Goal: Task Accomplishment & Management: Use online tool/utility

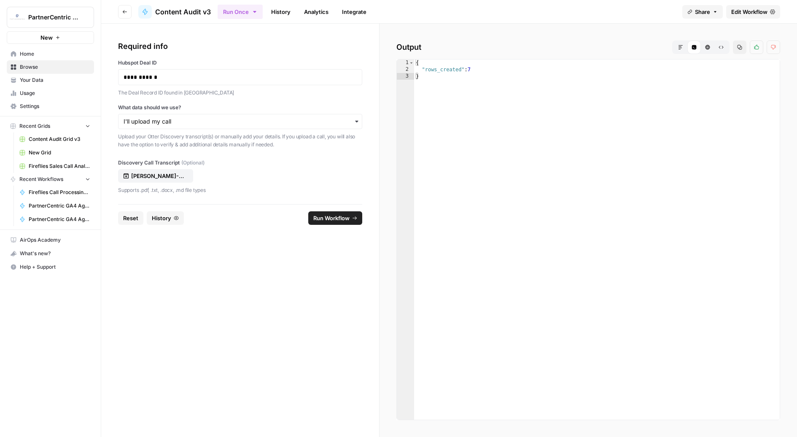
click at [208, 89] on p "The Deal Record ID found in Hubspot" at bounding box center [240, 93] width 244 height 8
click at [208, 81] on div "**********" at bounding box center [240, 77] width 244 height 16
click at [195, 79] on p "**********" at bounding box center [241, 77] width 234 height 8
click at [189, 125] on div "button" at bounding box center [240, 121] width 244 height 15
click at [131, 230] on footer "Reset History Run Workflow" at bounding box center [240, 217] width 244 height 27
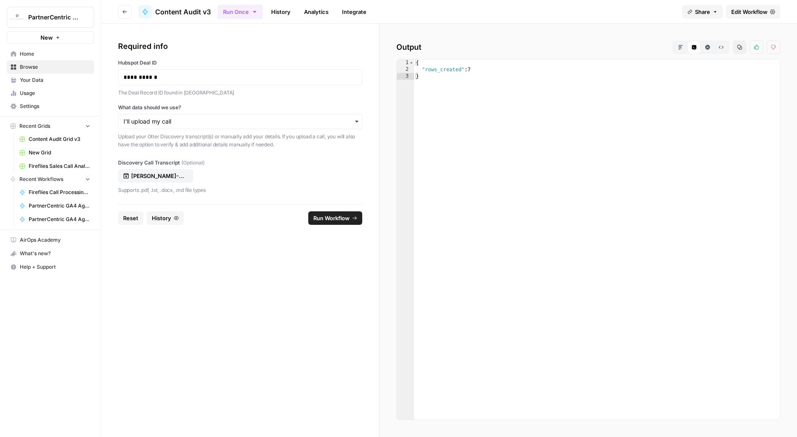
click at [131, 220] on span "Reset" at bounding box center [130, 218] width 15 height 8
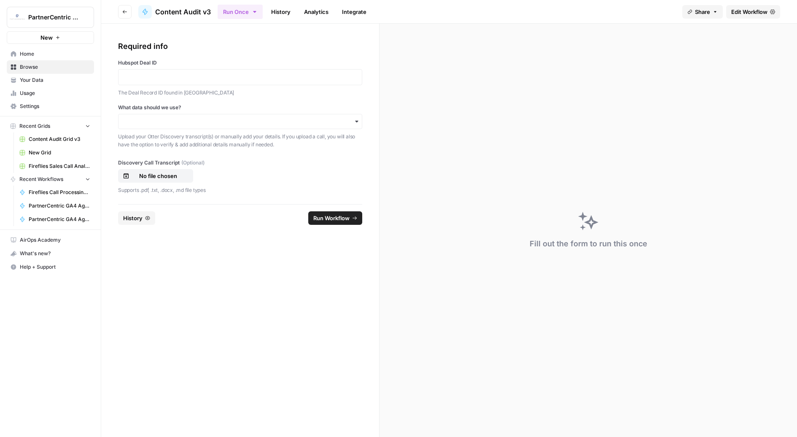
click at [192, 85] on div "Hubspot Deal ID The Deal Record ID found in Hubspot" at bounding box center [240, 78] width 244 height 38
click at [192, 79] on p at bounding box center [240, 77] width 233 height 8
click at [164, 122] on input "What data should we use?" at bounding box center [240, 121] width 233 height 8
click at [158, 153] on div "I'll input my details manually" at bounding box center [240, 160] width 243 height 16
click at [344, 216] on span "Run Workflow" at bounding box center [332, 218] width 36 height 8
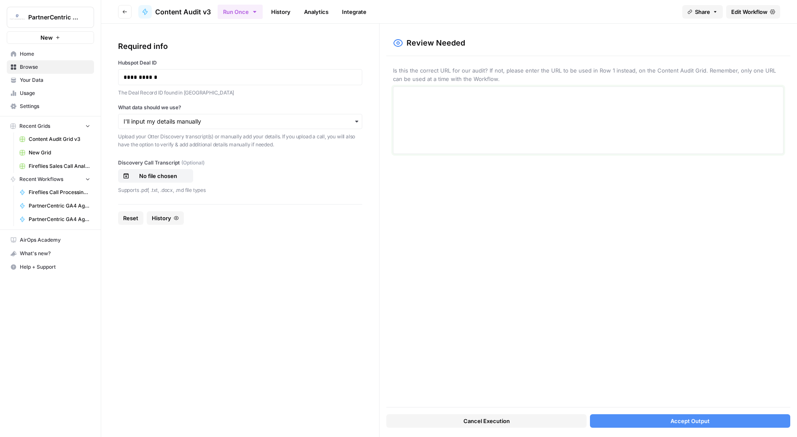
click at [450, 115] on textarea at bounding box center [589, 120] width 380 height 60
click at [644, 425] on button "Accept Output" at bounding box center [690, 421] width 200 height 14
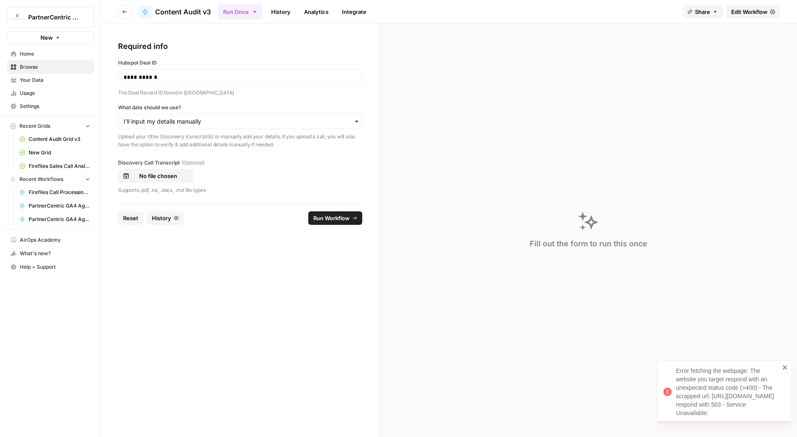
click at [658, 367] on div "Error fetching the webpage: The website you target respond with an unexpected s…" at bounding box center [724, 391] width 135 height 63
click at [658, 18] on link "Edit Workflow" at bounding box center [754, 12] width 54 height 14
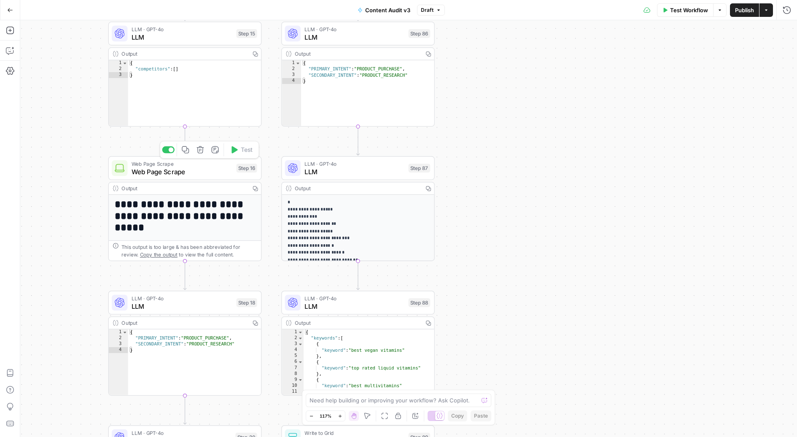
click at [211, 175] on span "Web Page Scrape" at bounding box center [182, 172] width 101 height 10
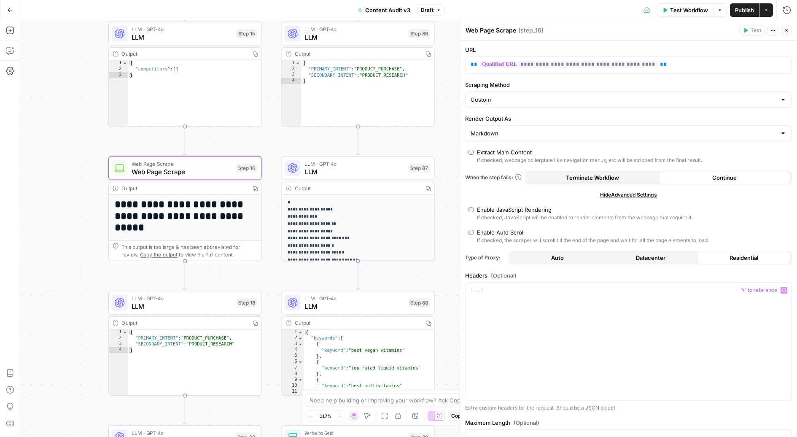
scroll to position [67, 0]
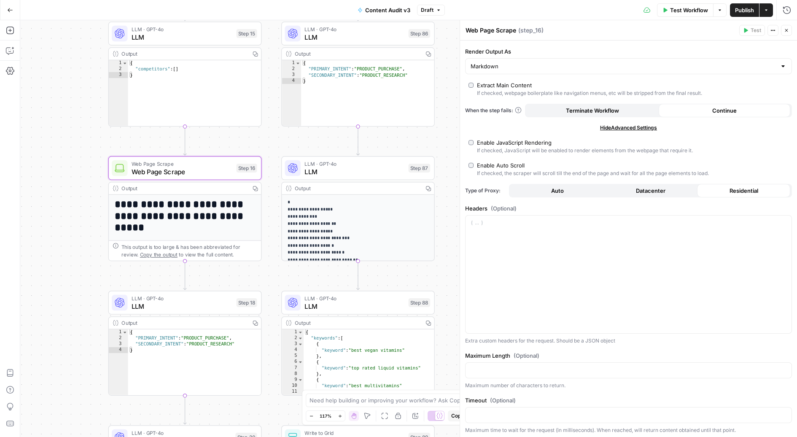
click at [658, 32] on icon "button" at bounding box center [786, 30] width 5 height 5
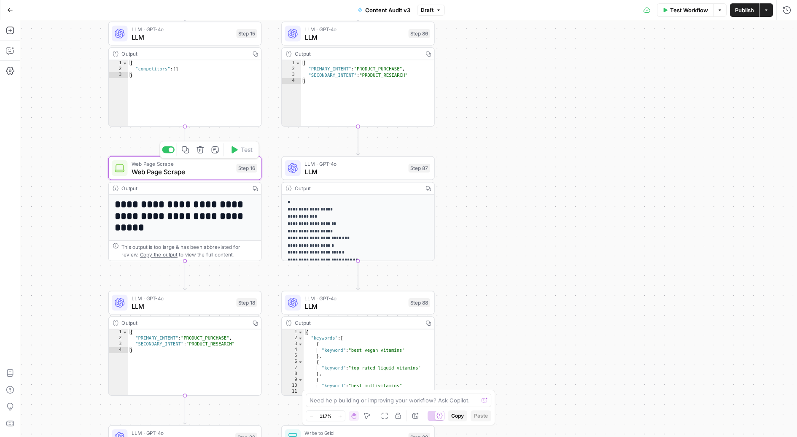
click at [176, 177] on div "Web Page Scrape Web Page Scrape Step 16 Copy step Delete step Add Note Test" at bounding box center [185, 168] width 154 height 24
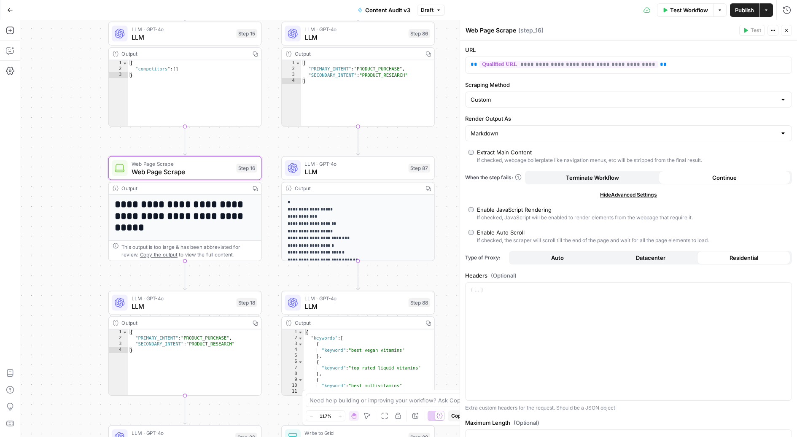
click at [658, 32] on icon "button" at bounding box center [786, 30] width 5 height 5
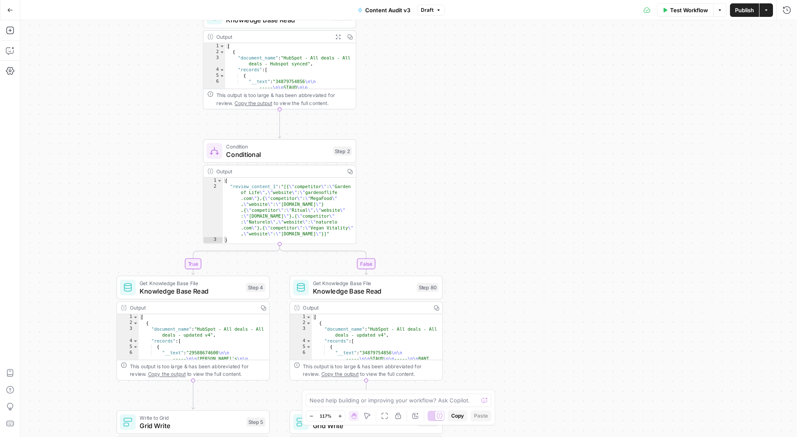
click at [285, 161] on div "Condition Conditional Step 2 Copy step Delete step Add Note Test" at bounding box center [280, 151] width 154 height 24
click at [658, 33] on button "Close" at bounding box center [786, 30] width 11 height 11
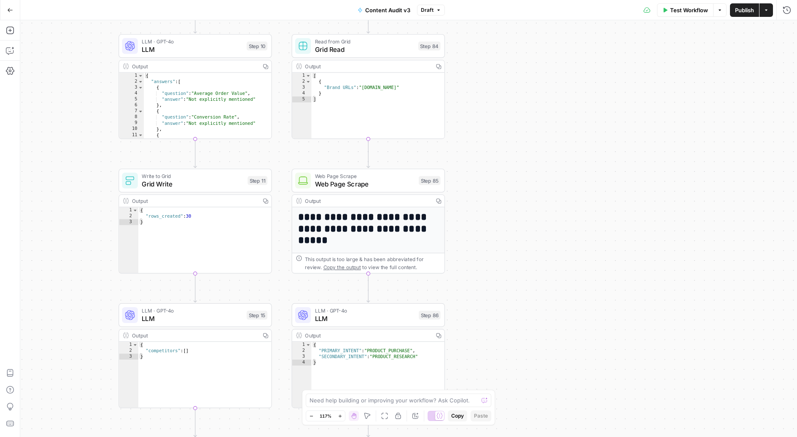
click at [397, 189] on div "Web Page Scrape Web Page Scrape Step 85 Copy step Delete step Add Note Test" at bounding box center [369, 181] width 154 height 24
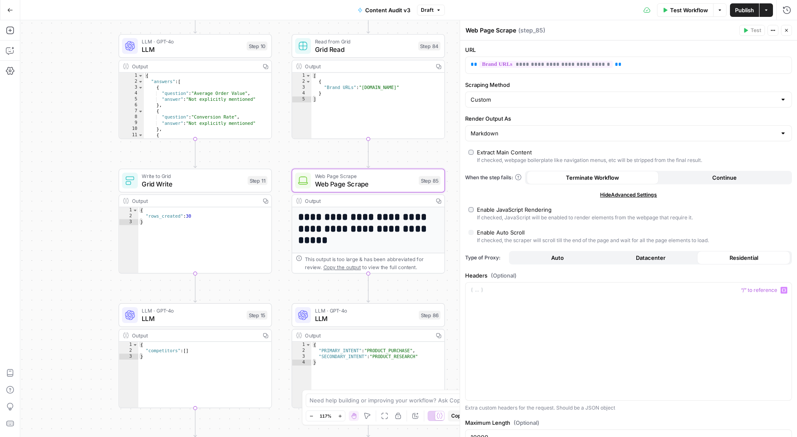
scroll to position [67, 0]
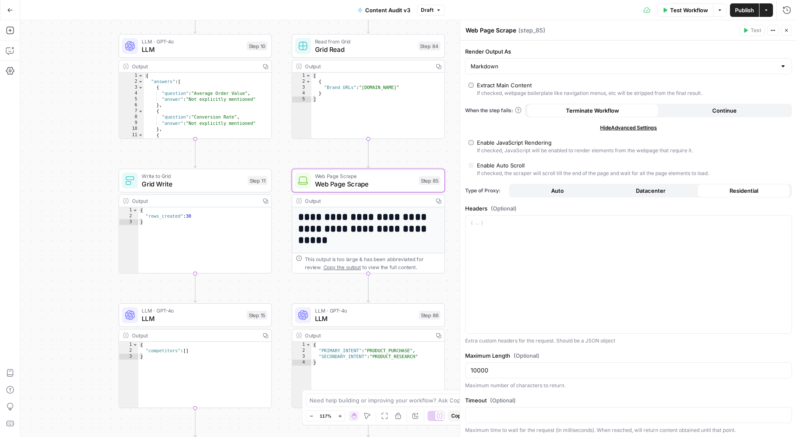
click at [658, 114] on button "Continue" at bounding box center [725, 111] width 132 height 14
click at [658, 14] on button "Publish" at bounding box center [744, 10] width 29 height 14
click at [13, 9] on button "Go Back" at bounding box center [10, 10] width 15 height 15
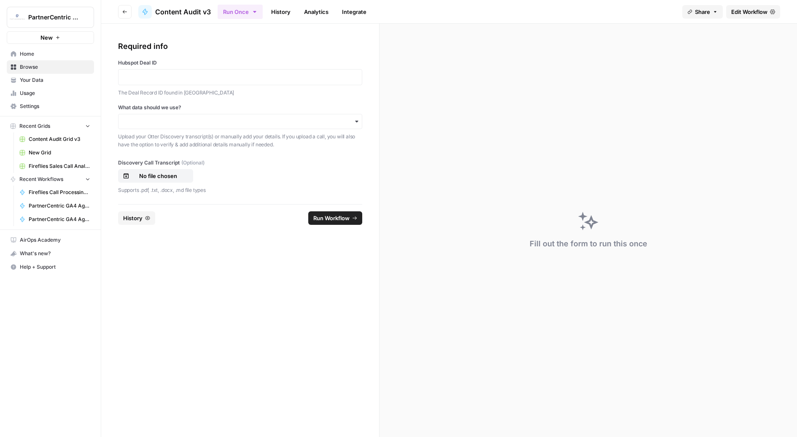
click at [210, 96] on p "The Deal Record ID found in Hubspot" at bounding box center [240, 93] width 244 height 8
click at [210, 82] on div at bounding box center [240, 77] width 244 height 16
click at [205, 77] on p at bounding box center [240, 77] width 233 height 8
click at [184, 114] on div "button" at bounding box center [240, 121] width 244 height 15
click at [162, 156] on div "I'll input my details manually" at bounding box center [240, 160] width 243 height 16
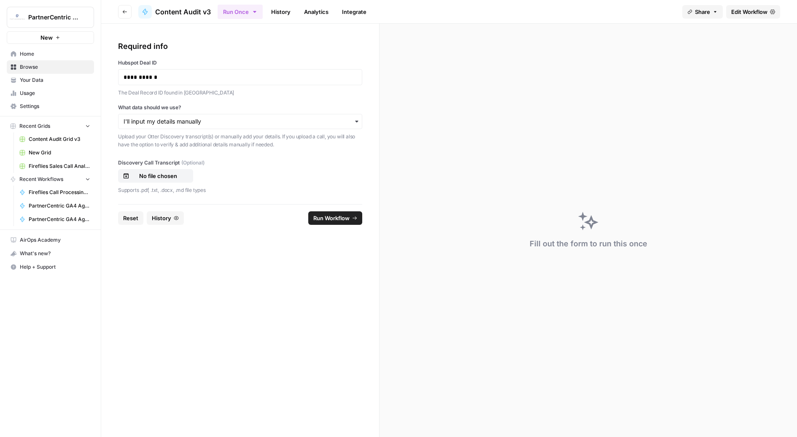
click at [321, 218] on span "Run Workflow" at bounding box center [332, 218] width 36 height 8
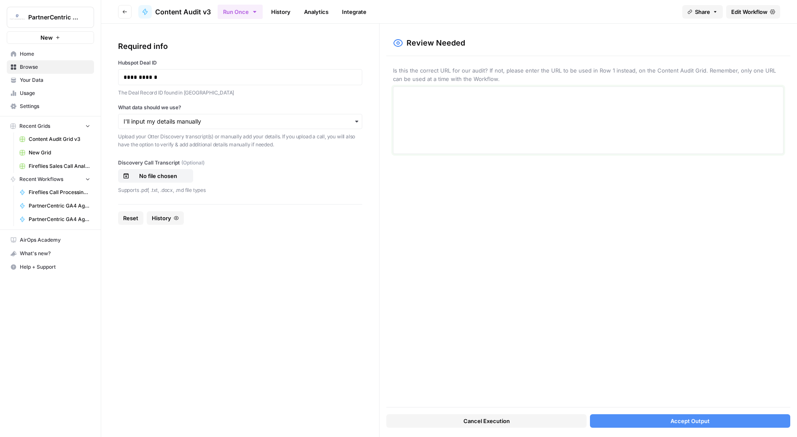
click at [449, 105] on textarea at bounding box center [589, 120] width 380 height 60
click at [468, 103] on p "**********" at bounding box center [589, 99] width 380 height 11
click at [658, 419] on span "Accept Output" at bounding box center [690, 421] width 39 height 8
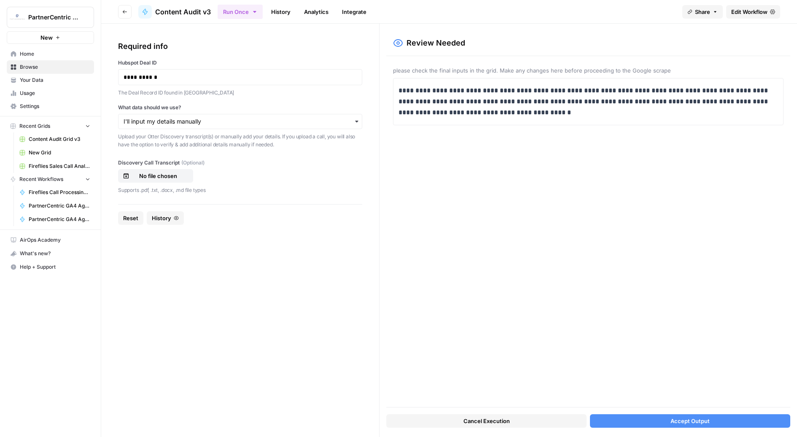
click at [658, 421] on button "Accept Output" at bounding box center [690, 421] width 200 height 14
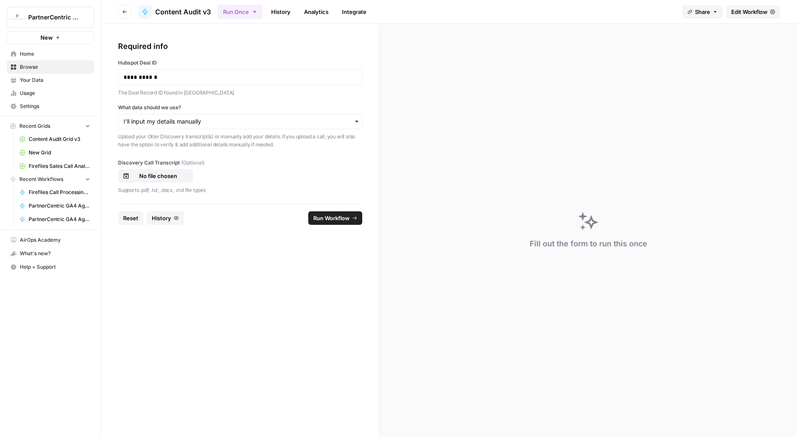
click at [340, 216] on span "Run Workflow" at bounding box center [332, 218] width 36 height 8
click at [339, 213] on button "Cancel" at bounding box center [344, 218] width 36 height 14
click at [173, 221] on button "History" at bounding box center [165, 218] width 37 height 14
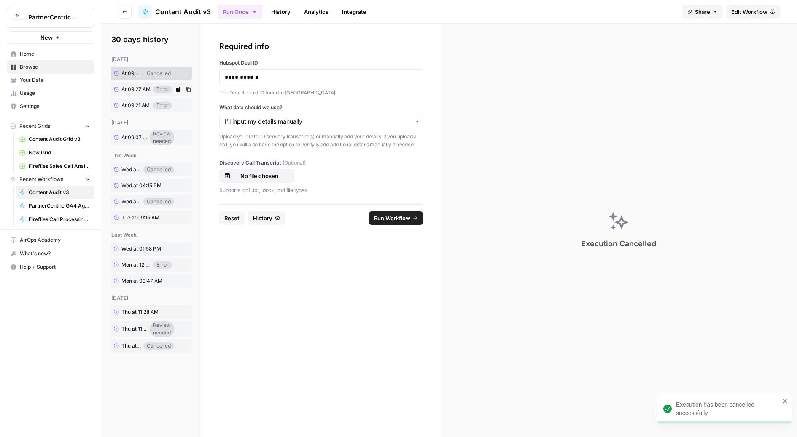
click at [140, 92] on span "At 09:27 AM" at bounding box center [136, 90] width 29 height 8
click at [658, 3] on header "Go back Content Audit v3 Run Once History Analytics Integrate Share Edit Workfl…" at bounding box center [449, 12] width 696 height 24
click at [658, 8] on span "Edit Workflow" at bounding box center [750, 12] width 36 height 8
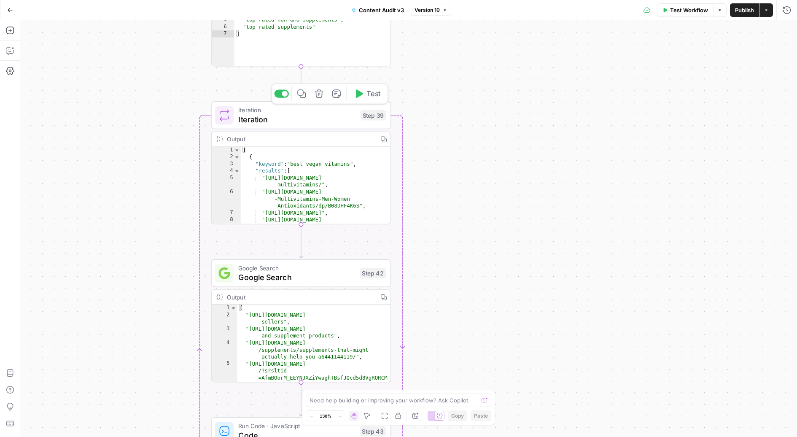
click at [292, 119] on span "Iteration" at bounding box center [296, 120] width 117 height 12
click at [658, 32] on icon "button" at bounding box center [786, 30] width 5 height 5
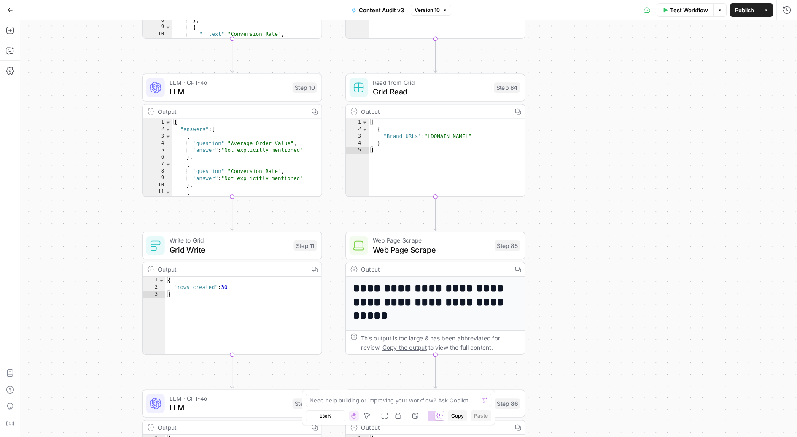
click at [453, 250] on span "Web Page Scrape" at bounding box center [431, 250] width 117 height 12
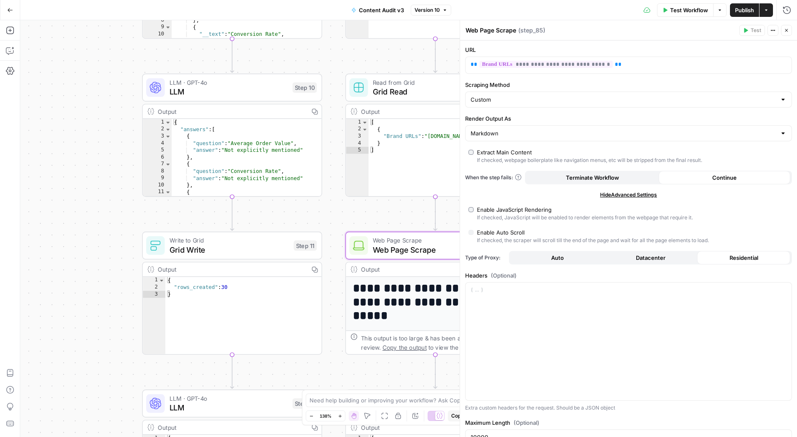
click at [615, 169] on div "**********" at bounding box center [628, 274] width 337 height 466
click at [603, 179] on span "Terminate Workflow" at bounding box center [592, 177] width 53 height 8
click at [658, 27] on button "Close" at bounding box center [786, 30] width 11 height 11
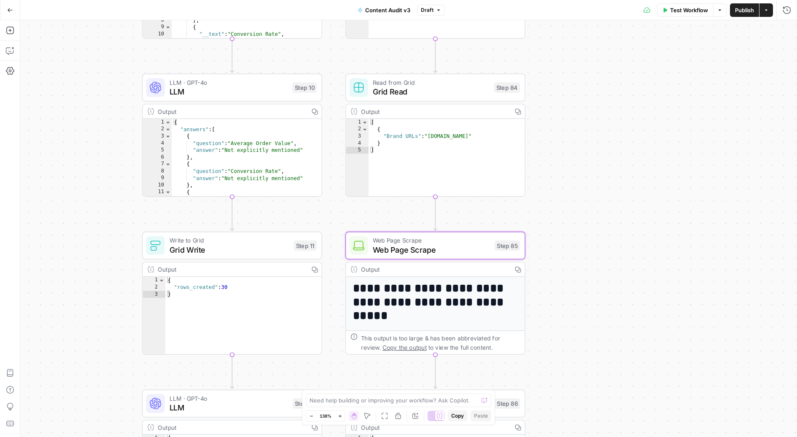
click at [658, 15] on button "Publish" at bounding box center [744, 10] width 29 height 14
click at [13, 12] on icon "button" at bounding box center [10, 10] width 6 height 6
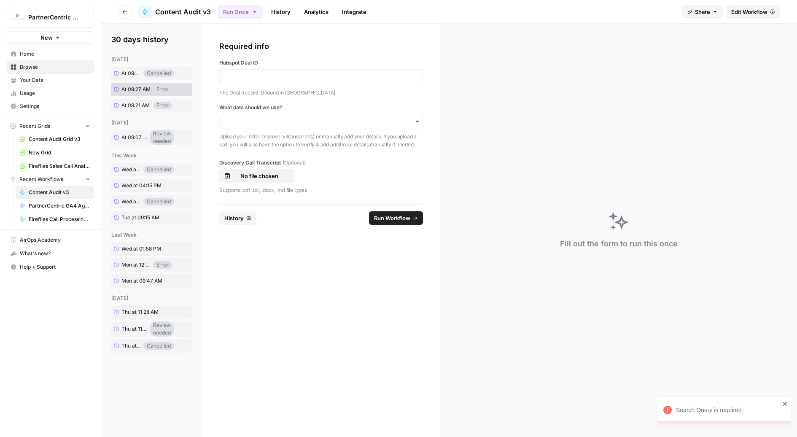
click at [265, 83] on div at bounding box center [321, 77] width 204 height 16
click at [260, 80] on p at bounding box center [321, 77] width 193 height 8
click at [255, 119] on input "What data should we use?" at bounding box center [321, 121] width 193 height 8
click at [250, 157] on div "I'll input my details manually" at bounding box center [321, 160] width 203 height 16
click at [391, 217] on span "Run Workflow" at bounding box center [392, 218] width 36 height 8
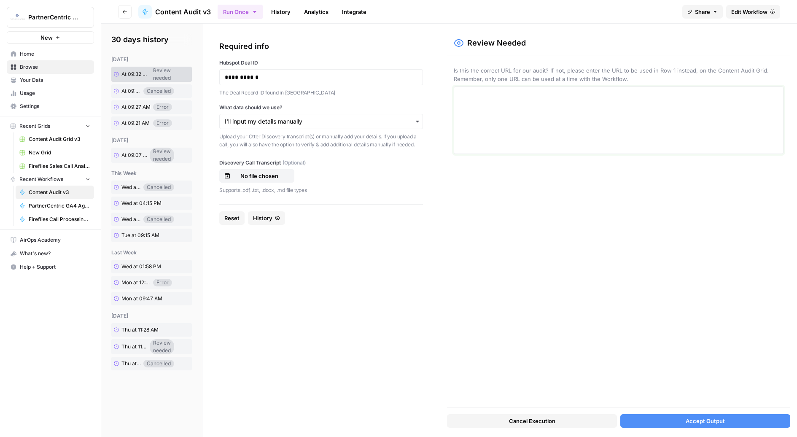
click at [538, 114] on textarea at bounding box center [618, 120] width 319 height 60
click at [658, 421] on span "Accept Output" at bounding box center [705, 421] width 39 height 8
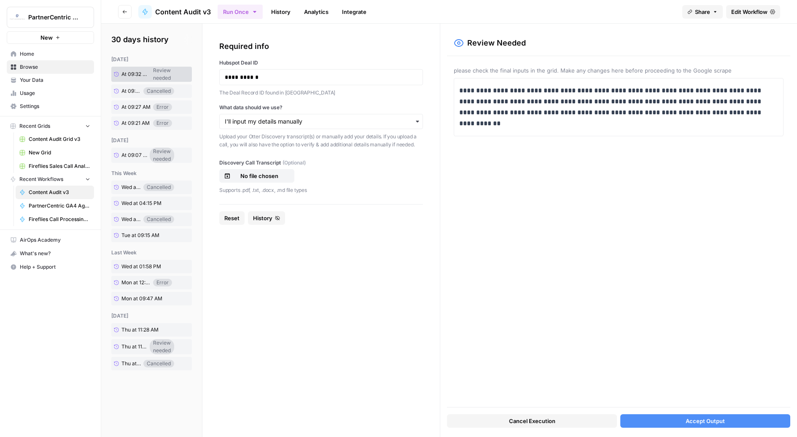
click at [658, 427] on button "Accept Output" at bounding box center [706, 421] width 170 height 14
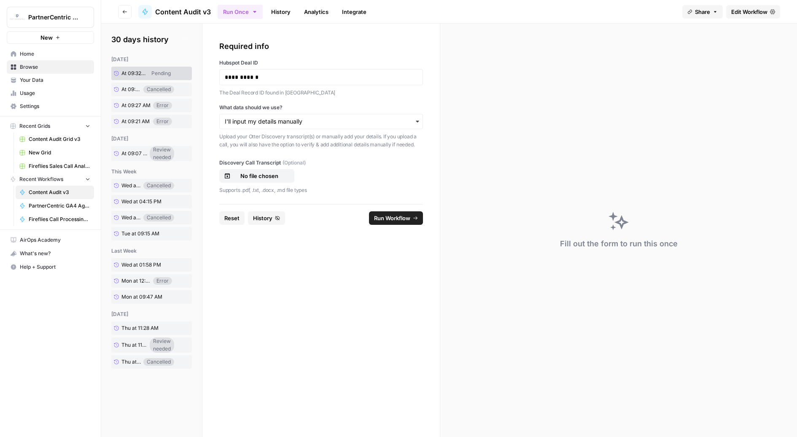
click at [403, 215] on span "Run Workflow" at bounding box center [392, 218] width 36 height 8
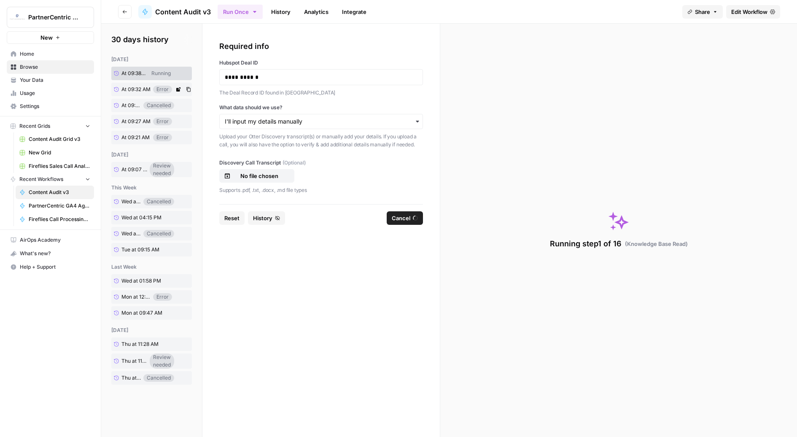
click at [143, 89] on span "At 09:32 AM" at bounding box center [136, 90] width 29 height 8
click at [159, 75] on div "Running" at bounding box center [161, 74] width 26 height 8
click at [136, 75] on span "At 09:38 AM" at bounding box center [134, 74] width 24 height 8
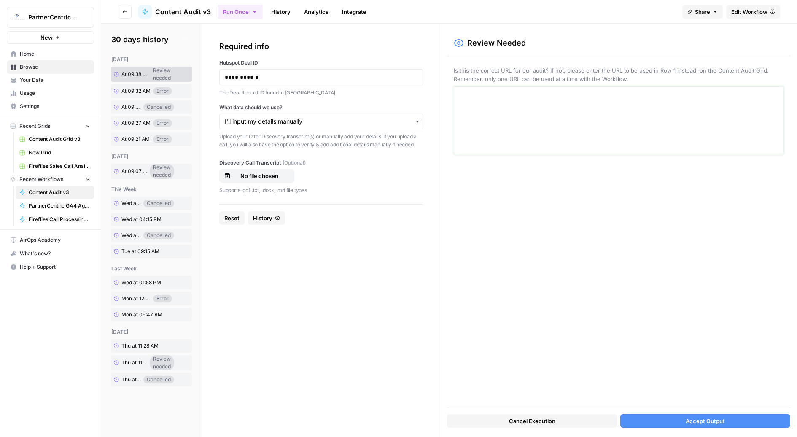
click at [503, 112] on textarea at bounding box center [618, 120] width 319 height 60
click at [534, 92] on span "https://www.sim.ai/" at bounding box center [516, 87] width 116 height 16
click at [532, 105] on div "**********" at bounding box center [618, 99] width 319 height 18
click at [525, 118] on textarea at bounding box center [618, 120] width 319 height 60
click at [658, 419] on span "Accept Output" at bounding box center [705, 421] width 39 height 8
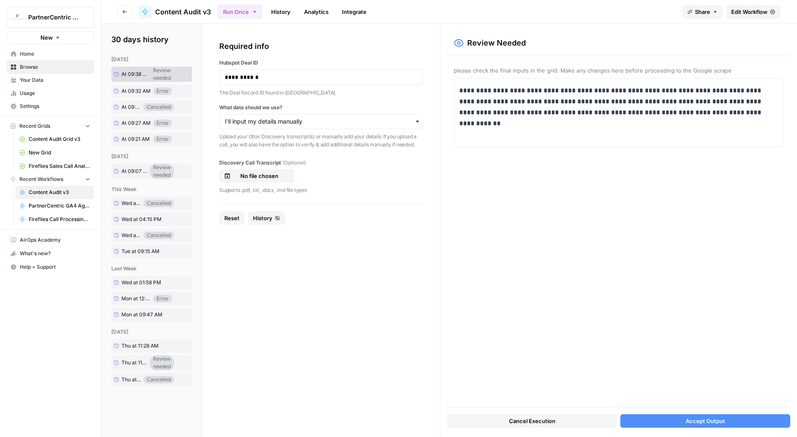
click at [658, 417] on button "Accept Output" at bounding box center [706, 421] width 170 height 14
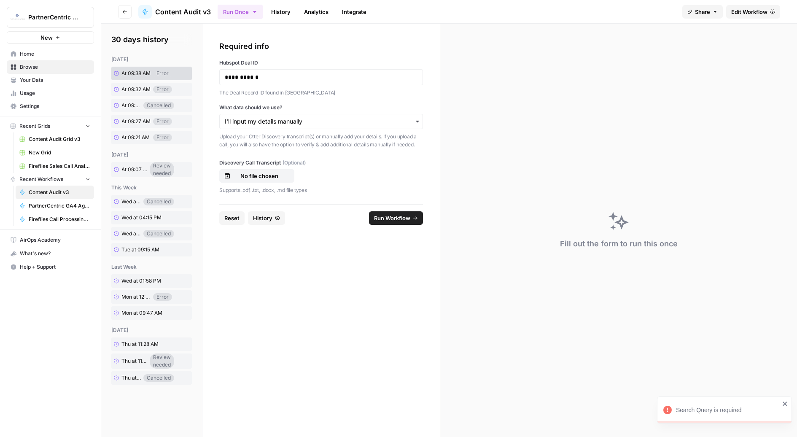
click at [658, 406] on div "Search Query is required" at bounding box center [728, 410] width 104 height 8
click at [280, 11] on link "History" at bounding box center [281, 12] width 30 height 14
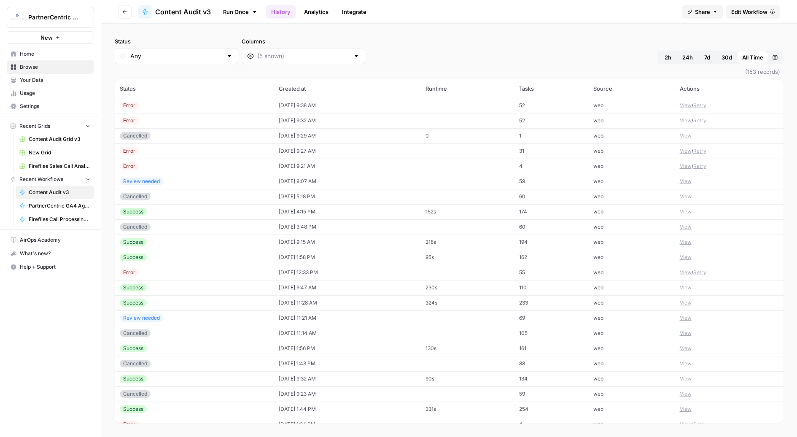
click at [246, 106] on div "Error" at bounding box center [194, 106] width 149 height 8
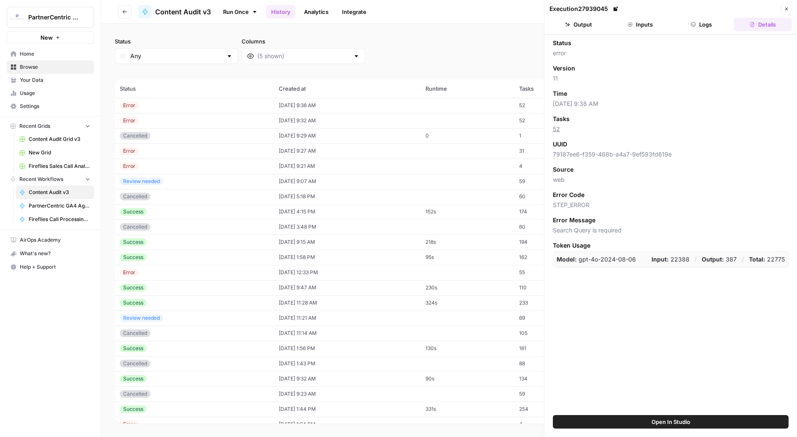
click at [649, 26] on button "Inputs" at bounding box center [640, 25] width 58 height 14
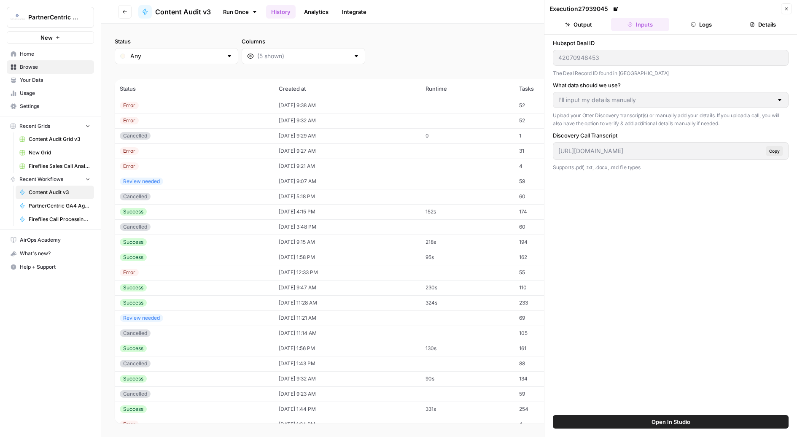
click at [588, 18] on button "Output" at bounding box center [579, 25] width 58 height 14
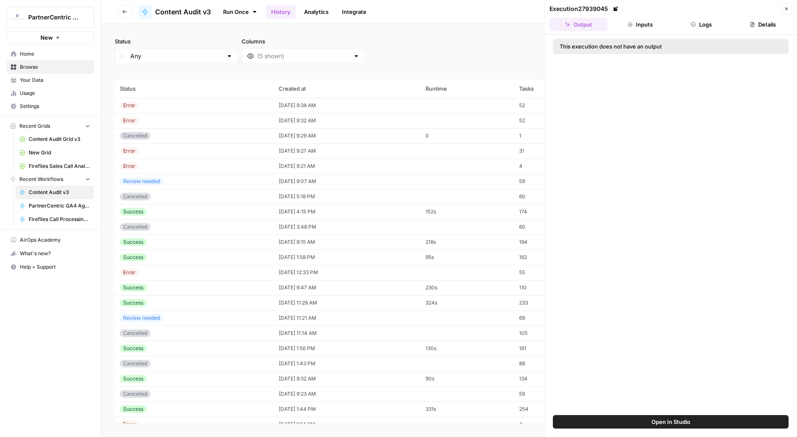
click at [658, 22] on button "Logs" at bounding box center [702, 25] width 58 height 14
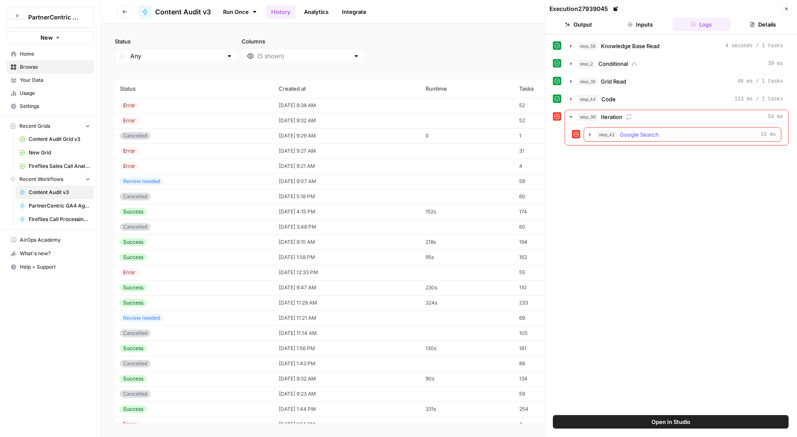
click at [658, 130] on div "step_42 Google Search 15 ms" at bounding box center [686, 134] width 179 height 8
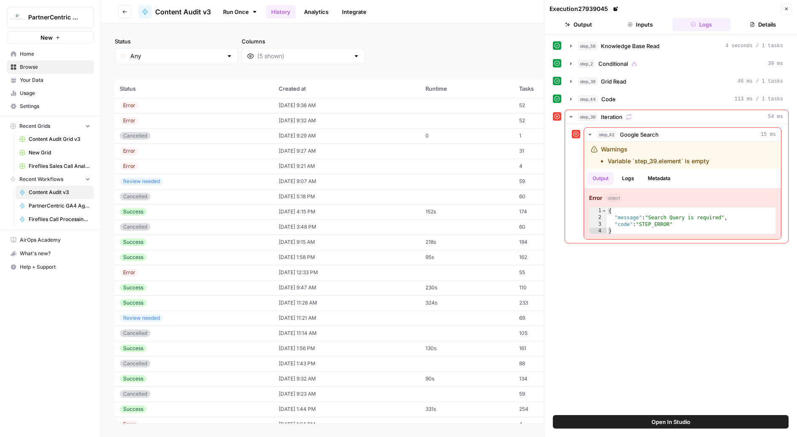
click at [658, 14] on button "Close" at bounding box center [786, 8] width 11 height 11
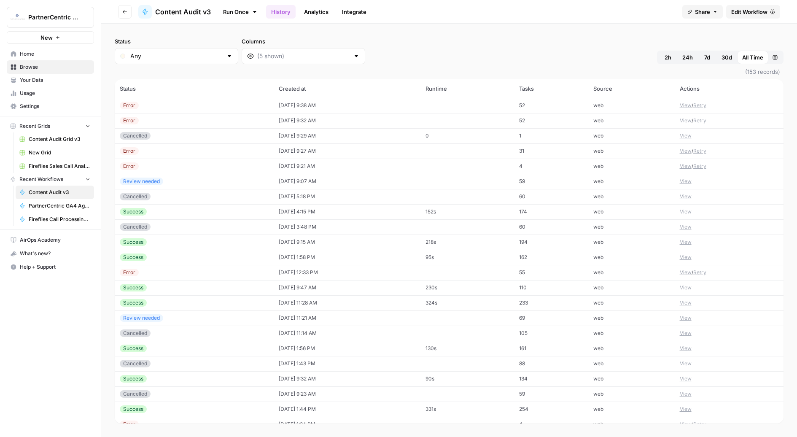
click at [658, 14] on span "Edit Workflow" at bounding box center [750, 12] width 36 height 8
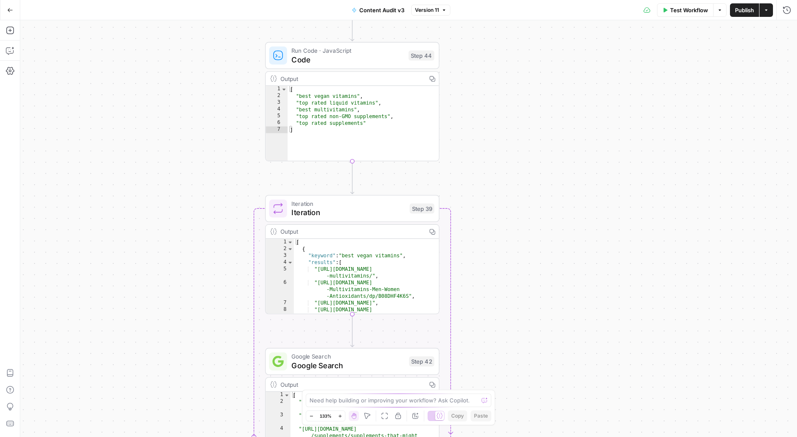
drag, startPoint x: 442, startPoint y: 319, endPoint x: 518, endPoint y: 29, distance: 299.8
click at [518, 29] on div "true false Workflow Set Inputs Inputs Get Knowledge Base File Knowledge Base Re…" at bounding box center [408, 228] width 777 height 417
drag, startPoint x: 485, startPoint y: 278, endPoint x: 485, endPoint y: 211, distance: 67.5
click at [485, 211] on div "true false Workflow Set Inputs Inputs Get Knowledge Base File Knowledge Base Re…" at bounding box center [408, 228] width 777 height 417
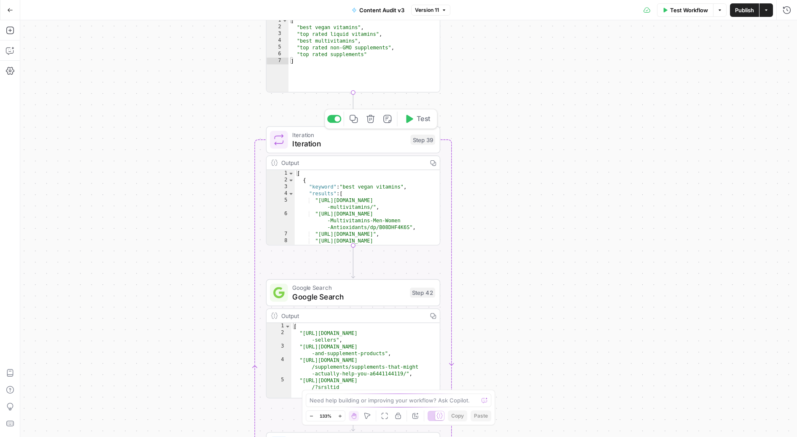
click at [351, 142] on span "Iteration" at bounding box center [349, 143] width 114 height 11
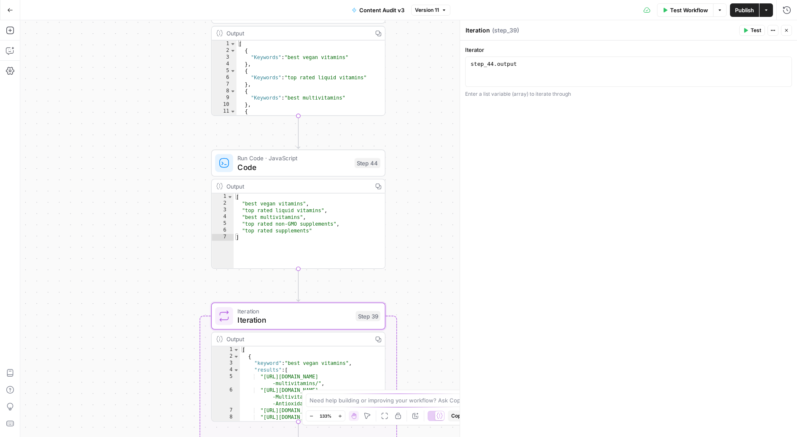
drag, startPoint x: 192, startPoint y: 109, endPoint x: 136, endPoint y: 291, distance: 190.3
click at [136, 291] on div "true false Workflow Set Inputs Inputs Get Knowledge Base File Knowledge Base Re…" at bounding box center [408, 228] width 777 height 417
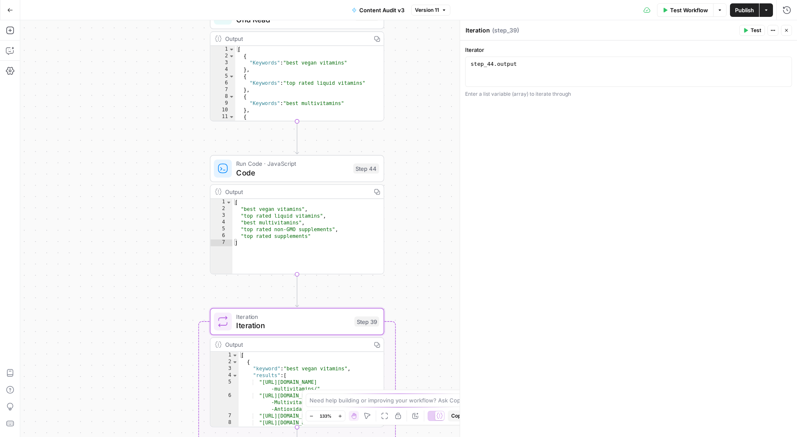
click at [290, 177] on span "Code" at bounding box center [292, 172] width 113 height 11
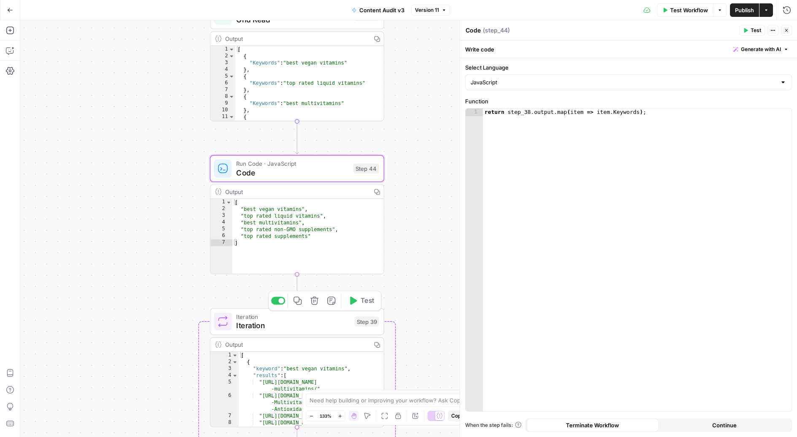
click at [303, 330] on span "Iteration" at bounding box center [293, 325] width 114 height 11
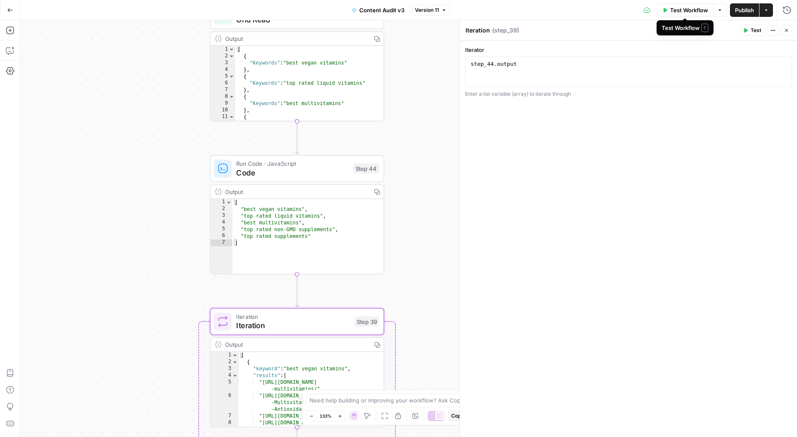
click at [658, 14] on span "Test Workflow" at bounding box center [689, 10] width 38 height 8
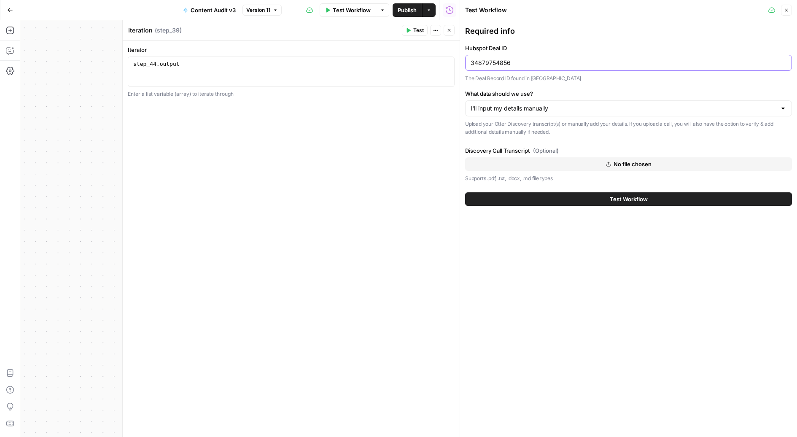
click at [522, 65] on input "34879754856" at bounding box center [629, 63] width 316 height 8
click at [538, 68] on div "34879754856" at bounding box center [628, 63] width 327 height 16
paste input "32490048"
type input "332490048"
click at [538, 201] on button "Test Workflow" at bounding box center [628, 199] width 327 height 14
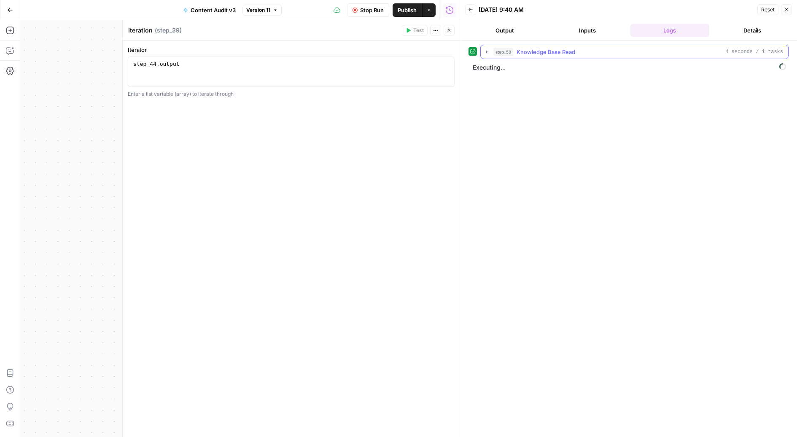
click at [484, 50] on icon "button" at bounding box center [487, 52] width 7 height 7
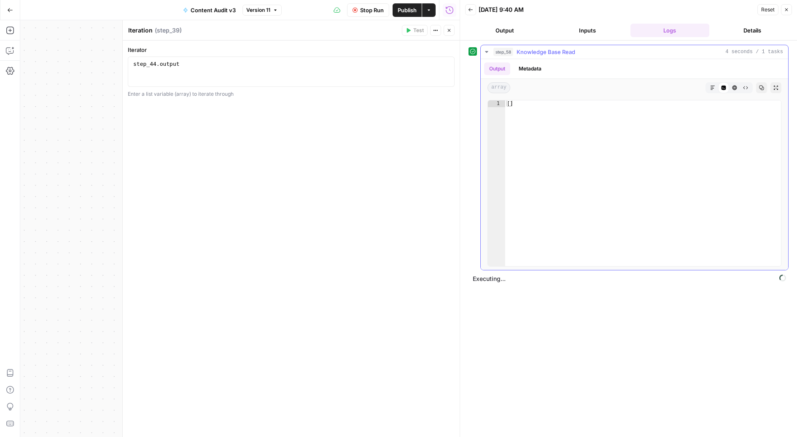
click at [484, 50] on icon "button" at bounding box center [487, 52] width 7 height 7
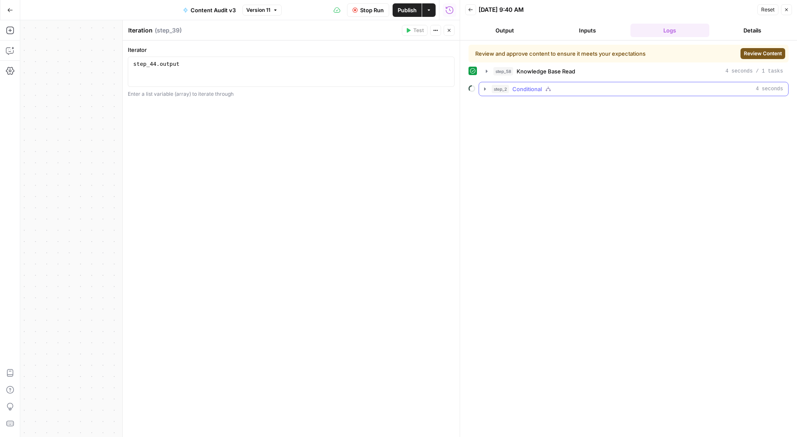
click at [485, 89] on icon "button" at bounding box center [485, 89] width 7 height 7
click at [498, 140] on button "step_82 Human Review Needs Review" at bounding box center [639, 142] width 285 height 14
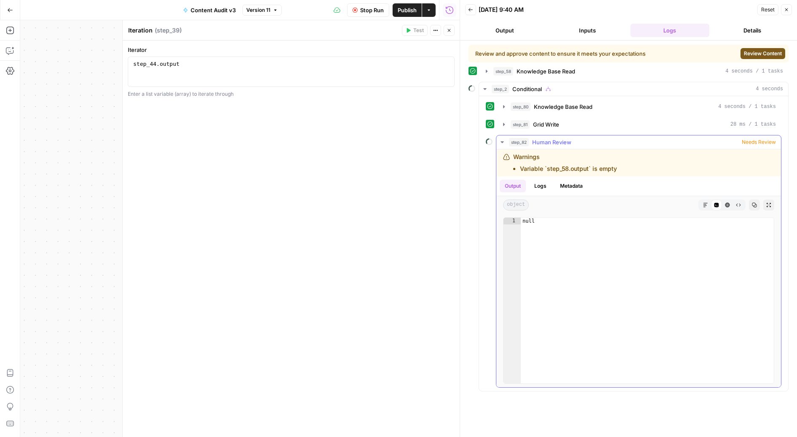
click at [498, 140] on button "step_82 Human Review Needs Review" at bounding box center [639, 142] width 285 height 14
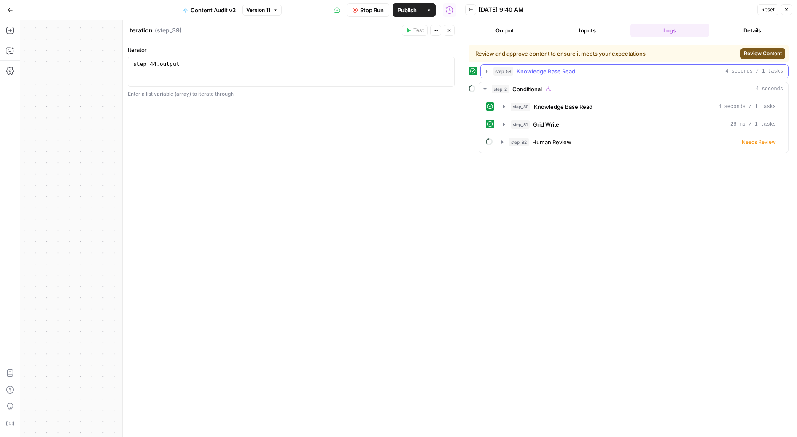
click at [489, 73] on icon "button" at bounding box center [487, 71] width 7 height 7
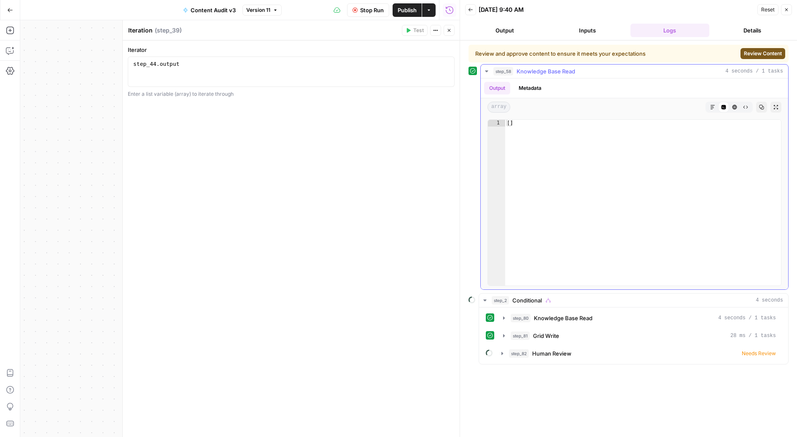
click at [489, 73] on icon "button" at bounding box center [487, 71] width 7 height 7
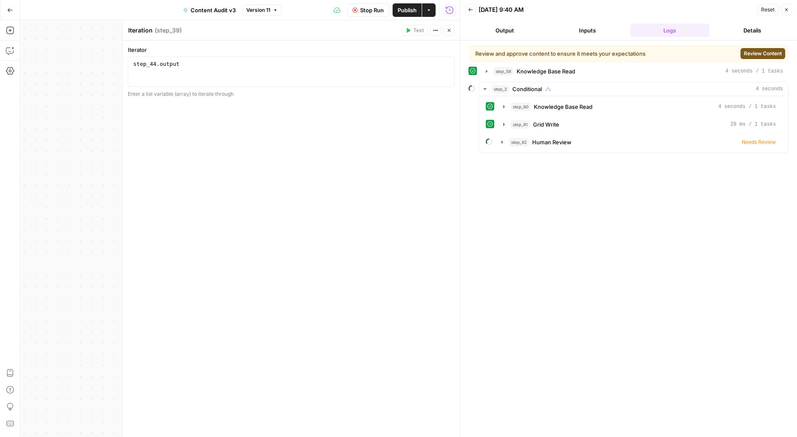
click at [8, 12] on icon "button" at bounding box center [10, 10] width 6 height 6
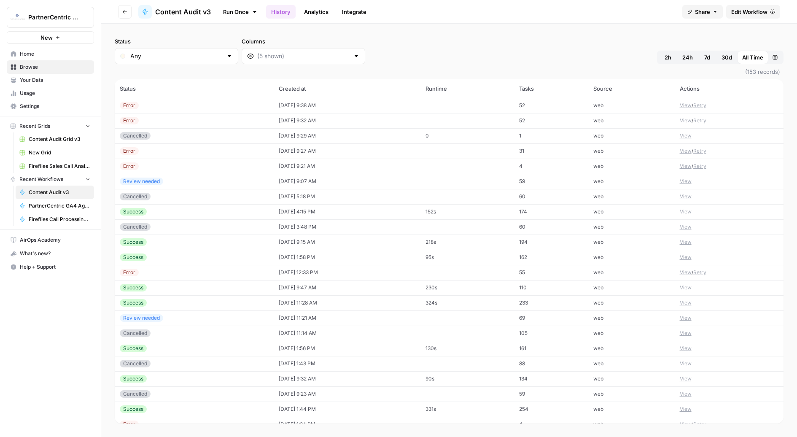
click at [36, 82] on span "Your Data" at bounding box center [55, 80] width 70 height 8
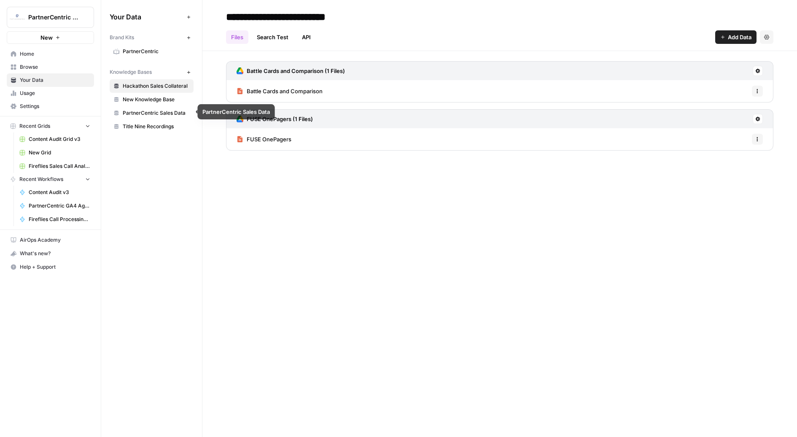
click at [134, 109] on span "PartnerCentric Sales Data" at bounding box center [156, 113] width 67 height 8
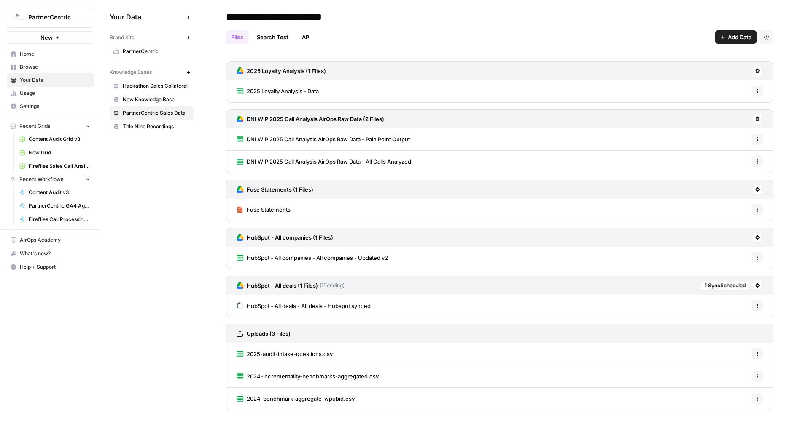
click at [376, 299] on div "HubSpot - All deals - All deals - Hubspot synced Options" at bounding box center [500, 306] width 548 height 22
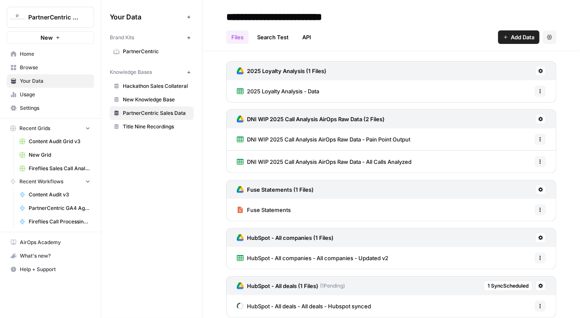
click at [35, 78] on span "Your Data" at bounding box center [55, 81] width 70 height 8
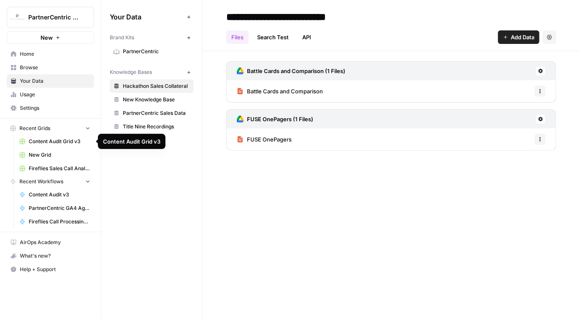
click at [42, 192] on span "Content Audit v3" at bounding box center [60, 195] width 62 height 8
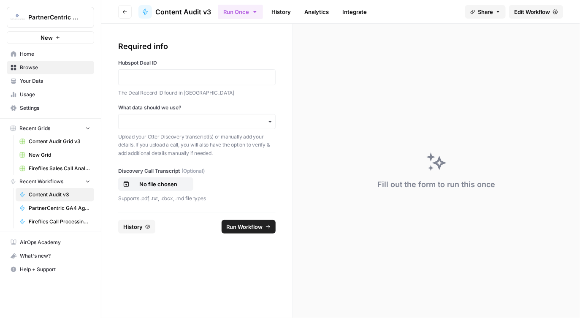
click at [40, 268] on span "Help + Support" at bounding box center [55, 269] width 70 height 8
click at [222, 297] on form "Required info Hubspot Deal ID The Deal Record ID found in Hubspot What data sho…" at bounding box center [197, 171] width 192 height 294
click at [518, 16] on link "Edit Workflow" at bounding box center [536, 12] width 54 height 14
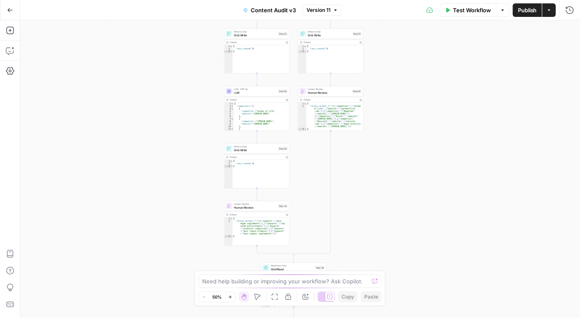
drag, startPoint x: 379, startPoint y: 60, endPoint x: 375, endPoint y: 202, distance: 141.8
click at [375, 202] on div "true false Workflow Set Inputs Inputs Get Knowledge Base File Knowledge Base Re…" at bounding box center [299, 168] width 559 height 297
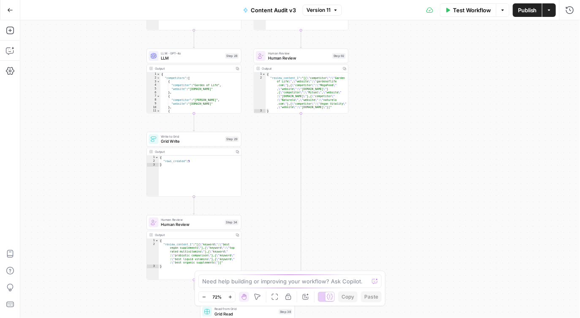
drag, startPoint x: 388, startPoint y: 74, endPoint x: 395, endPoint y: 196, distance: 122.2
click at [395, 196] on div "true false Workflow Set Inputs Inputs Get Knowledge Base File Knowledge Base Re…" at bounding box center [299, 168] width 559 height 297
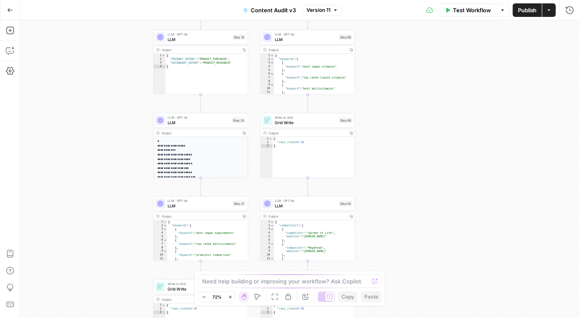
drag, startPoint x: 404, startPoint y: 87, endPoint x: 403, endPoint y: 284, distance: 196.2
click at [403, 284] on div "true false Workflow Set Inputs Inputs Get Knowledge Base File Knowledge Base Re…" at bounding box center [299, 168] width 559 height 297
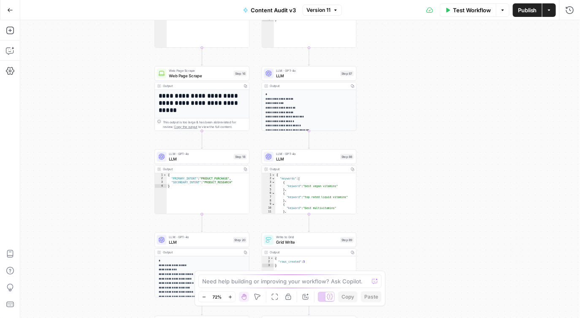
drag, startPoint x: 412, startPoint y: 81, endPoint x: 420, endPoint y: 255, distance: 173.6
click at [420, 255] on div "true false Workflow Set Inputs Inputs Get Knowledge Base File Knowledge Base Re…" at bounding box center [299, 168] width 559 height 297
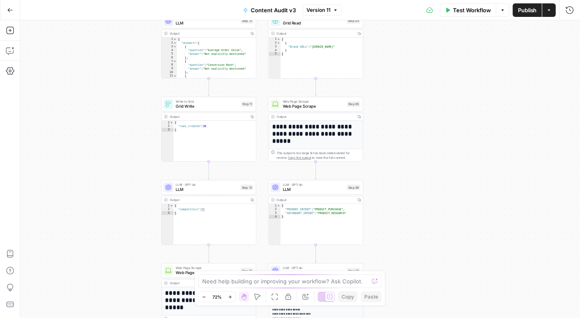
drag, startPoint x: 416, startPoint y: 56, endPoint x: 417, endPoint y: 243, distance: 186.5
click at [417, 243] on div "true false Workflow Set Inputs Inputs Get Knowledge Base File Knowledge Base Re…" at bounding box center [299, 168] width 559 height 297
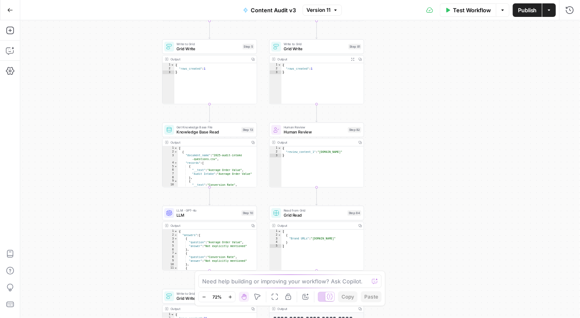
drag, startPoint x: 420, startPoint y: 74, endPoint x: 420, endPoint y: 227, distance: 153.2
click at [420, 227] on div "true false Workflow Set Inputs Inputs Get Knowledge Base File Knowledge Base Re…" at bounding box center [299, 168] width 559 height 297
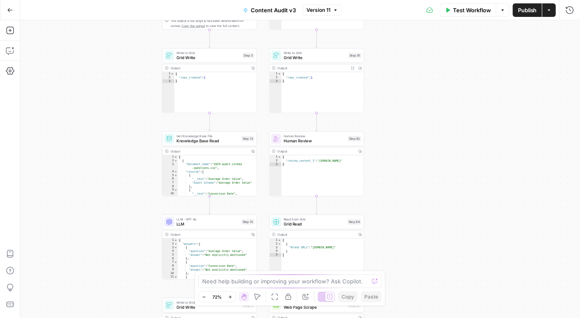
drag, startPoint x: 417, startPoint y: 59, endPoint x: 422, endPoint y: 226, distance: 166.7
click at [422, 226] on div "true false Workflow Set Inputs Inputs Get Knowledge Base File Knowledge Base Re…" at bounding box center [299, 168] width 559 height 297
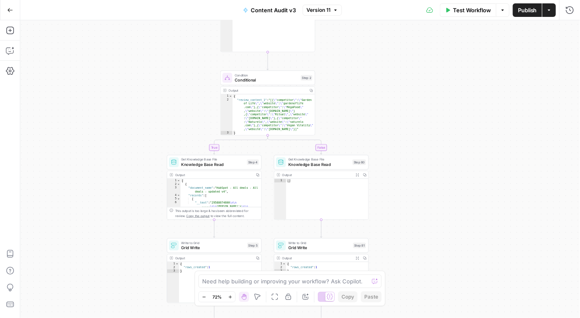
drag, startPoint x: 417, startPoint y: 73, endPoint x: 424, endPoint y: 273, distance: 199.7
click at [424, 273] on div "true false Workflow Set Inputs Inputs Get Knowledge Base File Knowledge Base Re…" at bounding box center [299, 168] width 559 height 297
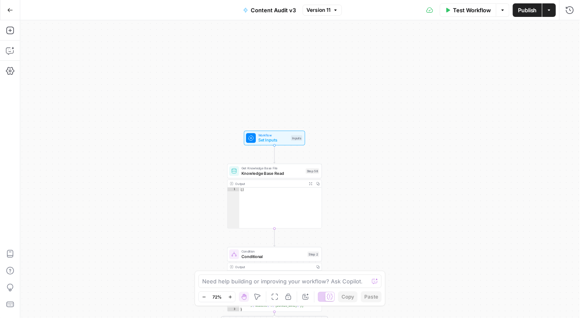
click at [466, 10] on span "Test Workflow" at bounding box center [472, 10] width 38 height 8
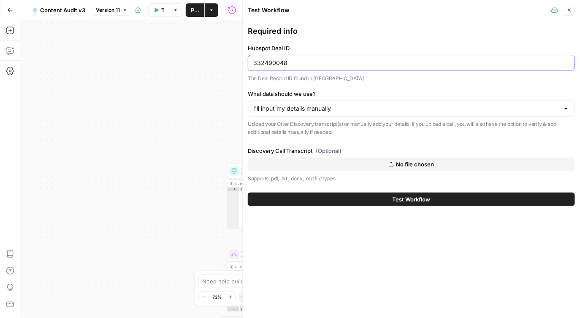
click at [319, 62] on input "332490048" at bounding box center [411, 63] width 316 height 8
paste input "42070948453"
type input "42070948453"
click at [347, 197] on button "Test Workflow" at bounding box center [411, 199] width 327 height 14
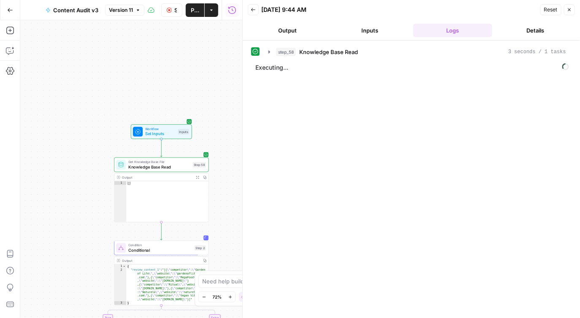
drag, startPoint x: 220, startPoint y: 127, endPoint x: 106, endPoint y: 120, distance: 114.1
click at [106, 120] on div "true false Workflow Set Inputs Inputs Get Knowledge Base File Knowledge Base Re…" at bounding box center [131, 168] width 222 height 297
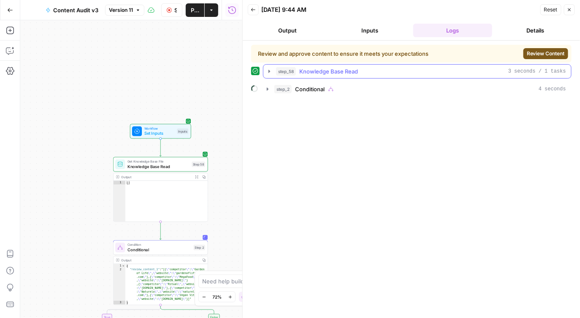
click at [270, 66] on button "step_58 Knowledge Base Read 3 seconds / 1 tasks" at bounding box center [417, 72] width 308 height 14
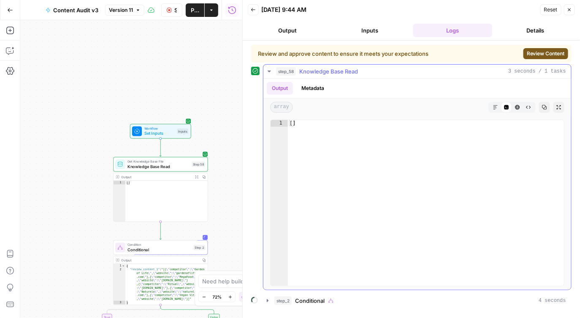
click at [270, 70] on icon "button" at bounding box center [269, 71] width 3 height 2
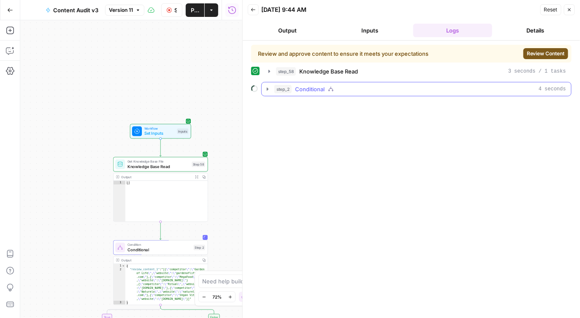
click at [266, 91] on icon "button" at bounding box center [267, 89] width 7 height 7
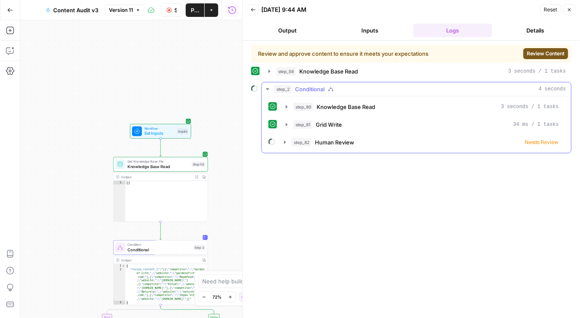
click at [266, 91] on icon "button" at bounding box center [267, 89] width 7 height 7
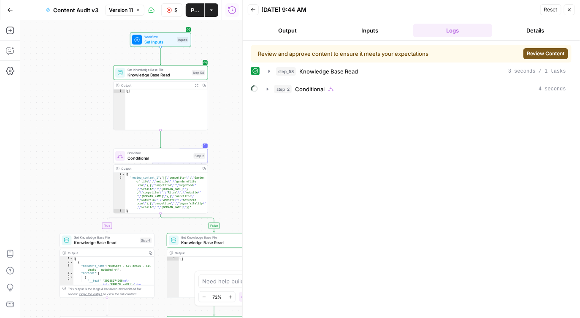
drag, startPoint x: 222, startPoint y: 230, endPoint x: 222, endPoint y: 138, distance: 91.6
click at [222, 138] on div "true false Workflow Set Inputs Inputs Get Knowledge Base File Knowledge Base Re…" at bounding box center [131, 168] width 222 height 297
click at [162, 76] on span "Knowledge Base Read" at bounding box center [158, 75] width 62 height 6
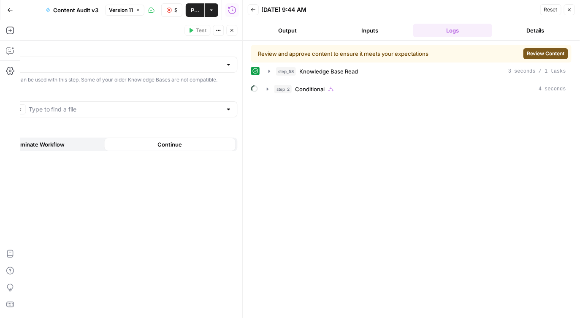
click at [567, 10] on icon "button" at bounding box center [569, 9] width 5 height 5
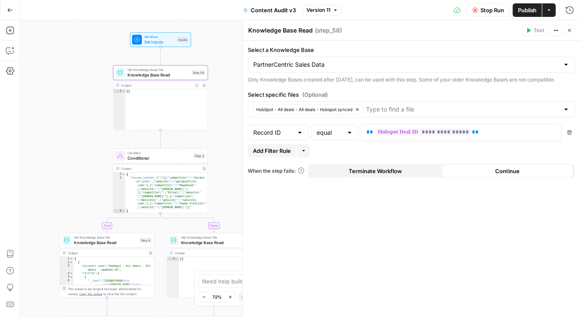
click at [12, 12] on icon "button" at bounding box center [10, 10] width 6 height 6
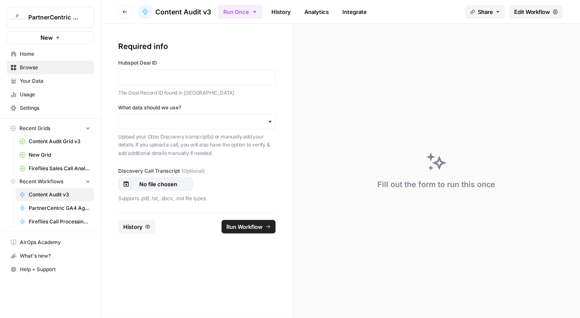
click at [34, 85] on link "Your Data" at bounding box center [50, 81] width 87 height 14
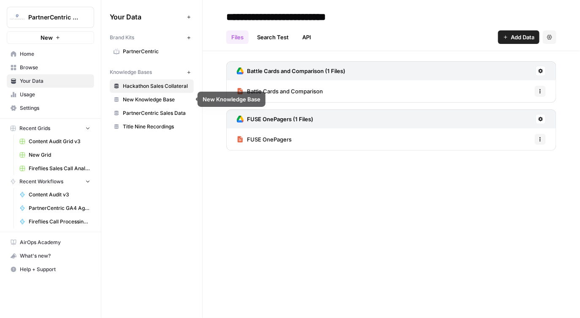
click at [154, 112] on span "PartnerCentric Sales Data" at bounding box center [156, 113] width 67 height 8
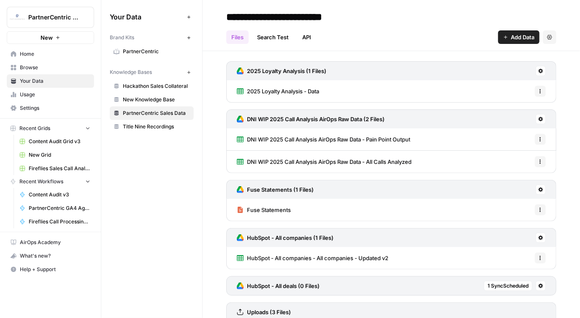
click at [49, 269] on span "Help + Support" at bounding box center [55, 269] width 70 height 8
click at [121, 288] on span "Chat & Support" at bounding box center [141, 286] width 57 height 8
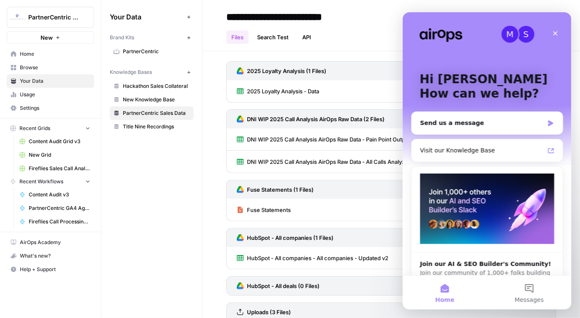
scroll to position [21, 0]
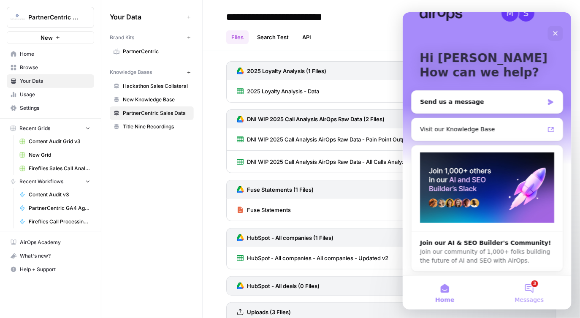
click at [530, 292] on button "3 Messages" at bounding box center [528, 292] width 84 height 34
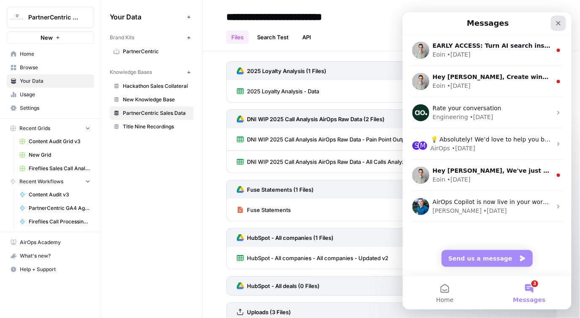
click at [554, 25] on div "Close" at bounding box center [557, 22] width 15 height 15
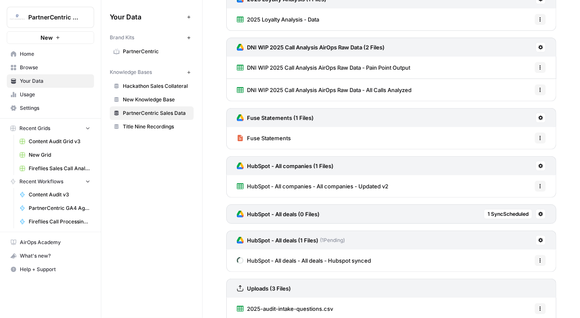
scroll to position [124, 0]
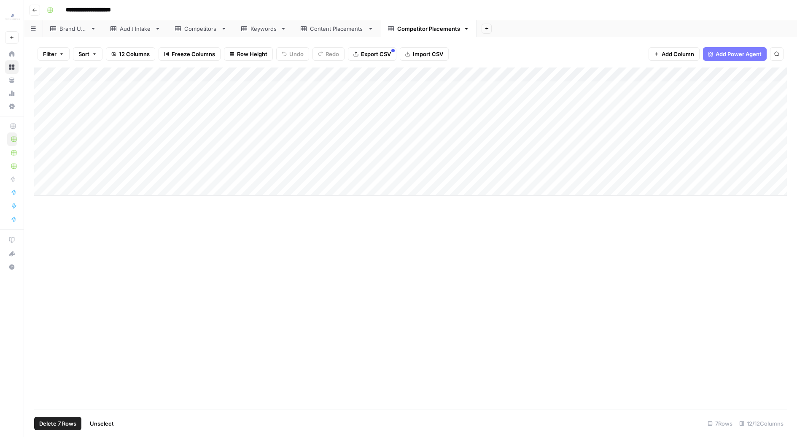
click at [41, 76] on div "Add Column" at bounding box center [410, 132] width 753 height 128
click at [59, 422] on span "Delete 7 Rows" at bounding box center [57, 423] width 37 height 8
click at [371, 103] on button "Delete" at bounding box center [368, 97] width 28 height 15
click at [335, 17] on header "**********" at bounding box center [410, 10] width 773 height 20
click at [332, 23] on link "Content Placements" at bounding box center [337, 28] width 87 height 17
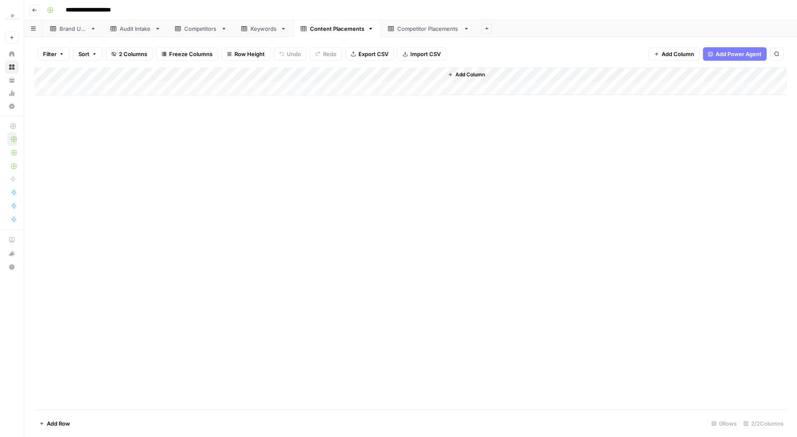
click at [43, 80] on div "Add Column" at bounding box center [410, 82] width 753 height 28
click at [43, 77] on div "Add Column" at bounding box center [410, 82] width 753 height 28
click at [42, 75] on div "Add Column" at bounding box center [410, 82] width 753 height 28
click at [251, 28] on div "Keywords" at bounding box center [264, 28] width 27 height 8
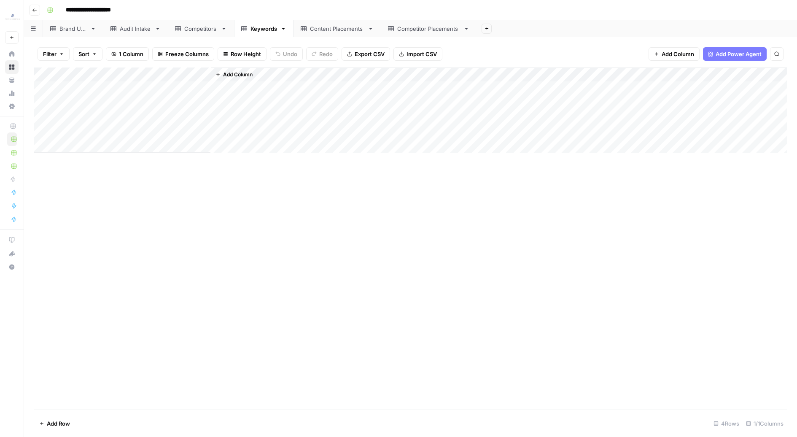
click at [41, 73] on div "Add Column" at bounding box center [410, 110] width 753 height 85
click at [61, 416] on footer "Delete 4 Rows Unselect 4 Rows 1/1 Columns" at bounding box center [410, 423] width 753 height 27
click at [61, 422] on span "Delete 4 Rows" at bounding box center [58, 423] width 38 height 8
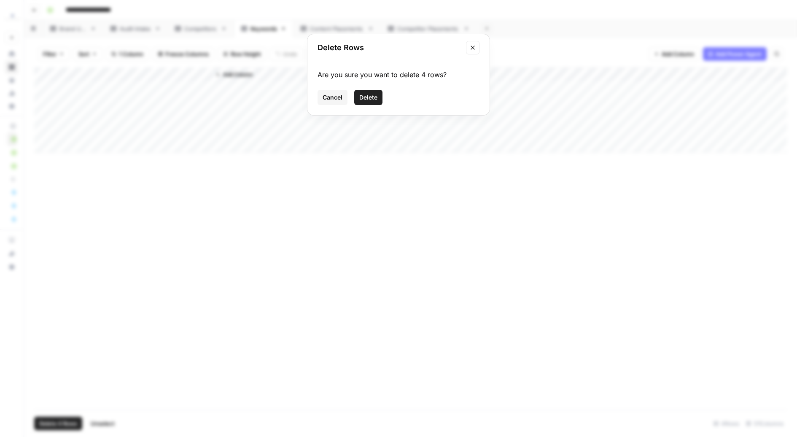
click at [364, 95] on span "Delete" at bounding box center [368, 97] width 18 height 8
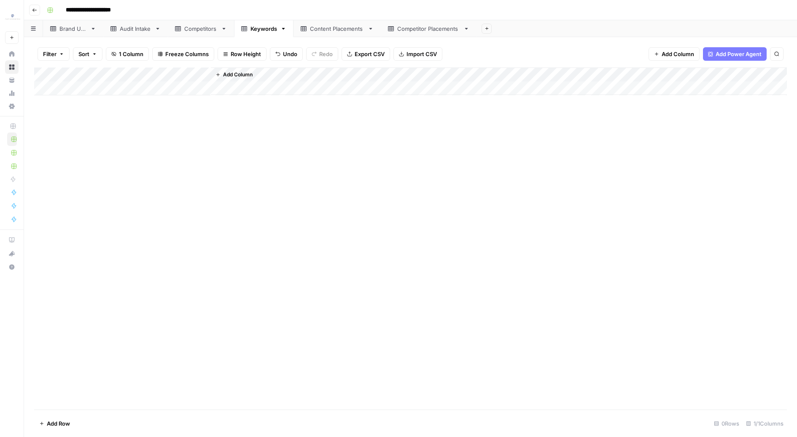
click at [197, 24] on div "Competitors" at bounding box center [200, 28] width 33 height 8
click at [41, 71] on div "Add Column" at bounding box center [410, 118] width 753 height 100
click at [62, 420] on span "Delete 5 Rows" at bounding box center [58, 423] width 38 height 8
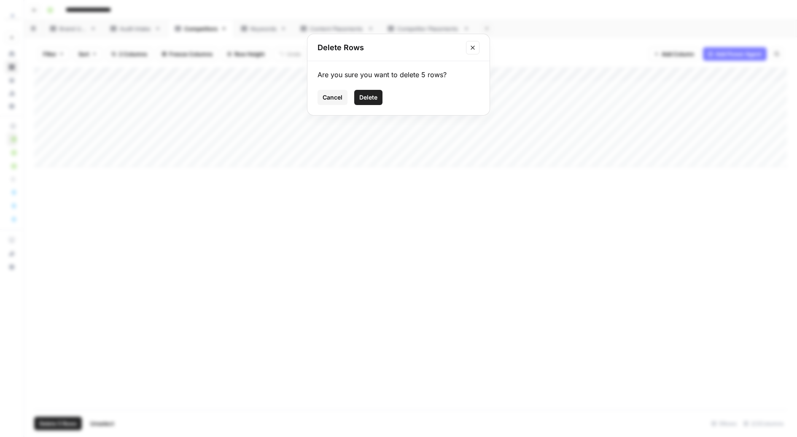
click at [373, 98] on span "Delete" at bounding box center [368, 97] width 18 height 8
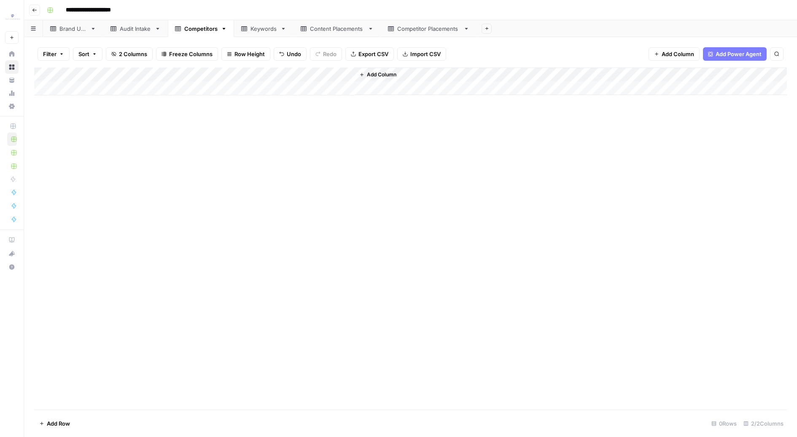
click at [133, 33] on link "Audit Intake" at bounding box center [135, 28] width 65 height 17
click at [39, 75] on div "Add Column" at bounding box center [410, 239] width 753 height 343
click at [64, 427] on span "Delete 30 Rows" at bounding box center [59, 423] width 41 height 8
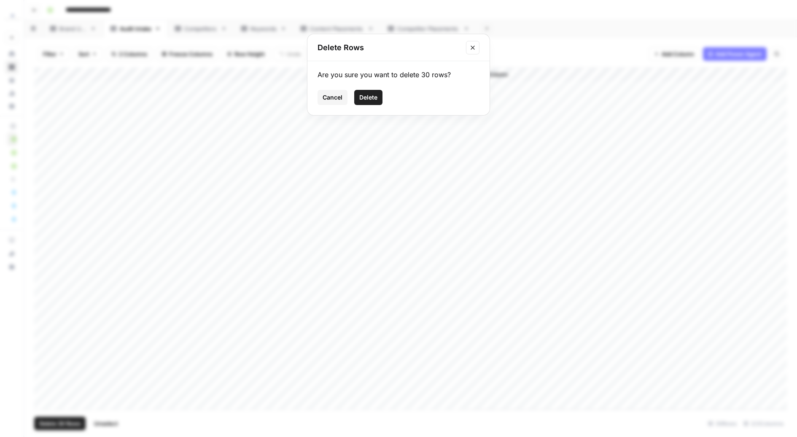
click at [370, 107] on div "Are you sure you want to delete 30 rows? Cancel Delete" at bounding box center [399, 88] width 182 height 54
click at [370, 98] on span "Delete" at bounding box center [368, 97] width 18 height 8
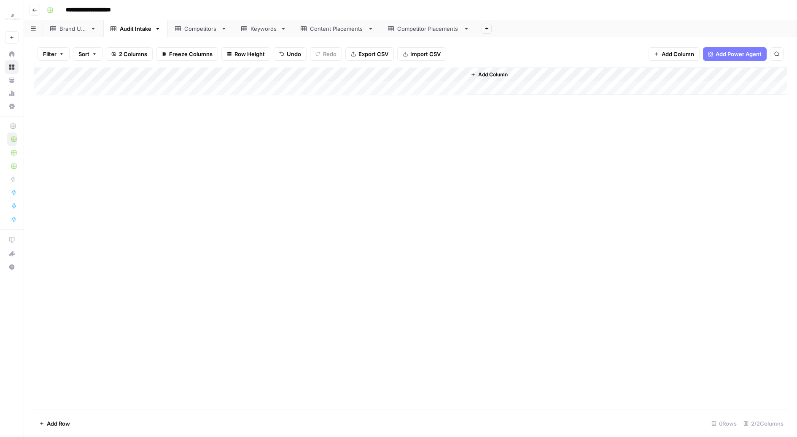
click at [63, 30] on div "Brand URL" at bounding box center [72, 28] width 27 height 8
click at [40, 73] on div "Add Column" at bounding box center [410, 89] width 753 height 42
click at [54, 423] on span "Delete 1 Row" at bounding box center [56, 423] width 34 height 8
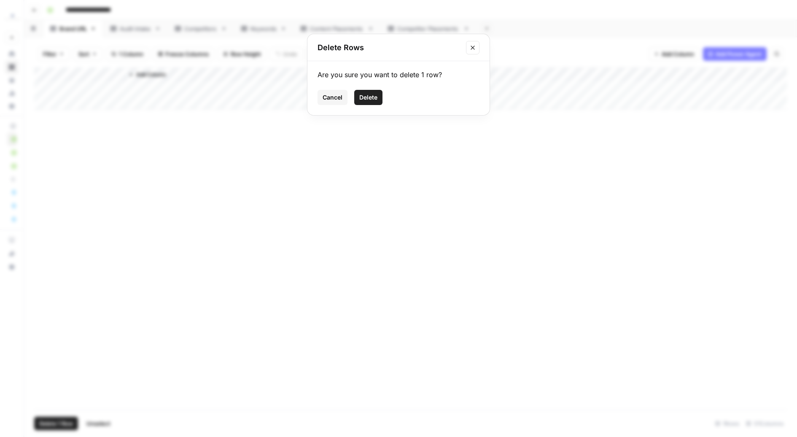
click at [375, 100] on span "Delete" at bounding box center [368, 97] width 18 height 8
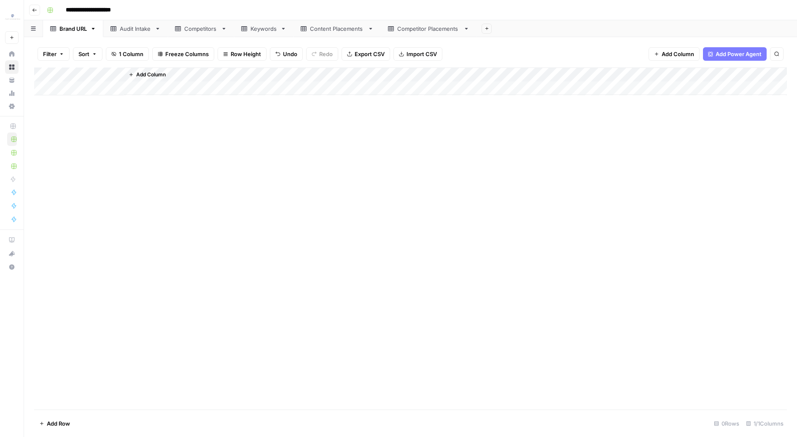
click at [259, 24] on div "Keywords" at bounding box center [264, 28] width 27 height 8
click at [121, 84] on div "Add Column" at bounding box center [410, 82] width 753 height 28
click at [100, 109] on div "Add Column" at bounding box center [410, 89] width 753 height 42
click at [138, 180] on div "Add Column" at bounding box center [410, 239] width 753 height 342
click at [118, 86] on div "Add Column" at bounding box center [410, 96] width 753 height 57
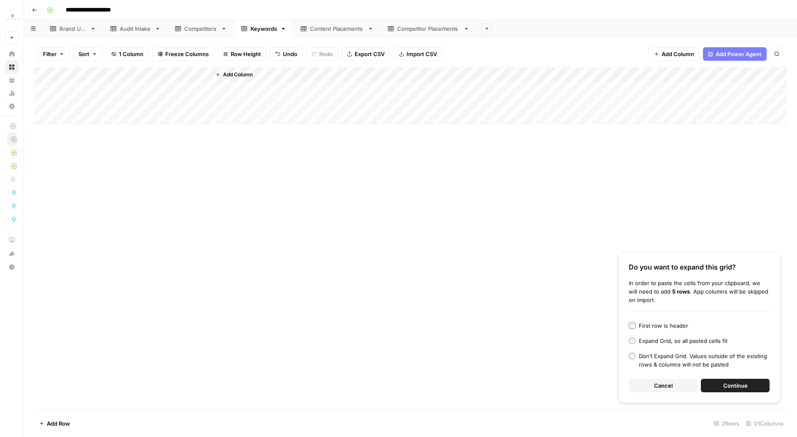
click at [733, 391] on button "Continue" at bounding box center [735, 386] width 69 height 14
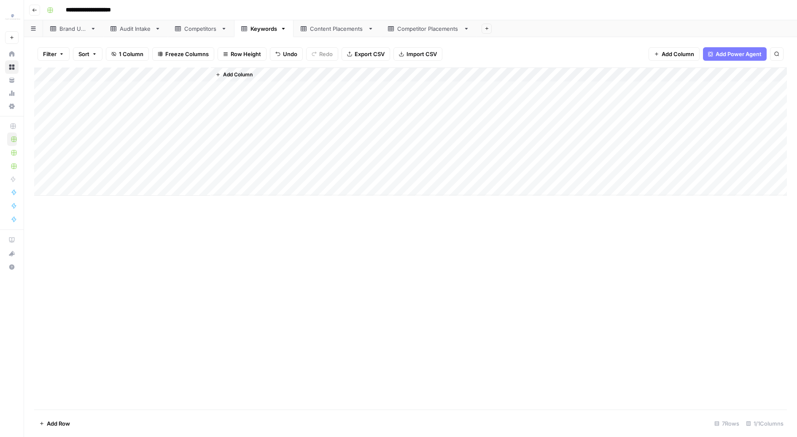
click at [189, 33] on link "Competitors" at bounding box center [201, 28] width 66 height 17
click at [92, 88] on div "Add Column" at bounding box center [410, 82] width 753 height 28
click at [81, 100] on div "Add Column" at bounding box center [410, 89] width 753 height 42
click at [86, 173] on div "Add Column" at bounding box center [410, 239] width 753 height 342
click at [84, 84] on div "Add Column" at bounding box center [410, 96] width 753 height 57
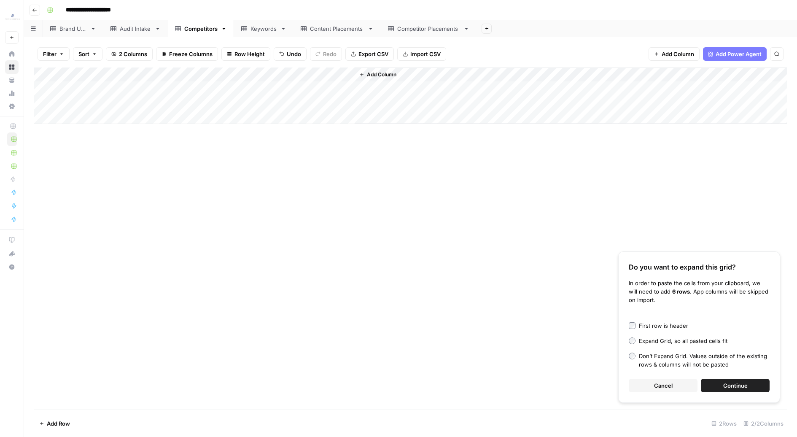
click at [746, 393] on div "Do you want to expand this grid? In order to paste the cells from your clipboar…" at bounding box center [700, 326] width 162 height 151
click at [745, 391] on button "Continue" at bounding box center [735, 386] width 69 height 14
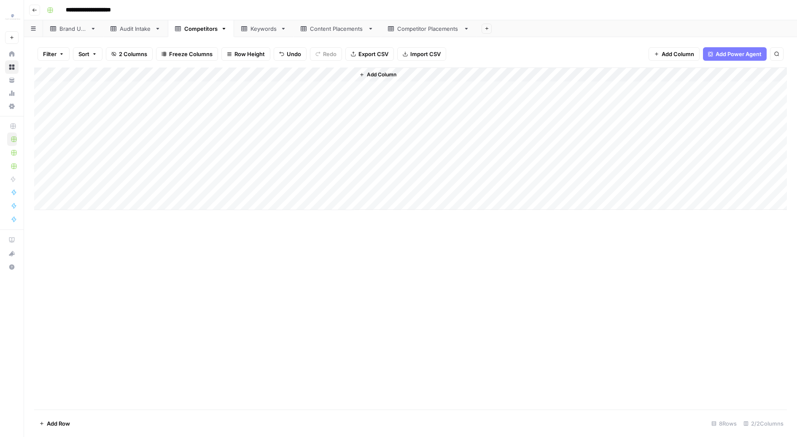
click at [76, 28] on div "Brand URL" at bounding box center [72, 28] width 27 height 8
click at [73, 92] on div "Add Column" at bounding box center [410, 82] width 753 height 28
type textarea "**********"
click at [108, 168] on div "Add Column" at bounding box center [410, 239] width 753 height 342
click at [134, 30] on div "Audit Intake" at bounding box center [136, 28] width 32 height 8
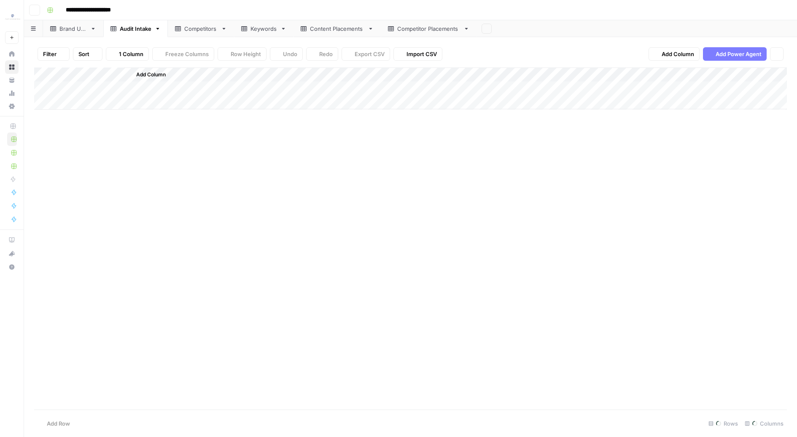
click at [196, 30] on div "Competitors" at bounding box center [200, 28] width 33 height 8
click at [165, 192] on div "Add Column" at bounding box center [410, 139] width 753 height 143
click at [74, 189] on div "Add Column" at bounding box center [410, 139] width 753 height 143
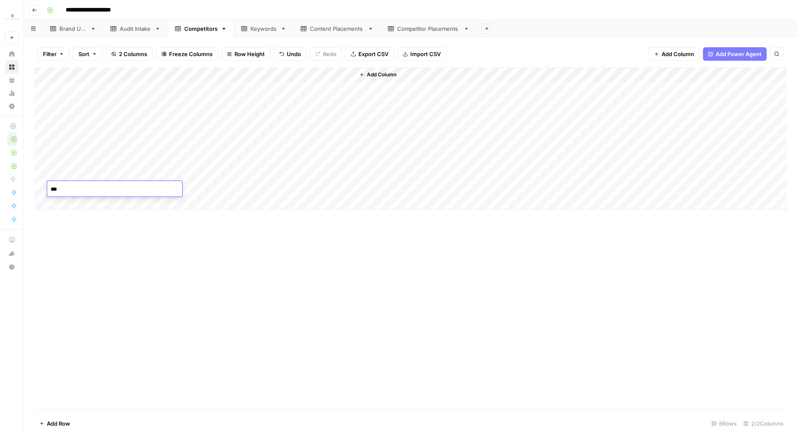
type textarea "****"
click at [136, 268] on div "Add Column" at bounding box center [410, 239] width 753 height 342
click at [273, 31] on div "Keywords" at bounding box center [264, 28] width 27 height 8
click at [315, 30] on div "Content Placements" at bounding box center [337, 28] width 54 height 8
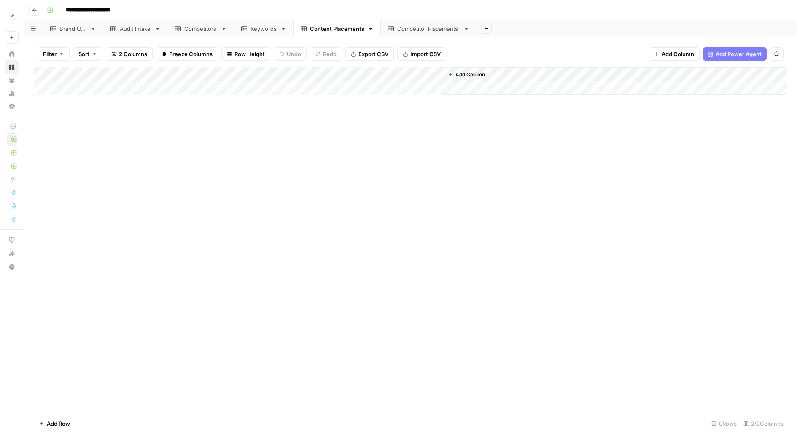
click at [241, 28] on icon at bounding box center [244, 28] width 6 height 5
click at [43, 171] on div "Add Column" at bounding box center [410, 132] width 753 height 128
click at [53, 423] on span "Delete 1 Row" at bounding box center [56, 423] width 34 height 8
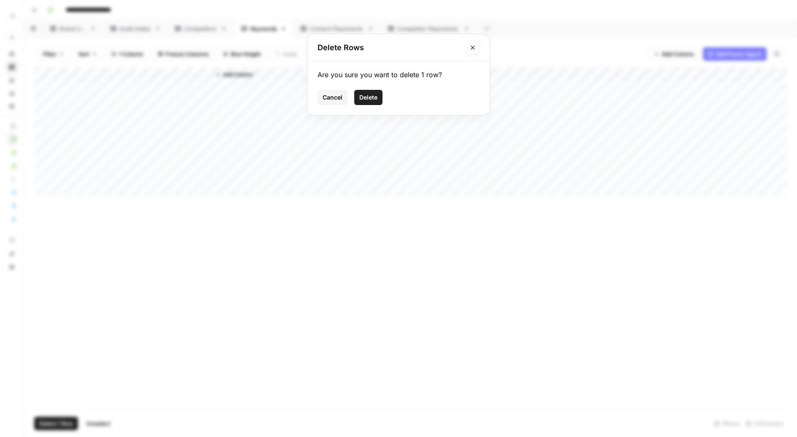
click at [371, 98] on span "Delete" at bounding box center [368, 97] width 18 height 8
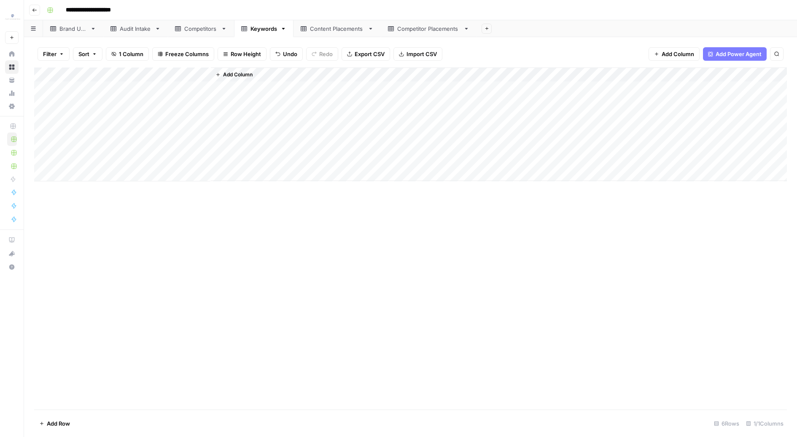
click at [356, 31] on div "Content Placements" at bounding box center [337, 28] width 54 height 8
click at [69, 30] on div "Brand URL" at bounding box center [72, 28] width 27 height 8
click at [128, 24] on div "Audit Intake" at bounding box center [136, 28] width 32 height 8
click at [83, 34] on link "Brand URL" at bounding box center [73, 28] width 60 height 17
click at [37, 101] on div "Add Column" at bounding box center [410, 96] width 753 height 57
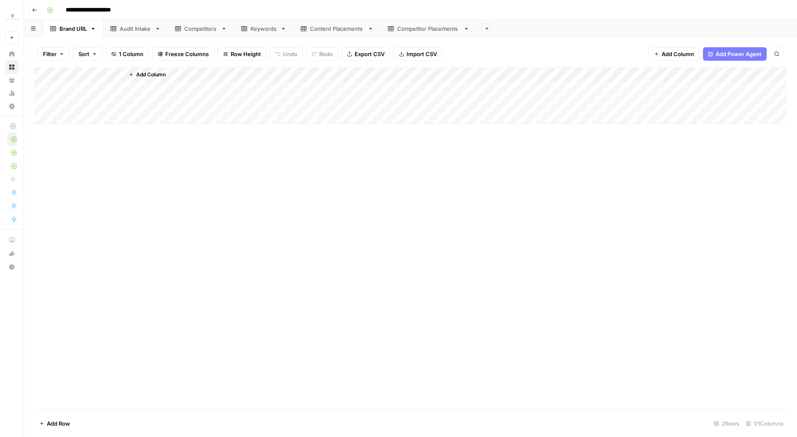
click at [44, 105] on div "Add Column" at bounding box center [410, 96] width 753 height 57
click at [67, 425] on span "Delete 1 Row" at bounding box center [56, 423] width 34 height 8
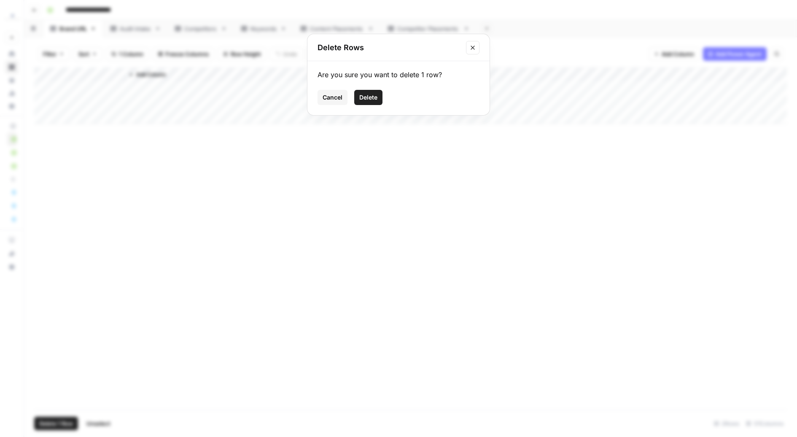
click at [376, 105] on div "Are you sure you want to delete 1 row? Cancel Delete" at bounding box center [399, 88] width 182 height 54
click at [369, 97] on span "Delete" at bounding box center [368, 97] width 18 height 8
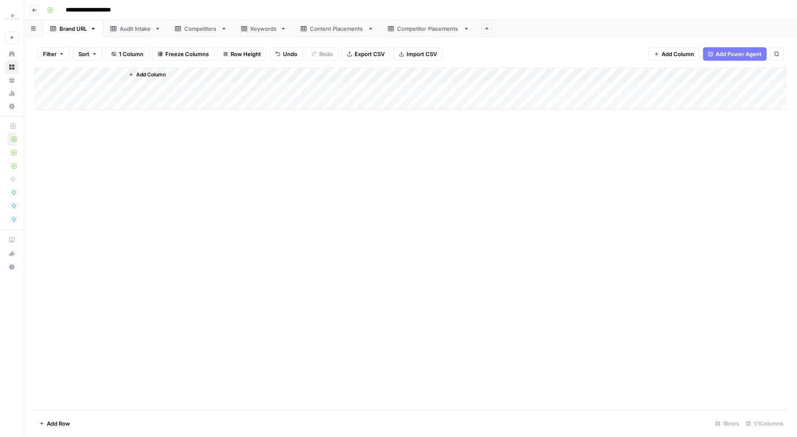
click at [191, 35] on link "Competitors" at bounding box center [201, 28] width 66 height 17
click at [40, 204] on div "Add Column" at bounding box center [410, 175] width 753 height 214
click at [46, 260] on div "Add Column" at bounding box center [410, 175] width 753 height 214
click at [70, 415] on footer "Delete 5 Rows Unselect 13 Rows 2/2 Columns" at bounding box center [410, 423] width 753 height 27
click at [60, 424] on span "Delete 5 Rows" at bounding box center [58, 423] width 38 height 8
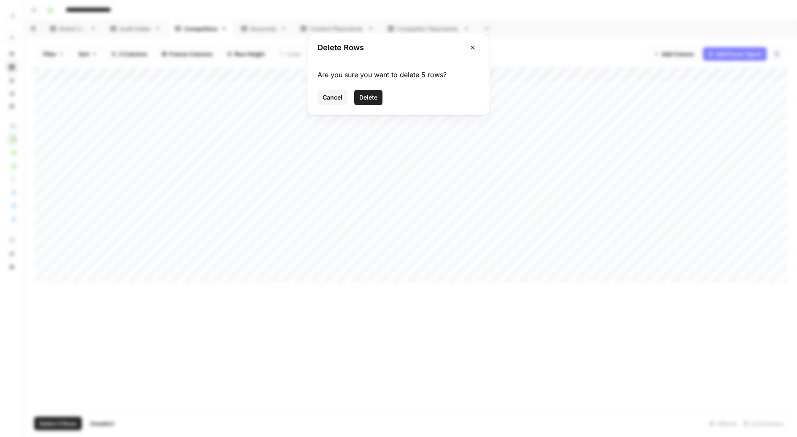
click at [369, 92] on button "Delete" at bounding box center [368, 97] width 28 height 15
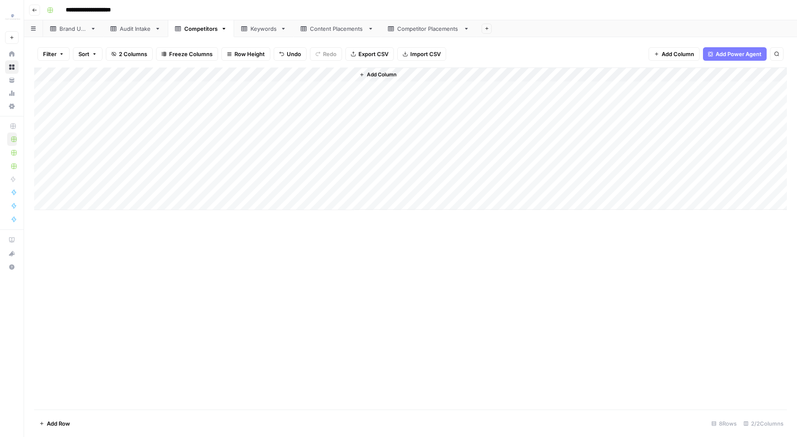
click at [243, 24] on link "Keywords" at bounding box center [263, 28] width 59 height 17
click at [38, 174] on div "Add Column" at bounding box center [410, 161] width 753 height 186
click at [43, 227] on div "Add Column" at bounding box center [410, 161] width 753 height 186
click at [43, 235] on div "Add Column" at bounding box center [410, 161] width 753 height 186
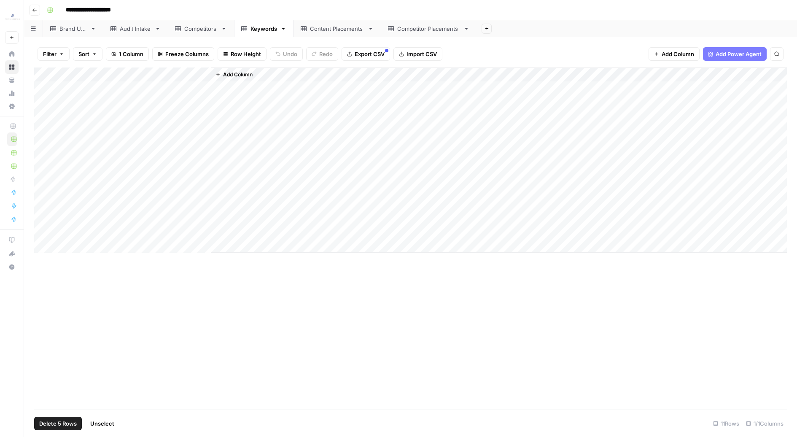
click at [64, 430] on button "Delete 5 Rows" at bounding box center [58, 424] width 48 height 14
click at [377, 98] on span "Delete" at bounding box center [368, 97] width 18 height 8
click at [42, 79] on div "Add Column" at bounding box center [410, 125] width 753 height 114
click at [63, 427] on span "Delete 6 Rows" at bounding box center [58, 423] width 38 height 8
click at [358, 100] on button "Delete" at bounding box center [368, 97] width 28 height 15
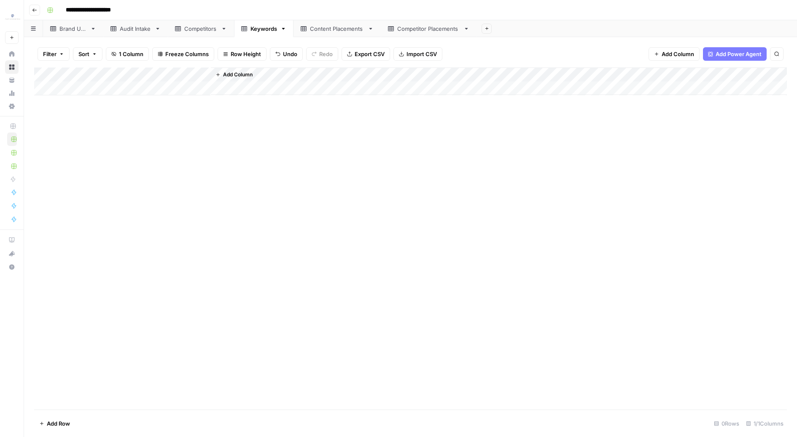
click at [203, 30] on div "Competitors" at bounding box center [200, 28] width 33 height 8
click at [43, 74] on div "Add Column" at bounding box center [410, 139] width 753 height 143
click at [60, 421] on span "Delete 8 Rows" at bounding box center [58, 423] width 38 height 8
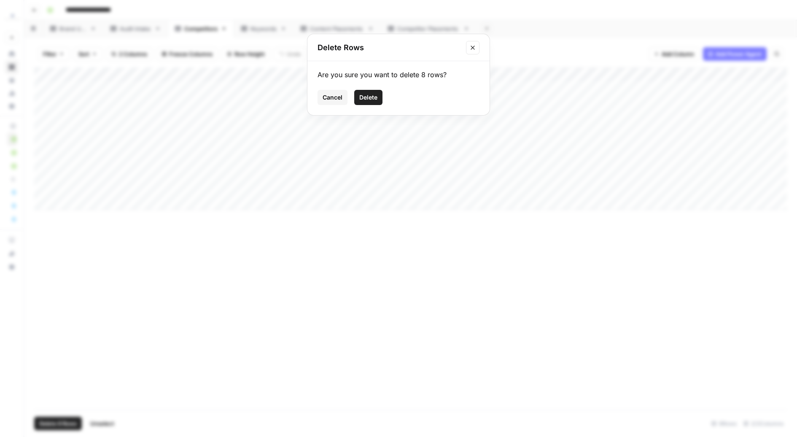
click at [362, 101] on button "Delete" at bounding box center [368, 97] width 28 height 15
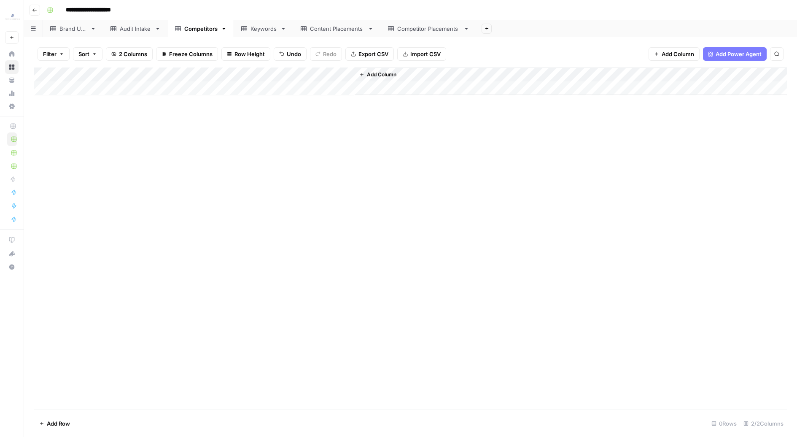
click at [142, 28] on div "Audit Intake" at bounding box center [136, 28] width 32 height 8
click at [79, 26] on div "Brand URL" at bounding box center [72, 28] width 27 height 8
click at [42, 75] on div "Add Column" at bounding box center [410, 96] width 753 height 57
click at [46, 419] on button "Delete 2 Rows" at bounding box center [58, 424] width 48 height 14
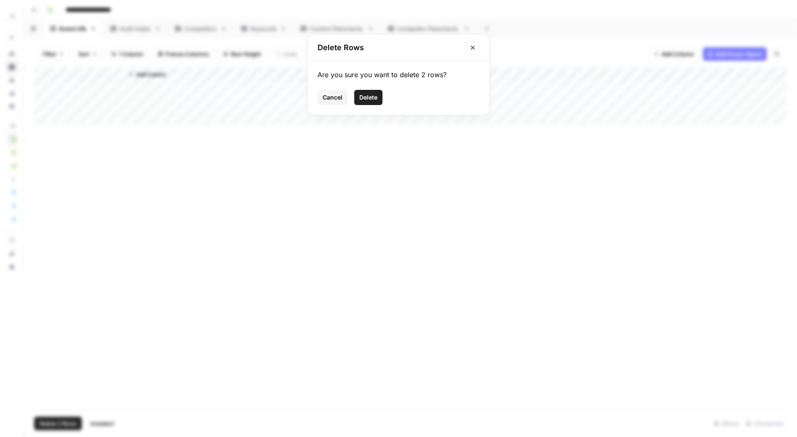
click at [363, 93] on span "Delete" at bounding box center [368, 97] width 18 height 8
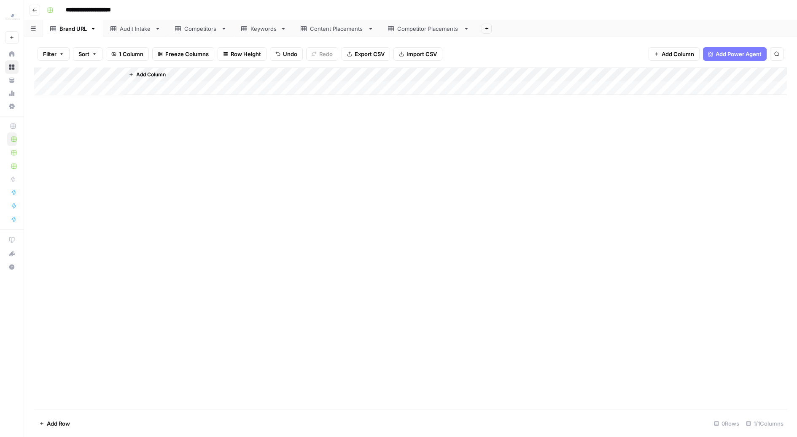
click at [348, 30] on div "Content Placements" at bounding box center [337, 28] width 54 height 8
click at [438, 39] on div "Filter Sort 2 Columns Freeze Columns Row Height Undo Redo Export CSV Import CSV…" at bounding box center [410, 237] width 773 height 400
click at [430, 30] on div "Competitor Placements" at bounding box center [428, 28] width 63 height 8
click at [65, 32] on div "Brand URL" at bounding box center [72, 28] width 27 height 8
click at [265, 32] on div "Keywords" at bounding box center [264, 28] width 27 height 8
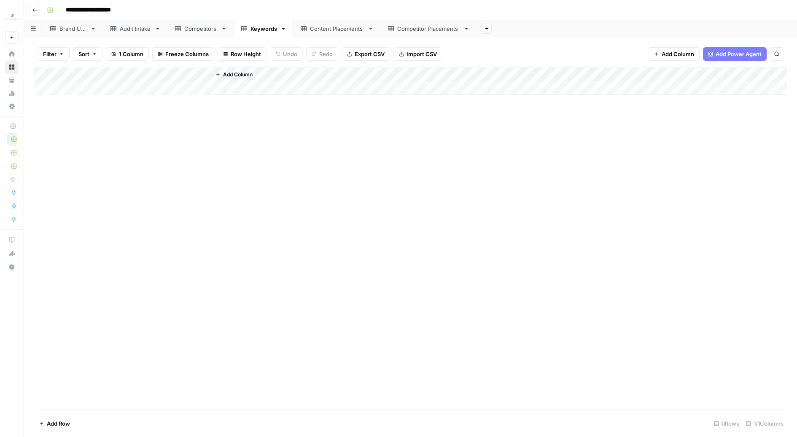
click at [93, 92] on div "Add Column" at bounding box center [410, 82] width 753 height 28
click at [80, 102] on div "Add Column" at bounding box center [410, 89] width 753 height 42
click at [86, 162] on div "Add Column" at bounding box center [410, 239] width 753 height 342
click at [109, 76] on div "Add Column" at bounding box center [410, 89] width 753 height 42
click at [206, 75] on div "Add Column" at bounding box center [410, 96] width 753 height 57
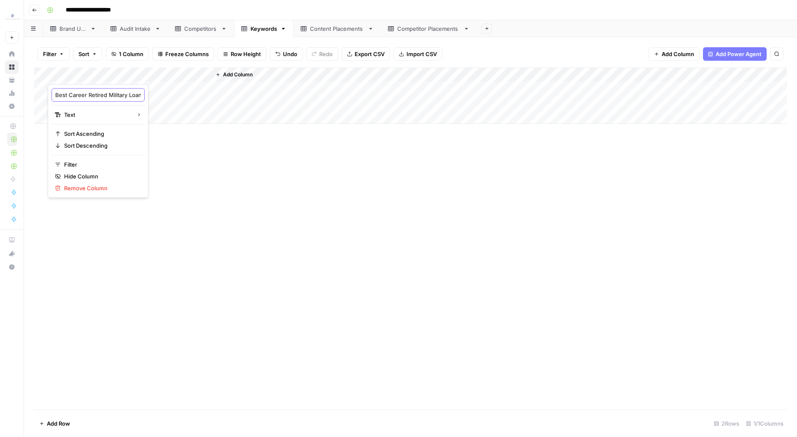
click at [86, 97] on input "Best Career Retired Military Loans" at bounding box center [98, 95] width 86 height 8
type input "Keyword"
click at [96, 88] on div "Add Column" at bounding box center [410, 96] width 753 height 57
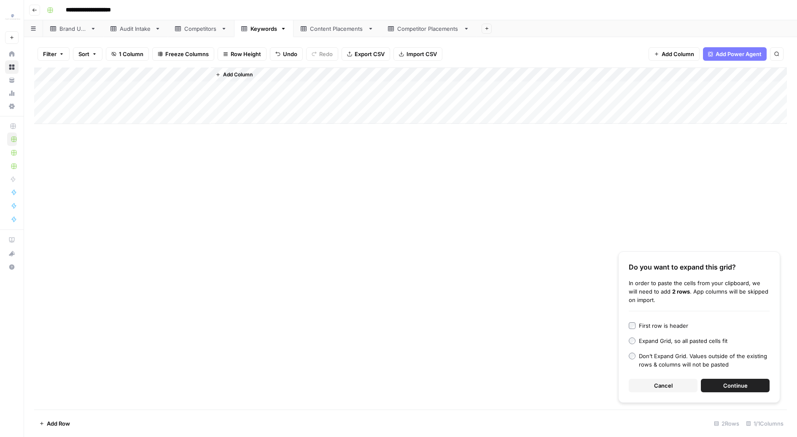
click at [655, 322] on div "First row is header" at bounding box center [663, 326] width 49 height 8
click at [728, 382] on span "Continue" at bounding box center [736, 385] width 24 height 8
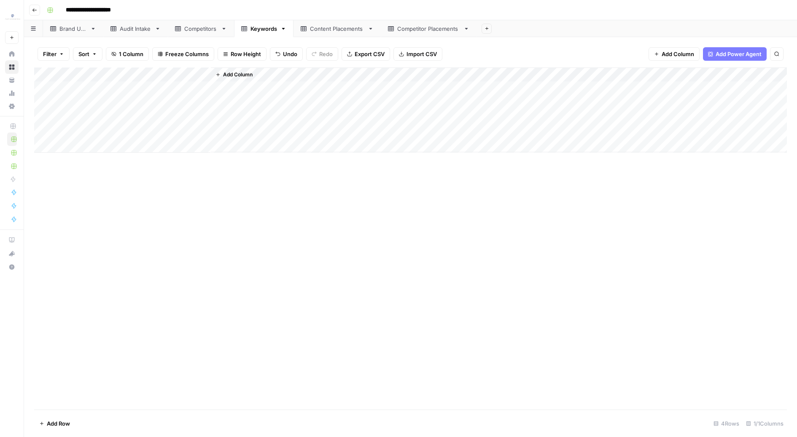
click at [372, 236] on div "Add Column" at bounding box center [410, 239] width 753 height 342
click at [214, 19] on header "**********" at bounding box center [410, 10] width 773 height 20
click at [202, 31] on div "Competitors" at bounding box center [200, 28] width 33 height 8
click at [70, 86] on div "Add Column" at bounding box center [410, 82] width 753 height 28
click at [79, 78] on div "Add Column" at bounding box center [410, 89] width 753 height 42
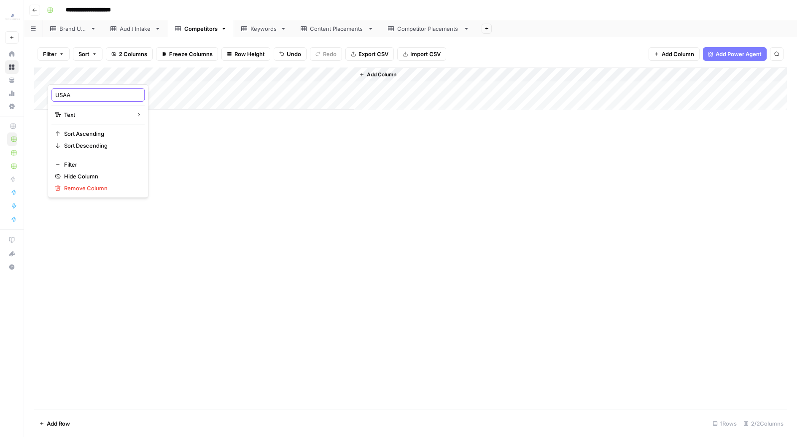
click at [92, 97] on input "USAA" at bounding box center [98, 95] width 86 height 8
type input "Competitor"
click at [162, 76] on div "Add Column" at bounding box center [410, 89] width 753 height 42
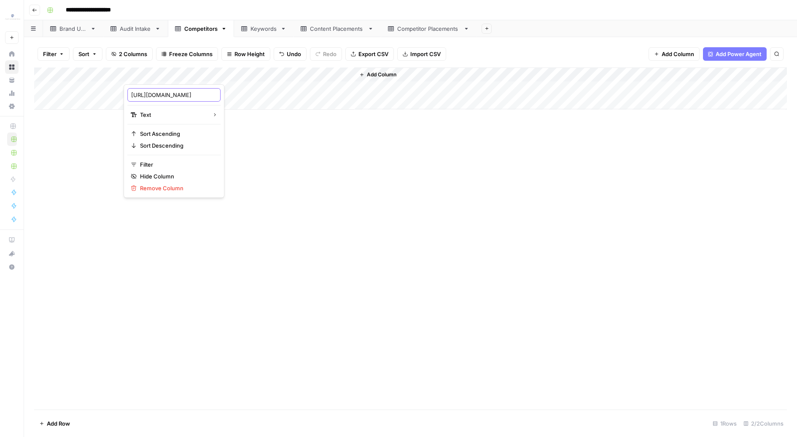
click at [159, 94] on input "http://usaa.com/" at bounding box center [174, 95] width 86 height 8
type input "URL"
click at [92, 93] on div "Add Column" at bounding box center [410, 89] width 753 height 42
click at [84, 100] on div "Add Column" at bounding box center [410, 89] width 753 height 42
click at [82, 78] on div "Add Column" at bounding box center [410, 96] width 753 height 57
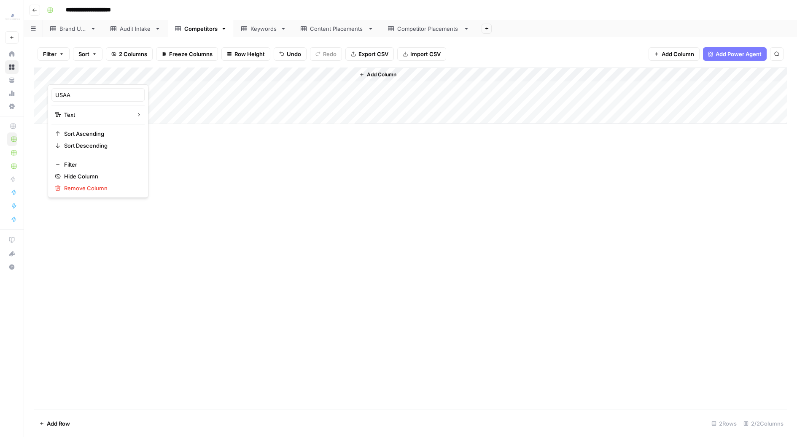
click at [82, 78] on div at bounding box center [86, 76] width 76 height 17
click at [82, 94] on input "USAA" at bounding box center [98, 95] width 86 height 8
type input "Competitor"
click at [84, 86] on div "Add Column" at bounding box center [410, 96] width 753 height 57
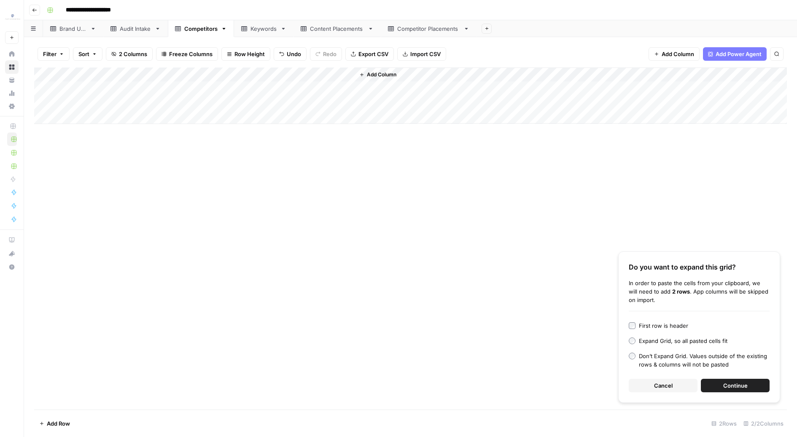
click at [670, 323] on div "First row is header" at bounding box center [663, 326] width 49 height 8
click at [745, 391] on button "Continue" at bounding box center [735, 386] width 69 height 14
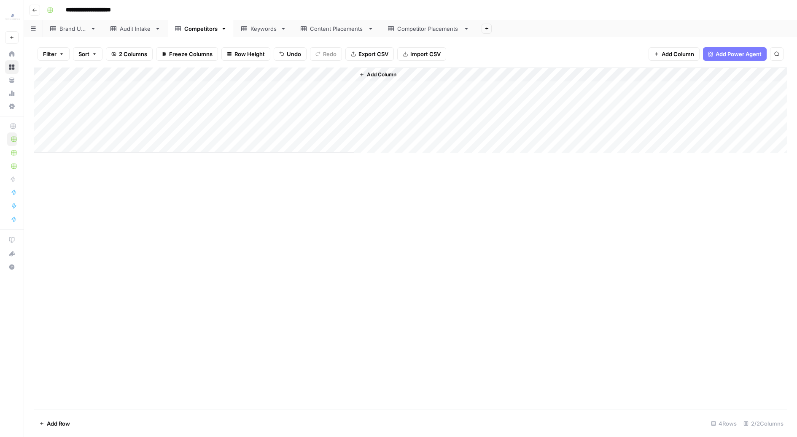
click at [303, 223] on div "Add Column" at bounding box center [410, 239] width 753 height 342
click at [78, 153] on div "Add Column" at bounding box center [410, 239] width 753 height 342
click at [65, 146] on div "Add Column" at bounding box center [410, 110] width 753 height 85
click at [232, 184] on div "Add Column" at bounding box center [410, 239] width 753 height 342
click at [173, 146] on div "Add Column" at bounding box center [410, 118] width 753 height 100
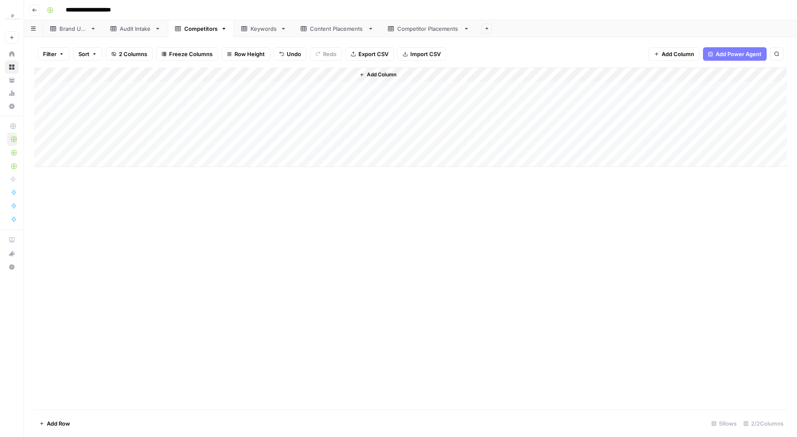
click at [150, 212] on div "Add Column" at bounding box center [410, 239] width 753 height 342
click at [86, 147] on div "Add Column" at bounding box center [410, 118] width 753 height 100
type textarea "**********"
click at [113, 255] on div "Add Column" at bounding box center [410, 239] width 753 height 342
click at [159, 141] on div "Add Column" at bounding box center [410, 118] width 753 height 100
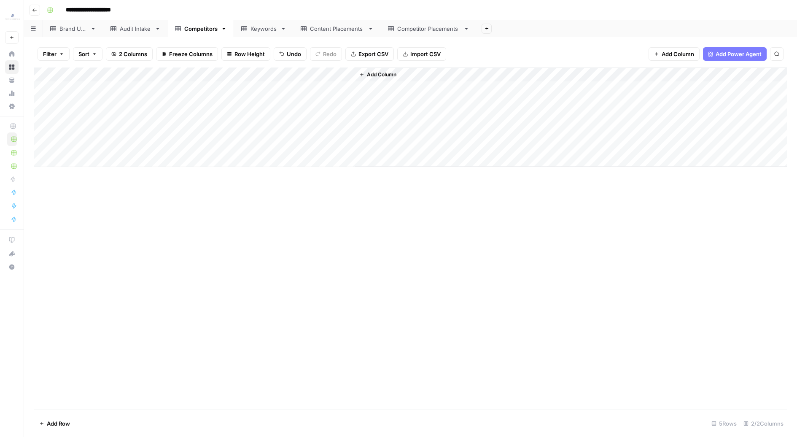
click at [75, 32] on div "Brand URL" at bounding box center [72, 28] width 27 height 8
click at [85, 79] on div "Add Column" at bounding box center [410, 82] width 753 height 28
click at [279, 180] on div "Add Column" at bounding box center [410, 239] width 753 height 342
click at [95, 96] on div "Add Column" at bounding box center [410, 239] width 753 height 342
click at [94, 91] on div "Add Column" at bounding box center [410, 82] width 753 height 28
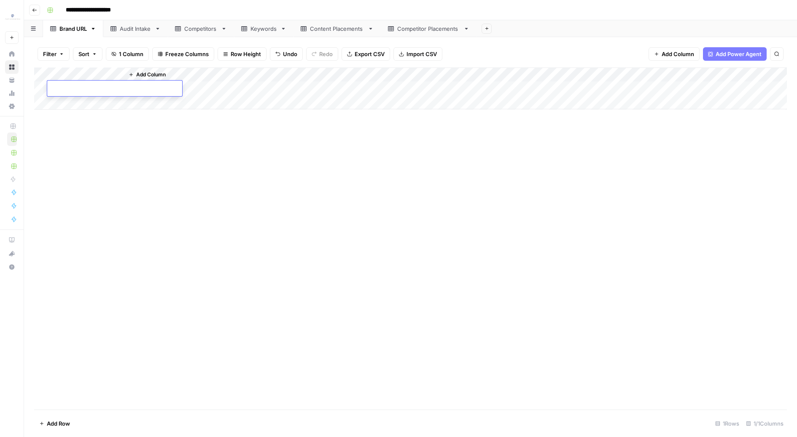
type textarea "**********"
click at [163, 181] on div "Add Column" at bounding box center [410, 239] width 753 height 342
click at [258, 25] on div "Keywords" at bounding box center [264, 28] width 27 height 8
click at [342, 25] on div "Content Placements" at bounding box center [337, 28] width 54 height 8
click at [269, 37] on link "Keywords" at bounding box center [263, 28] width 59 height 17
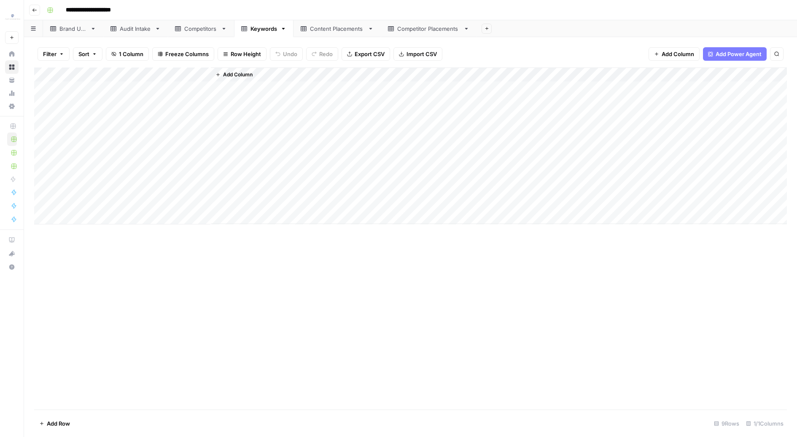
click at [43, 149] on div "Add Column" at bounding box center [410, 146] width 753 height 157
click at [43, 204] on div "Add Column" at bounding box center [410, 146] width 753 height 157
click at [50, 424] on span "Delete 5 Rows" at bounding box center [58, 423] width 38 height 8
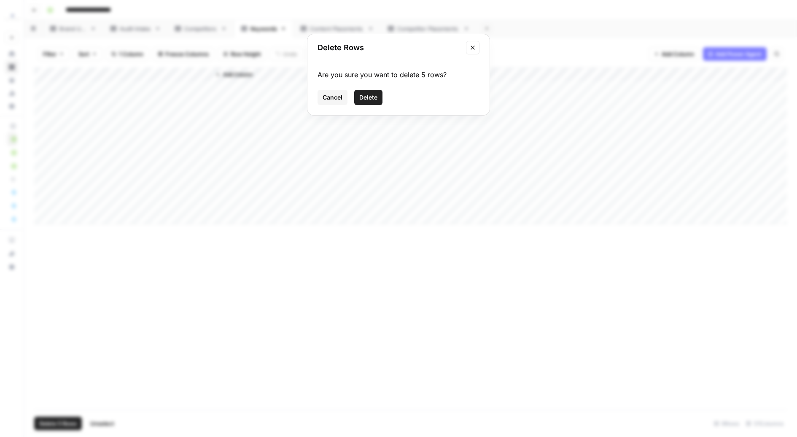
click at [369, 91] on button "Delete" at bounding box center [368, 97] width 28 height 15
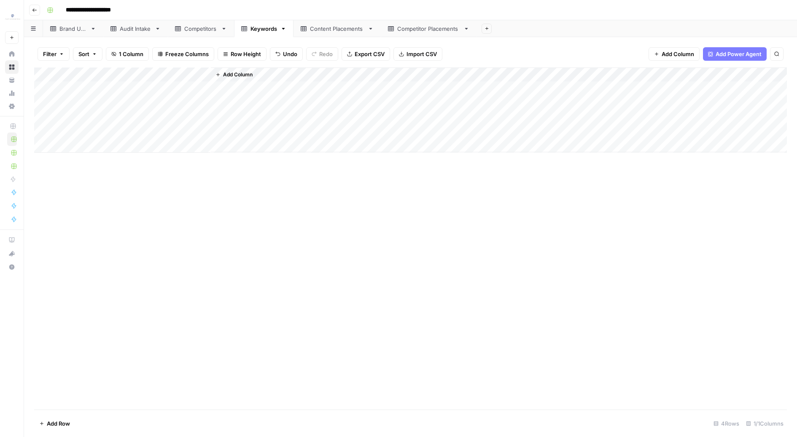
click at [189, 27] on div "Competitors" at bounding box center [200, 28] width 33 height 8
click at [43, 159] on div "Add Column" at bounding box center [410, 153] width 753 height 171
click at [38, 213] on div "Add Column" at bounding box center [410, 153] width 753 height 171
click at [40, 218] on div "Add Column" at bounding box center [410, 153] width 753 height 171
click at [68, 429] on button "Delete 5 Rows" at bounding box center [58, 424] width 48 height 14
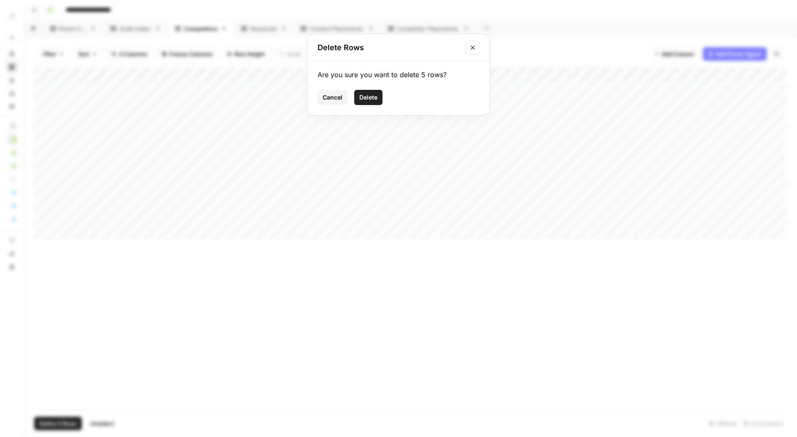
click at [376, 89] on div "Are you sure you want to delete 5 rows? Cancel Delete" at bounding box center [399, 88] width 182 height 54
click at [373, 93] on span "Delete" at bounding box center [368, 97] width 18 height 8
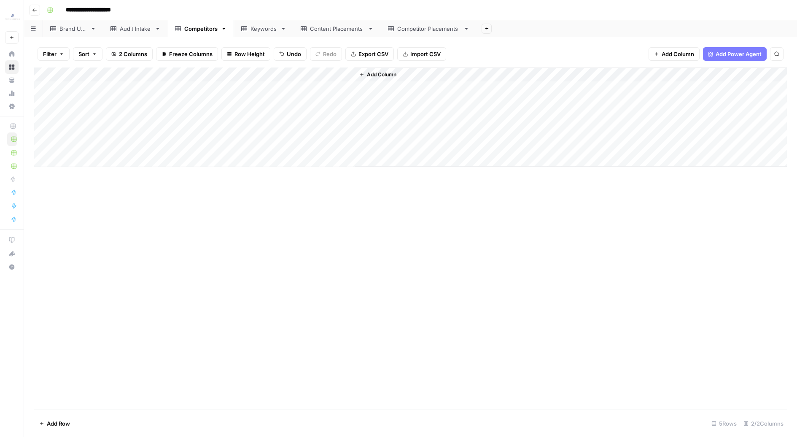
click at [251, 25] on div "Keywords" at bounding box center [264, 28] width 27 height 8
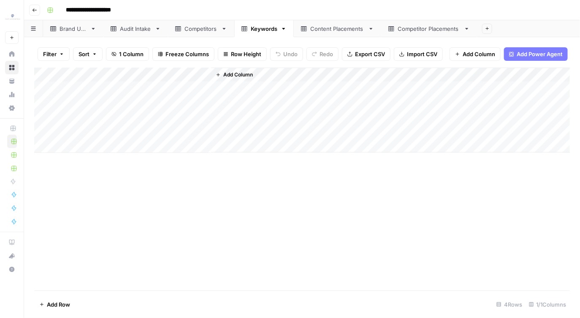
click at [211, 29] on div "Competitors" at bounding box center [200, 28] width 33 height 8
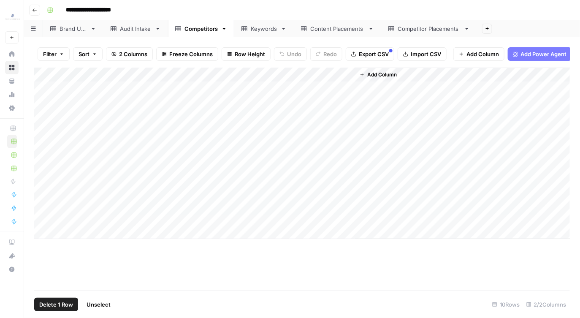
click at [42, 158] on div "Add Column" at bounding box center [302, 153] width 536 height 171
click at [44, 218] on div "Add Column" at bounding box center [302, 153] width 536 height 171
click at [60, 310] on button "Delete 5 Rows" at bounding box center [58, 304] width 48 height 14
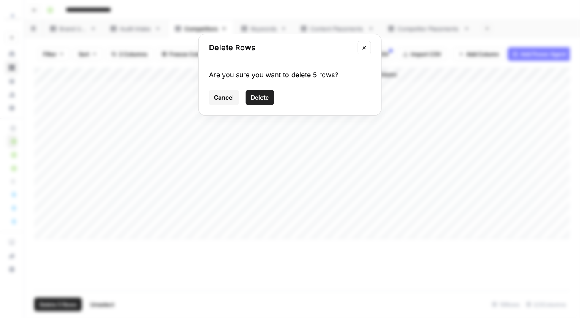
click at [264, 95] on span "Delete" at bounding box center [260, 97] width 18 height 8
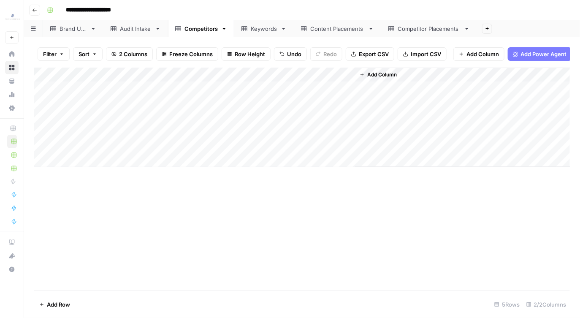
click at [144, 23] on link "Audit Intake" at bounding box center [135, 28] width 65 height 17
click at [273, 32] on div "Keywords" at bounding box center [264, 28] width 27 height 8
click at [38, 144] on div "Add Column" at bounding box center [302, 146] width 536 height 157
click at [40, 149] on div "Add Column" at bounding box center [302, 146] width 536 height 157
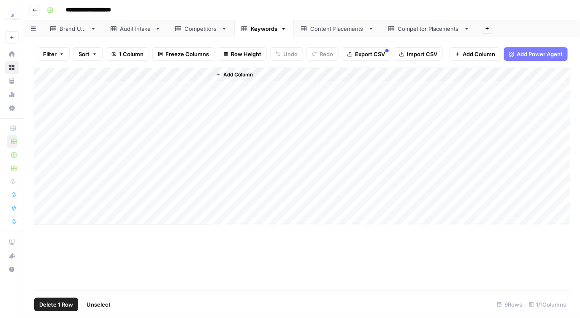
click at [41, 203] on div "Add Column" at bounding box center [302, 146] width 536 height 157
click at [65, 310] on button "Delete 5 Rows" at bounding box center [58, 304] width 48 height 14
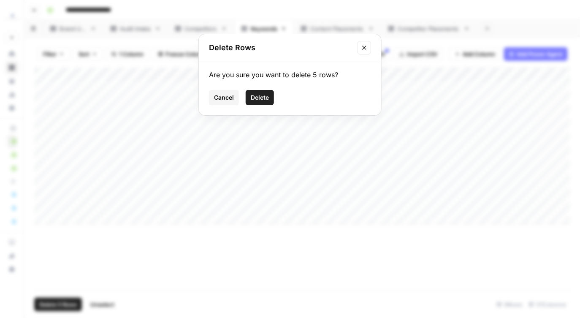
click at [259, 97] on span "Delete" at bounding box center [260, 97] width 18 height 8
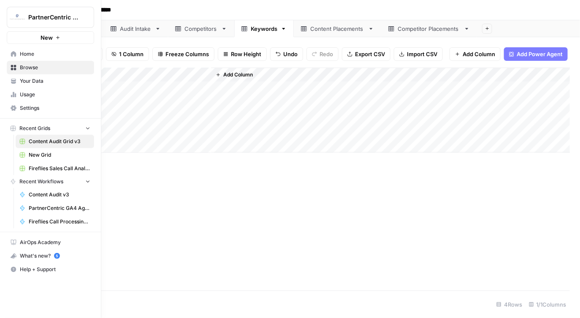
click at [49, 74] on link "Your Data" at bounding box center [50, 81] width 87 height 14
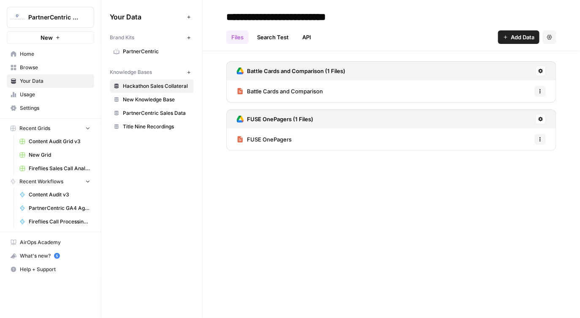
click at [156, 103] on span "New Knowledge Base" at bounding box center [156, 100] width 67 height 8
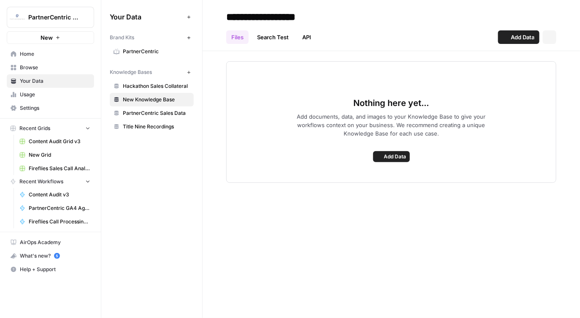
click at [153, 114] on span "PartnerCentric Sales Data" at bounding box center [156, 113] width 67 height 8
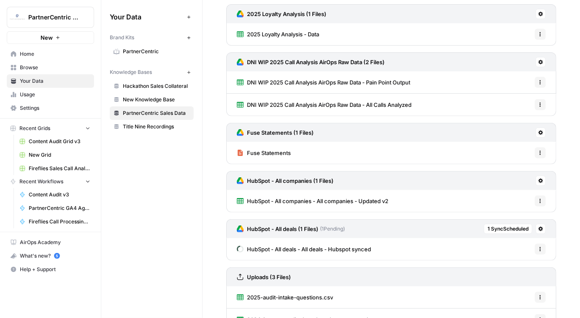
scroll to position [98, 0]
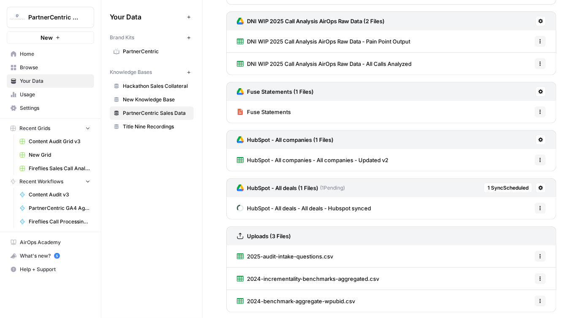
click at [410, 202] on div "HubSpot - All deals - All deals - Hubspot synced Options" at bounding box center [391, 208] width 330 height 22
click at [331, 201] on link "HubSpot - All deals - All deals - Hubspot synced" at bounding box center [304, 208] width 134 height 22
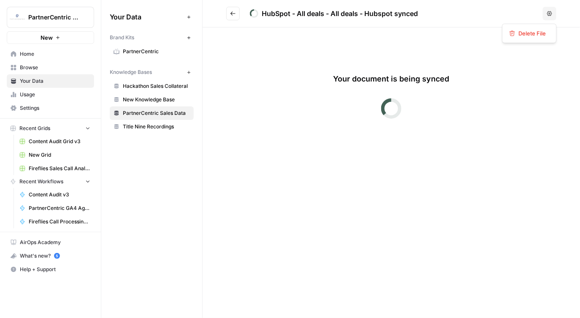
click at [549, 14] on icon "button" at bounding box center [549, 13] width 5 height 5
click at [235, 9] on button "Go back" at bounding box center [233, 14] width 14 height 14
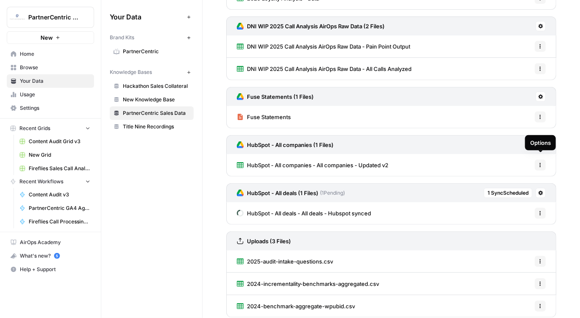
scroll to position [98, 0]
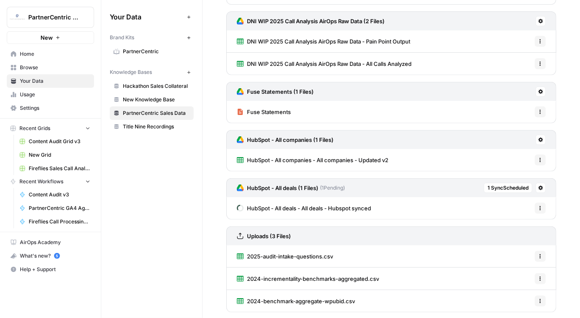
click at [542, 205] on icon "button" at bounding box center [540, 207] width 5 height 5
click at [523, 227] on span "Delete File" at bounding box center [521, 226] width 27 height 8
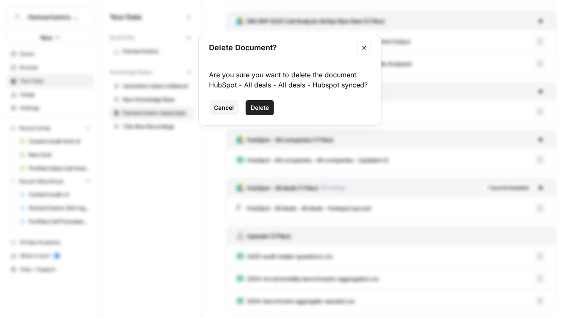
click at [267, 113] on button "Delete" at bounding box center [260, 107] width 28 height 15
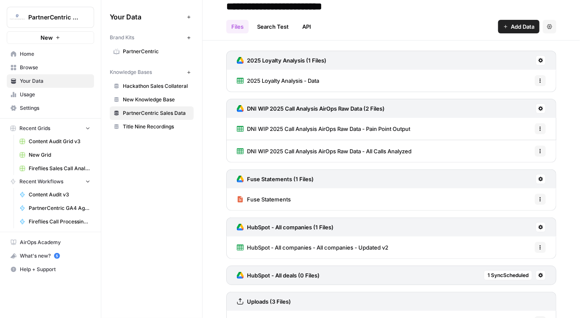
scroll to position [0, 0]
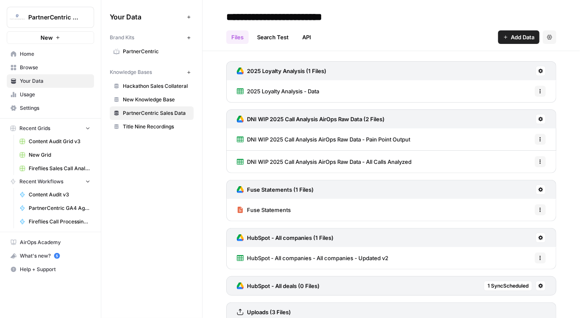
click at [513, 29] on div "Files Search Test API Add Data Settings" at bounding box center [391, 34] width 330 height 20
click at [508, 38] on button "Add Data" at bounding box center [518, 37] width 41 height 14
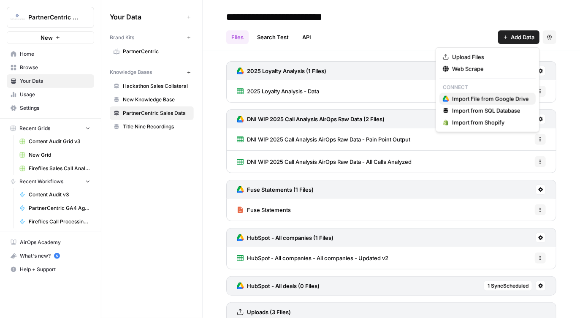
click at [478, 99] on span "Import File from Google Drive" at bounding box center [490, 99] width 77 height 8
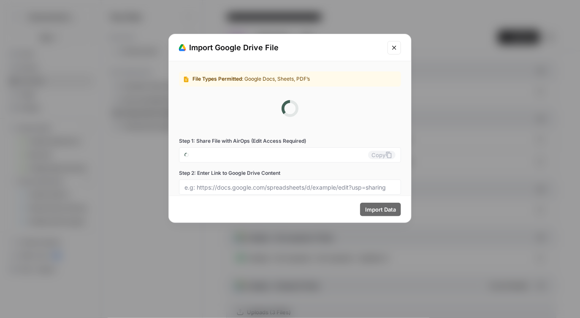
type input "partnercentric-sales-tools-0-3@airops.iam.gserviceaccount.com"
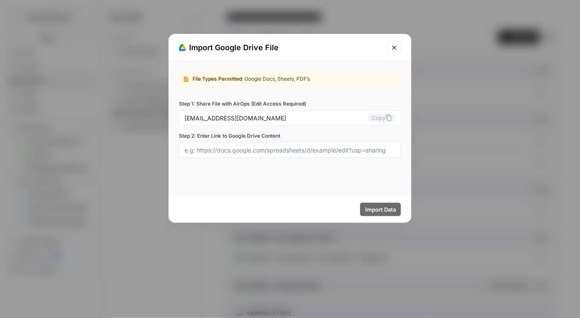
click at [247, 153] on input "Step 2: Enter Link to Google Drive Content" at bounding box center [289, 150] width 211 height 8
paste input "https://docs.google.com/spreadsheets/d/1yHmQ4TBc1vRVjjw4qhuSPJ6lfnAs8up9LfAxtxd…"
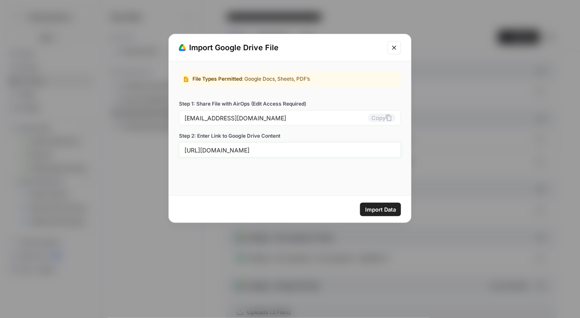
type input "https://docs.google.com/spreadsheets/d/1yHmQ4TBc1vRVjjw4qhuSPJ6lfnAs8up9LfAxtxd…"
click at [385, 215] on button "Import Data" at bounding box center [380, 210] width 41 height 14
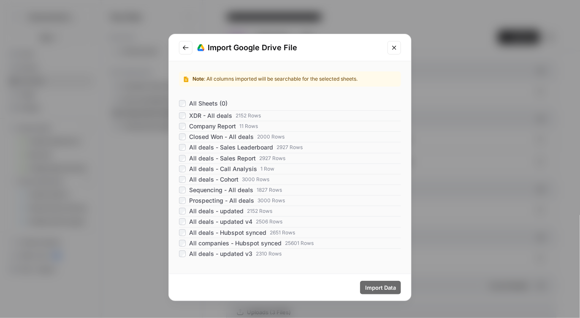
click at [205, 242] on span "All companies - Hubspot synced" at bounding box center [235, 243] width 92 height 8
click at [224, 232] on span "All deals - Hubspot synced" at bounding box center [227, 232] width 77 height 8
click at [376, 287] on span "Import Data" at bounding box center [380, 287] width 31 height 8
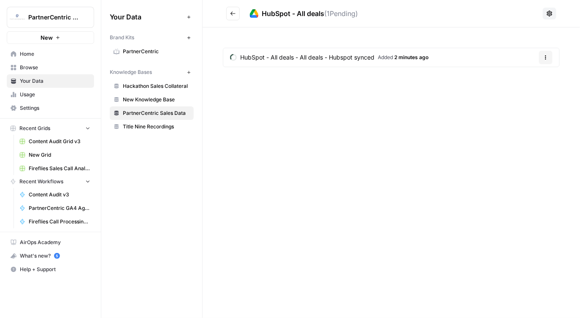
click at [337, 103] on div "HubSpot - All deals ( 1 Pending) HubSpot - All deals - All deals - Hubspot sync…" at bounding box center [391, 159] width 377 height 318
click at [335, 137] on div "HubSpot - All deals ( 1 Pending) HubSpot - All deals - All deals - Hubspot sync…" at bounding box center [391, 159] width 377 height 318
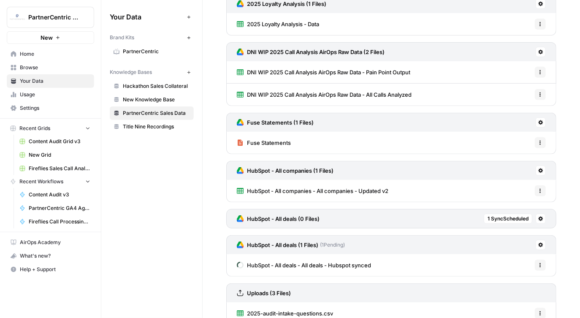
scroll to position [124, 0]
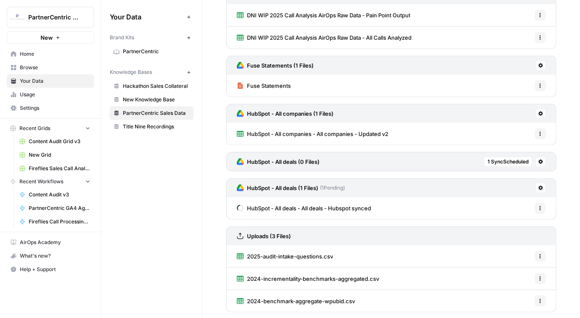
click at [545, 161] on button at bounding box center [540, 162] width 10 height 10
click at [503, 212] on span "Delete Connection" at bounding box center [509, 209] width 52 height 8
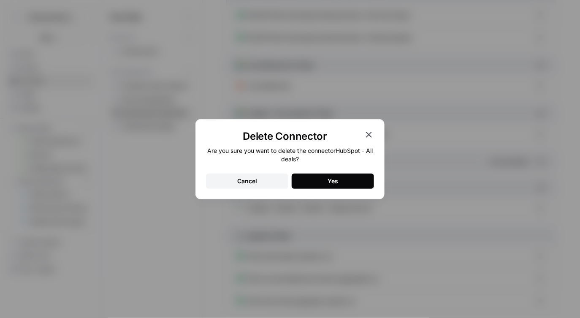
click at [340, 177] on button "Yes" at bounding box center [333, 180] width 82 height 15
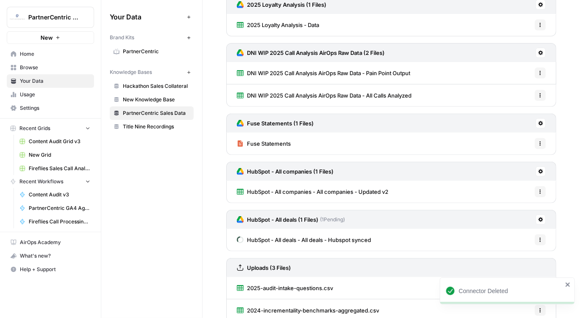
scroll to position [98, 0]
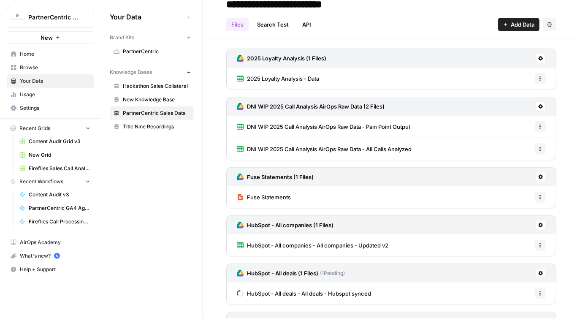
scroll to position [24, 0]
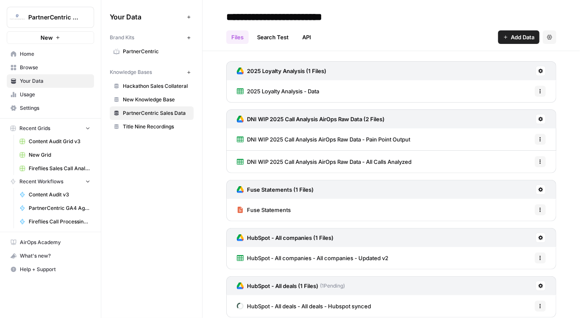
click at [54, 195] on span "Content Audit v3" at bounding box center [60, 195] width 62 height 8
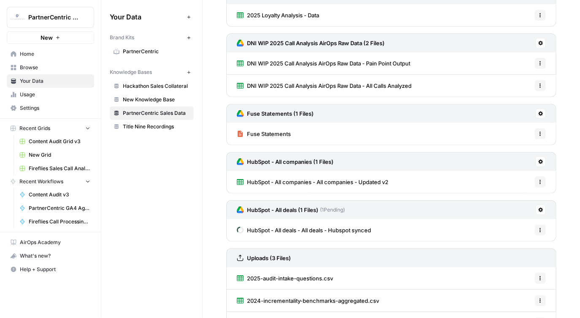
scroll to position [82, 0]
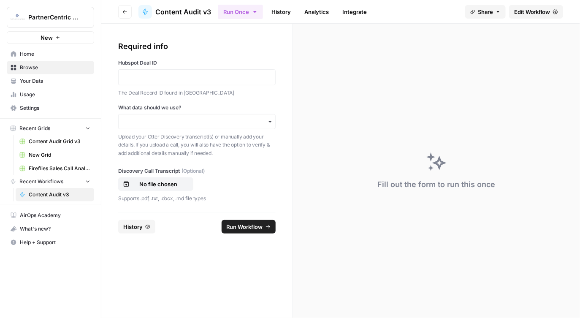
click at [525, 18] on link "Edit Workflow" at bounding box center [536, 12] width 54 height 14
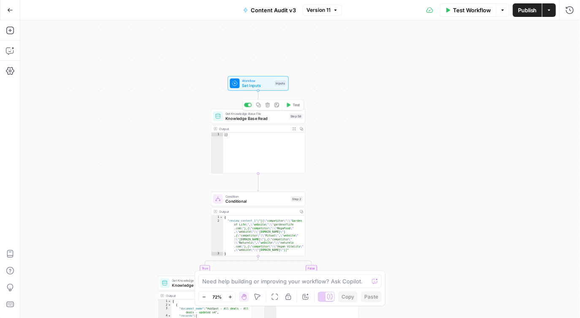
click at [249, 120] on span "Knowledge Base Read" at bounding box center [256, 118] width 62 height 6
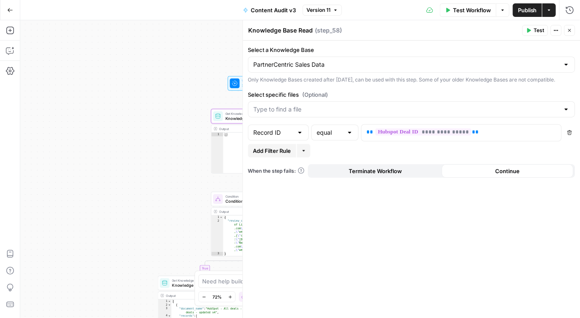
click at [418, 109] on div at bounding box center [411, 109] width 327 height 16
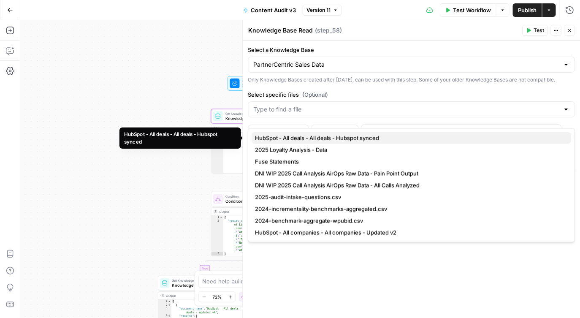
click at [380, 140] on span "HubSpot - All deals - All deals - Hubspot synced" at bounding box center [409, 138] width 309 height 8
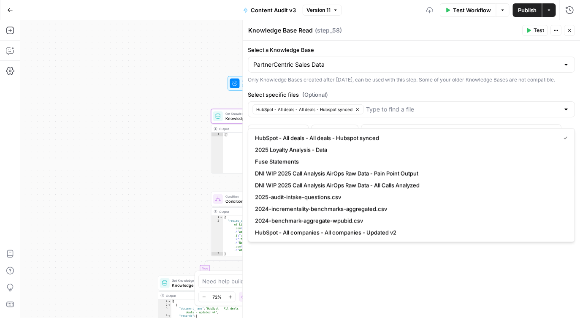
click at [394, 99] on label "Select specific files (Optional)" at bounding box center [411, 94] width 327 height 8
click at [394, 105] on input "Select specific files (Optional)" at bounding box center [462, 109] width 193 height 8
click at [394, 99] on label "Select specific files (Optional)" at bounding box center [411, 94] width 327 height 8
click at [394, 105] on input "Select specific files (Optional)" at bounding box center [462, 109] width 193 height 8
click at [367, 301] on div "**********" at bounding box center [411, 180] width 337 height 278
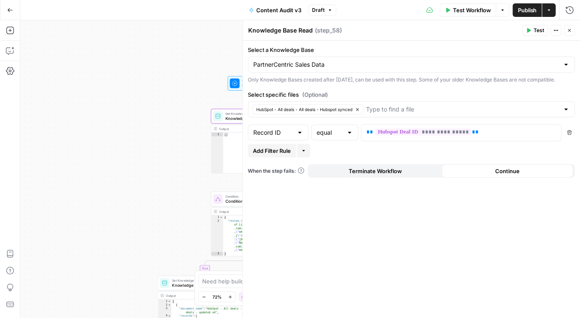
click at [530, 32] on icon "button" at bounding box center [528, 30] width 5 height 5
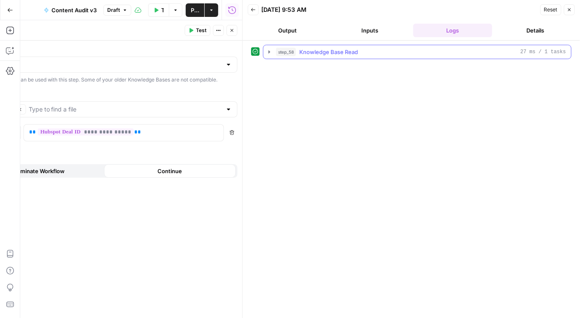
click at [342, 50] on span "Knowledge Base Read" at bounding box center [328, 52] width 59 height 8
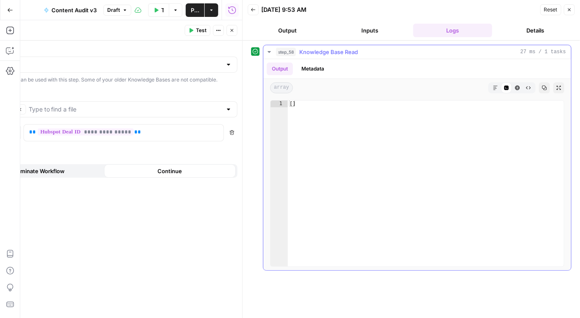
click at [342, 50] on span "Knowledge Base Read" at bounding box center [328, 52] width 59 height 8
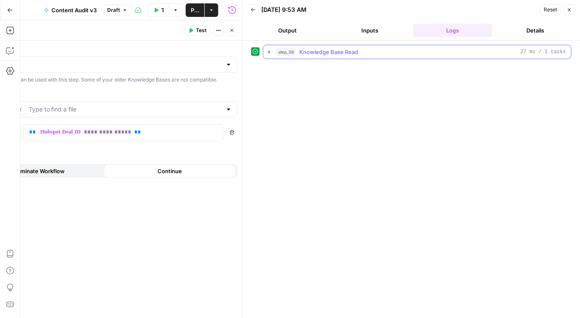
click at [342, 50] on span "Knowledge Base Read" at bounding box center [328, 52] width 59 height 8
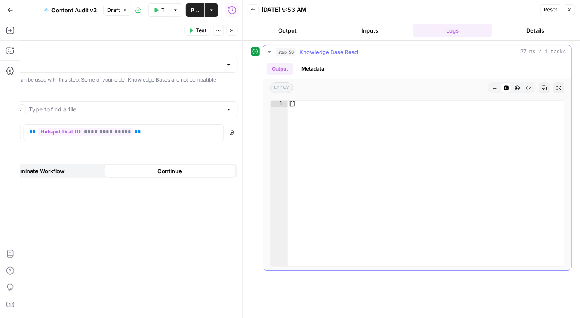
click at [342, 50] on span "Knowledge Base Read" at bounding box center [328, 52] width 59 height 8
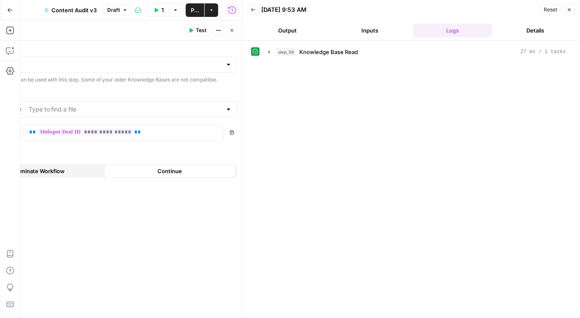
click at [569, 9] on icon "button" at bounding box center [569, 9] width 5 height 5
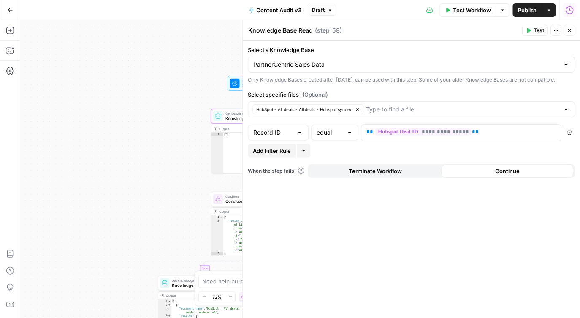
click at [462, 13] on span "Test Workflow" at bounding box center [472, 10] width 38 height 8
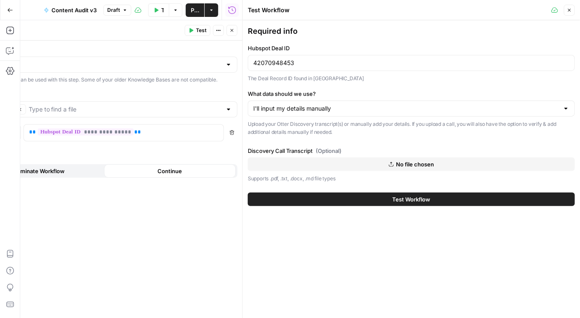
click at [329, 72] on div "Hubspot Deal ID 42070948453 The Deal Record ID found in Hubspot" at bounding box center [411, 63] width 327 height 39
click at [319, 53] on div "Hubspot Deal ID 42070948453 The Deal Record ID found in Hubspot" at bounding box center [411, 63] width 327 height 39
click at [315, 60] on input "42070948453" at bounding box center [411, 63] width 316 height 8
paste input "38450227212"
type input "38450227212"
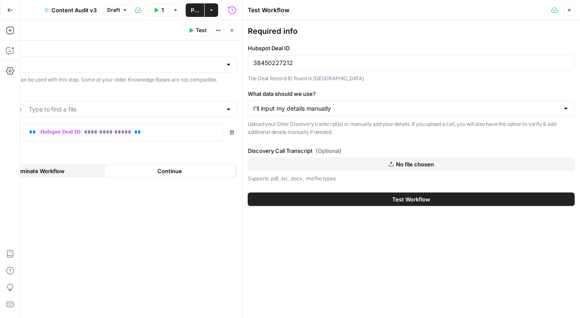
click at [572, 9] on button "Close" at bounding box center [569, 10] width 11 height 11
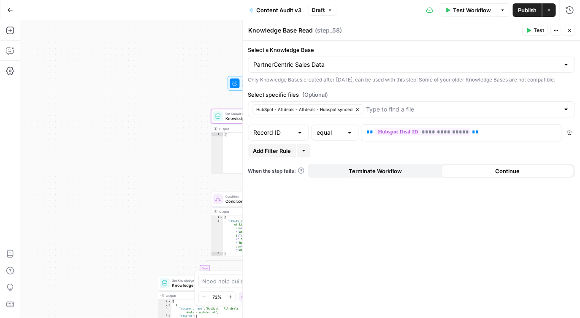
click at [457, 9] on span "Test Workflow" at bounding box center [472, 10] width 38 height 8
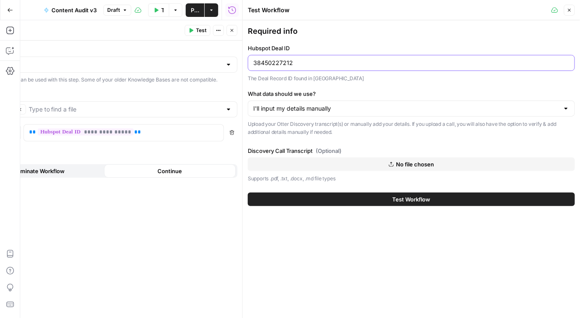
click at [328, 66] on input "38450227212" at bounding box center [411, 63] width 316 height 8
click at [353, 197] on button "Test Workflow" at bounding box center [411, 199] width 327 height 14
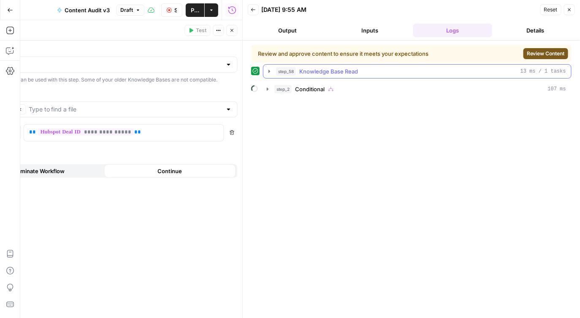
click at [270, 72] on icon "button" at bounding box center [269, 71] width 7 height 7
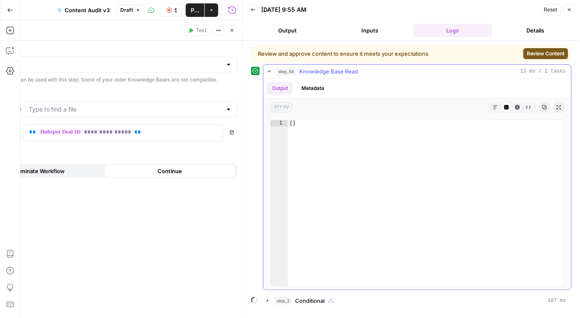
click at [270, 72] on icon "button" at bounding box center [269, 71] width 7 height 7
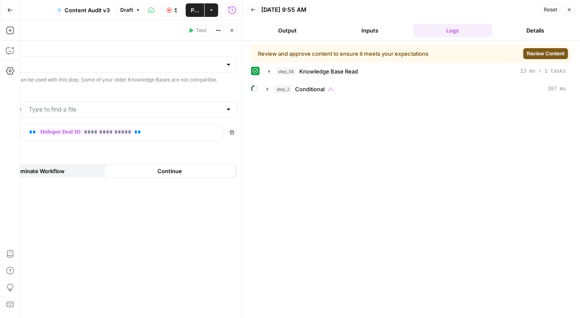
click at [272, 96] on div "Review and approve content to ensure it meets your expectations Review Content …" at bounding box center [411, 179] width 320 height 269
click at [271, 92] on button "step_2 Conditional 107 ms" at bounding box center [416, 89] width 309 height 14
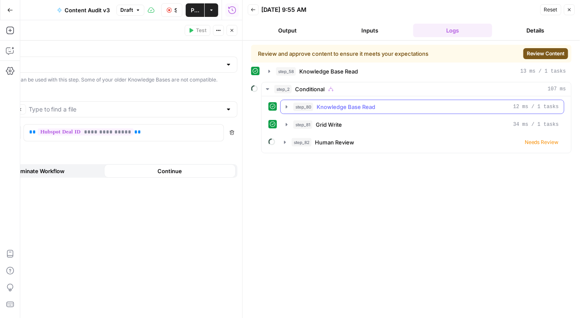
click at [289, 107] on icon "button" at bounding box center [286, 106] width 7 height 7
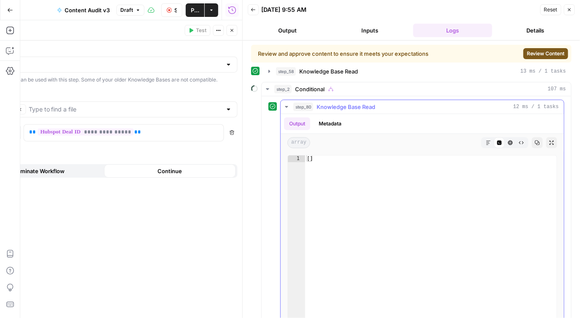
click at [289, 107] on icon "button" at bounding box center [286, 106] width 7 height 7
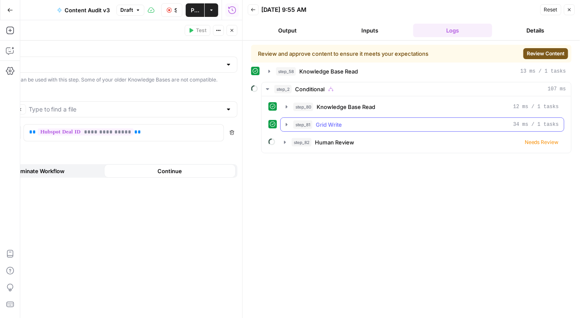
click at [292, 127] on button "step_81 Grid Write 34 ms / 1 tasks" at bounding box center [422, 125] width 283 height 14
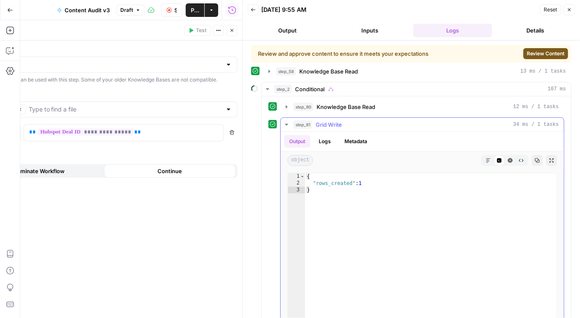
click at [292, 127] on button "step_81 Grid Write 34 ms / 1 tasks" at bounding box center [422, 125] width 283 height 14
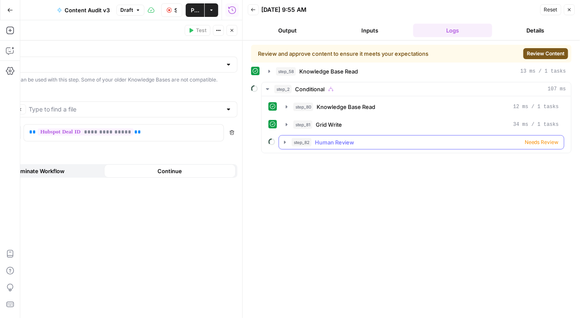
click at [294, 148] on button "step_82 Human Review Needs Review" at bounding box center [421, 142] width 285 height 14
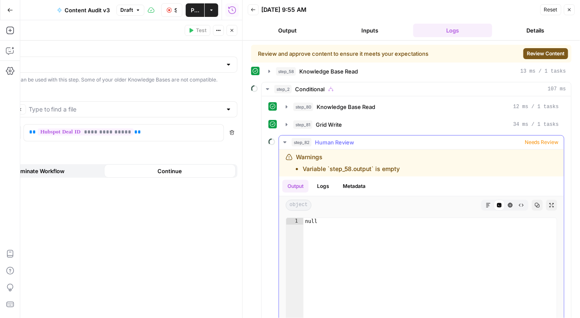
click at [294, 149] on hr at bounding box center [421, 149] width 285 height 0
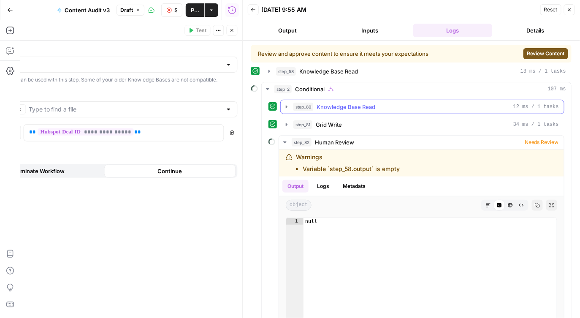
click at [305, 104] on span "step_80" at bounding box center [303, 107] width 20 height 8
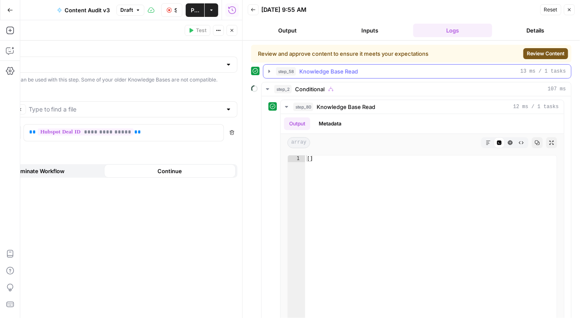
click at [295, 67] on span "step_58" at bounding box center [286, 71] width 20 height 8
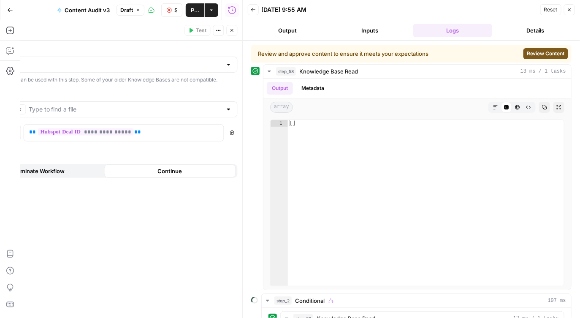
click at [570, 11] on icon "button" at bounding box center [569, 9] width 3 height 3
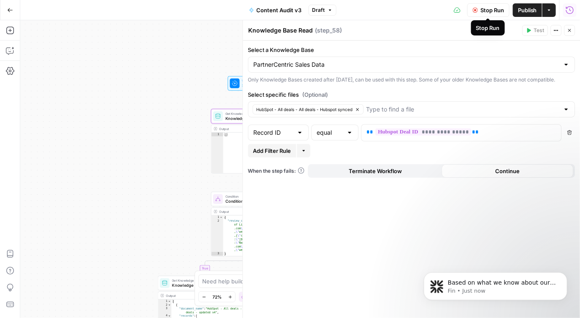
click at [494, 10] on span "Stop Run" at bounding box center [492, 10] width 24 height 8
click at [535, 28] on span "Test" at bounding box center [539, 31] width 11 height 8
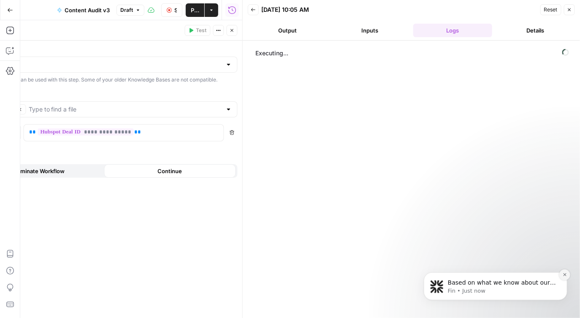
click at [563, 275] on icon "Dismiss notification" at bounding box center [563, 274] width 3 height 3
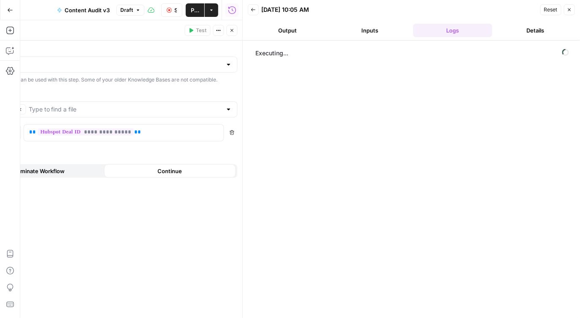
click at [311, 34] on button "Output" at bounding box center [287, 31] width 79 height 14
click at [254, 13] on button "Back" at bounding box center [253, 9] width 11 height 11
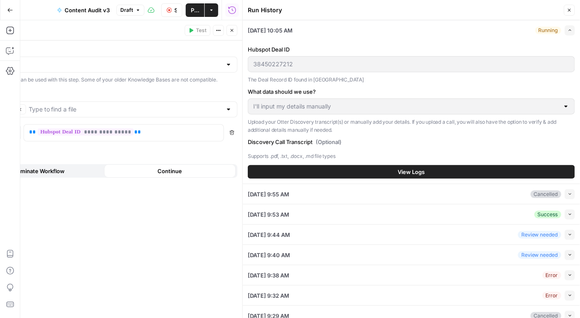
click at [570, 15] on button "Close" at bounding box center [569, 10] width 11 height 11
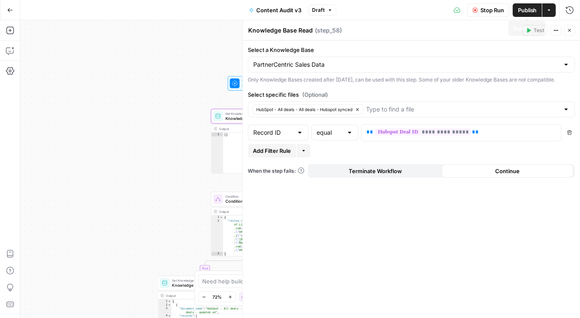
click at [476, 13] on button "Stop Run" at bounding box center [488, 10] width 42 height 14
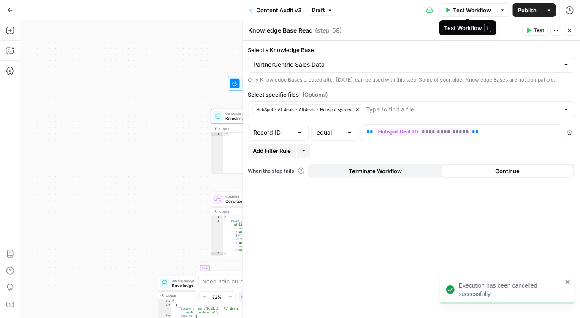
click at [466, 12] on span "Test Workflow" at bounding box center [472, 10] width 38 height 8
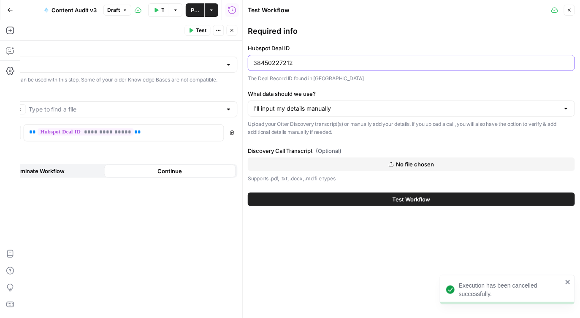
click at [305, 59] on input "38450227212" at bounding box center [411, 63] width 316 height 8
click at [322, 196] on button "Test Workflow" at bounding box center [411, 199] width 327 height 14
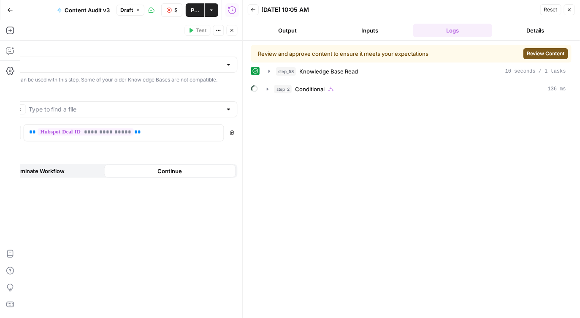
click at [349, 81] on div "step_58 Knowledge Base Read 10 seconds / 1 tasks step_2 Conditional 136 ms" at bounding box center [411, 80] width 320 height 32
click at [349, 77] on button "step_58 Knowledge Base Read 10 seconds / 1 tasks" at bounding box center [417, 72] width 308 height 14
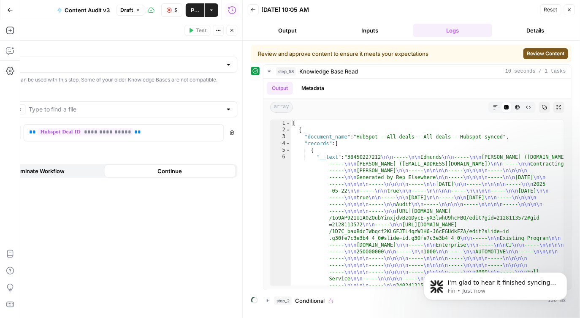
click at [249, 6] on button "Back" at bounding box center [253, 9] width 11 height 11
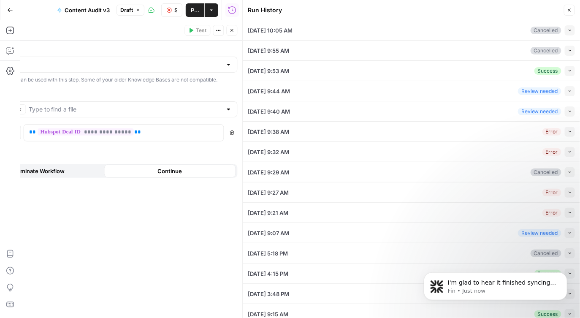
click at [571, 11] on icon "button" at bounding box center [569, 10] width 5 height 5
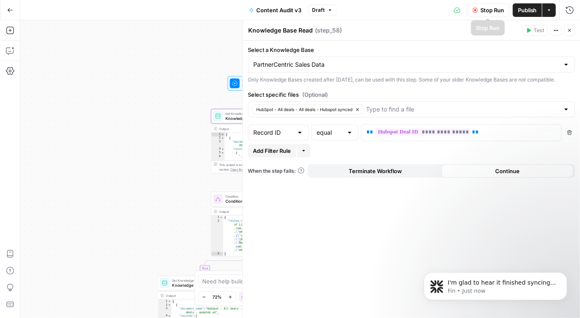
click at [494, 14] on span "Stop Run" at bounding box center [492, 10] width 24 height 8
click at [572, 33] on button "Close" at bounding box center [569, 30] width 11 height 11
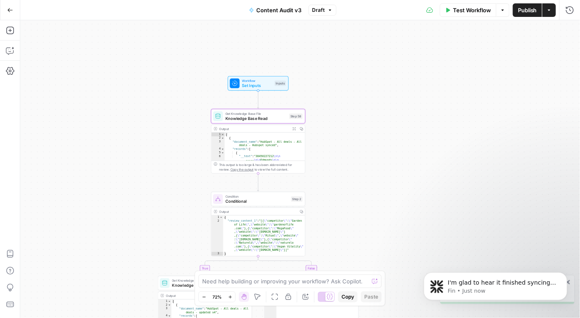
click at [472, 7] on span "Test Workflow" at bounding box center [472, 10] width 38 height 8
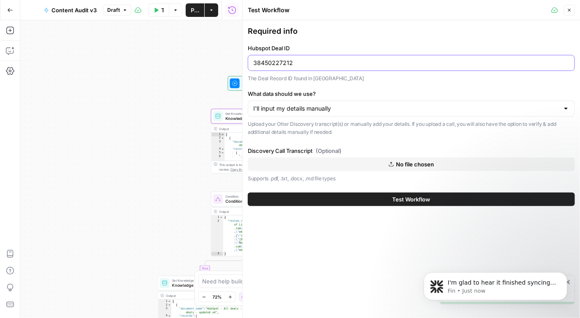
click at [362, 62] on input "38450227212" at bounding box center [411, 63] width 316 height 8
paste input "42070948453"
type input "42070948453"
click at [352, 197] on button "Test Workflow" at bounding box center [411, 199] width 327 height 14
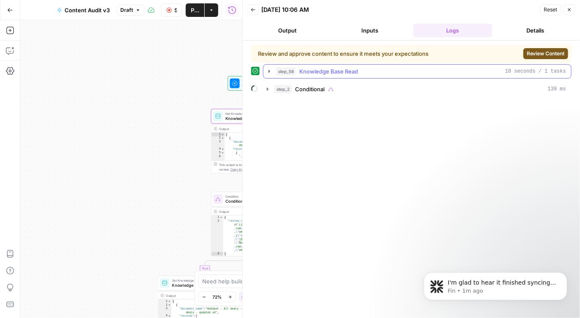
click at [270, 73] on icon "button" at bounding box center [269, 71] width 7 height 7
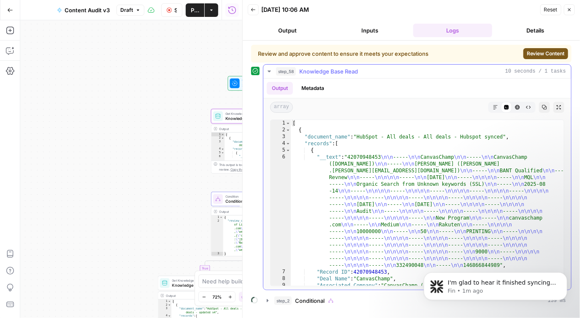
click at [270, 73] on icon "button" at bounding box center [269, 71] width 7 height 7
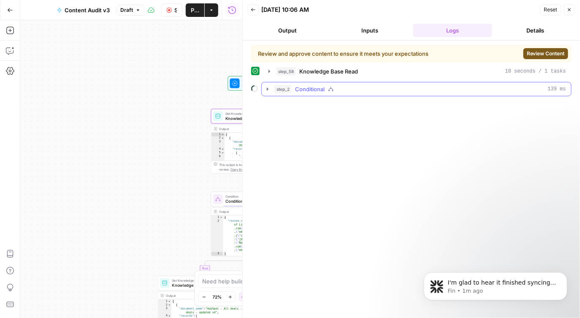
click at [401, 92] on div "step_2 Conditional 139 ms" at bounding box center [420, 89] width 292 height 8
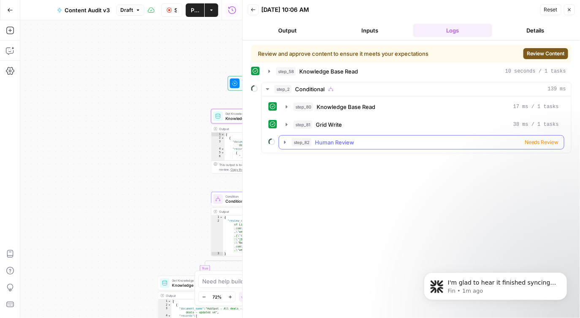
click at [343, 138] on span "Human Review" at bounding box center [334, 142] width 39 height 8
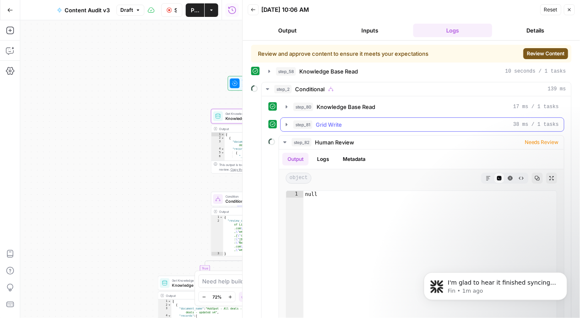
click at [325, 128] on span "Grid Write" at bounding box center [329, 124] width 26 height 8
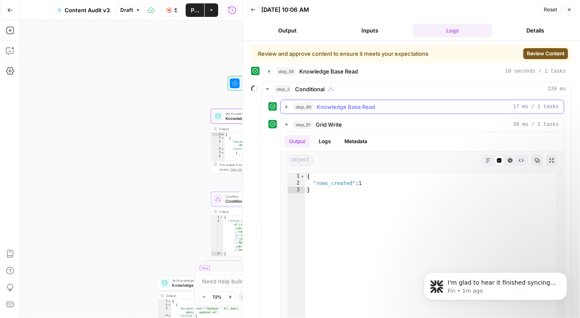
click at [332, 109] on span "Knowledge Base Read" at bounding box center [345, 107] width 59 height 8
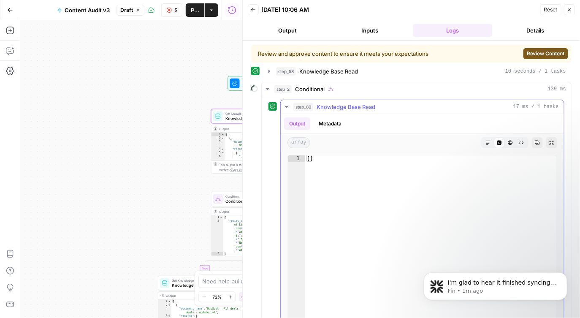
click at [332, 109] on span "Knowledge Base Read" at bounding box center [345, 107] width 59 height 8
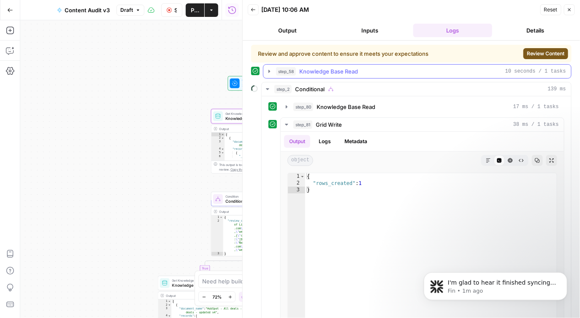
click at [341, 76] on button "step_58 Knowledge Base Read 10 seconds / 1 tasks" at bounding box center [417, 72] width 308 height 14
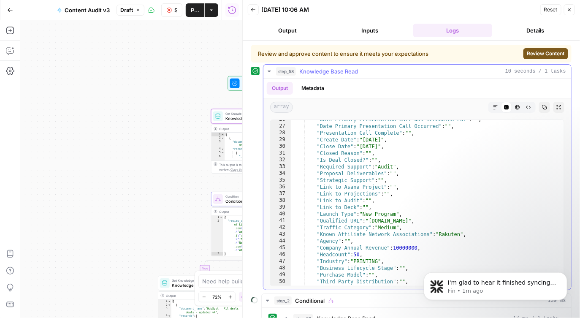
scroll to position [287, 0]
click at [322, 70] on span "Knowledge Base Read" at bounding box center [328, 71] width 59 height 8
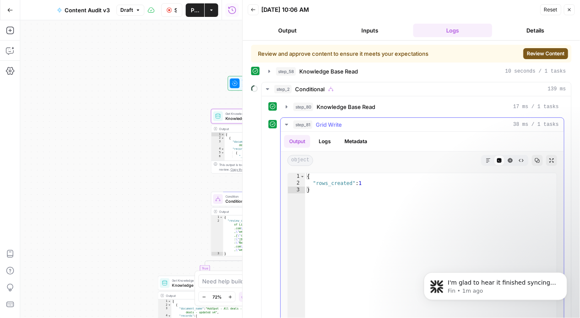
click at [361, 125] on div "step_81 Grid Write 38 ms / 1 tasks" at bounding box center [425, 124] width 265 height 8
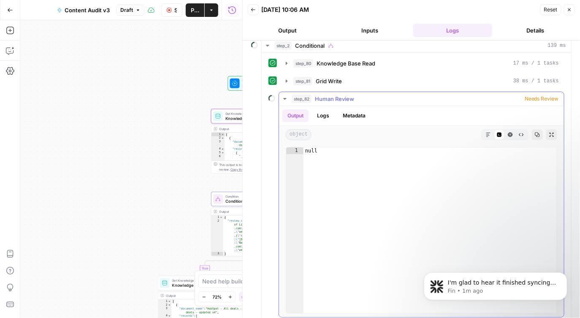
scroll to position [50, 0]
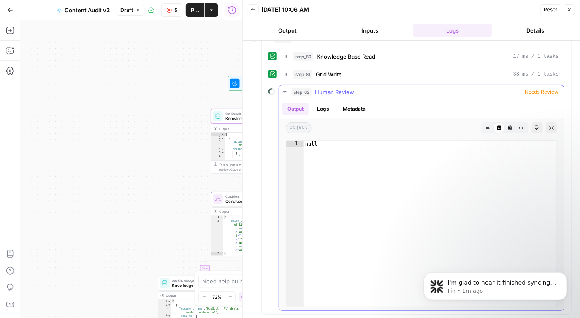
type textarea "****"
click at [348, 149] on div "null" at bounding box center [430, 230] width 254 height 179
click at [570, 11] on icon "button" at bounding box center [569, 9] width 5 height 5
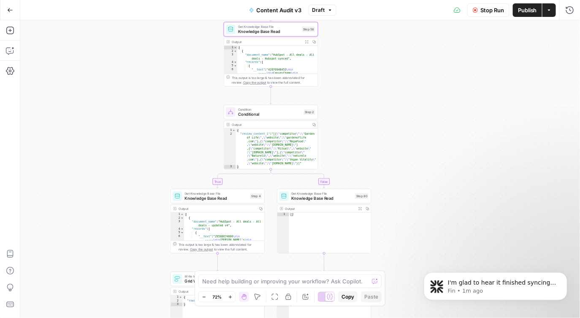
drag, startPoint x: 383, startPoint y: 189, endPoint x: 396, endPoint y: 103, distance: 87.8
click at [396, 103] on div "true false Workflow Set Inputs Inputs Get Knowledge Base File Knowledge Base Re…" at bounding box center [299, 168] width 559 height 297
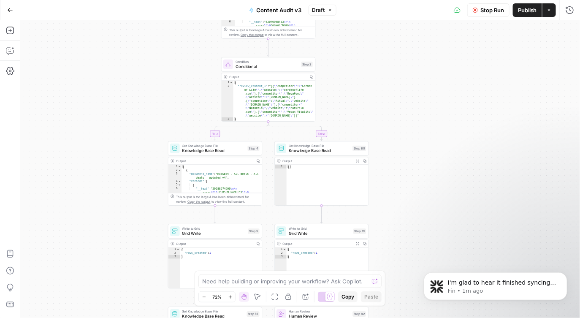
drag, startPoint x: 400, startPoint y: 202, endPoint x: 398, endPoint y: 153, distance: 48.6
click at [398, 153] on div "true false Workflow Set Inputs Inputs Get Knowledge Base File Knowledge Base Re…" at bounding box center [299, 168] width 559 height 297
click at [316, 153] on div "Get Knowledge Base File Knowledge Base Read Step 80 Copy step Delete step Add N…" at bounding box center [321, 147] width 95 height 15
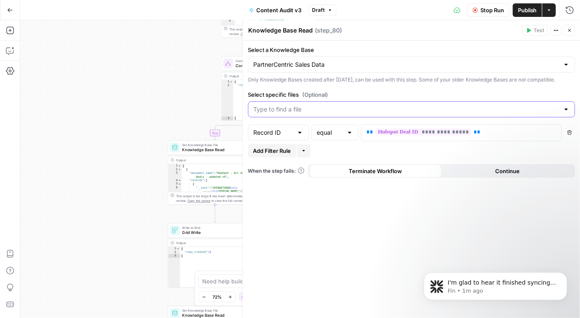
click at [392, 114] on input "Select specific files (Optional)" at bounding box center [407, 109] width 306 height 8
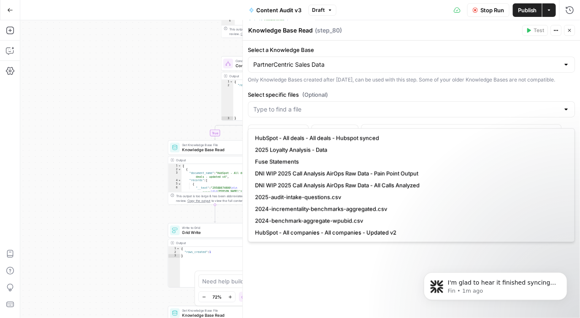
click at [367, 141] on span "HubSpot - All deals - All deals - Hubspot synced" at bounding box center [409, 138] width 309 height 8
click at [389, 84] on div "Only Knowledge Bases created after June 1st, 2024, can be used with this step. …" at bounding box center [411, 80] width 327 height 8
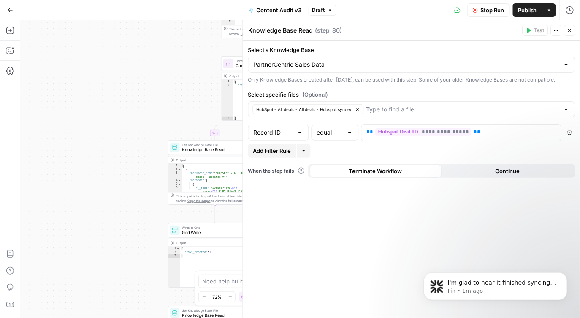
click at [492, 11] on span "Stop Run" at bounding box center [492, 10] width 24 height 8
click at [567, 29] on icon "button" at bounding box center [569, 30] width 5 height 5
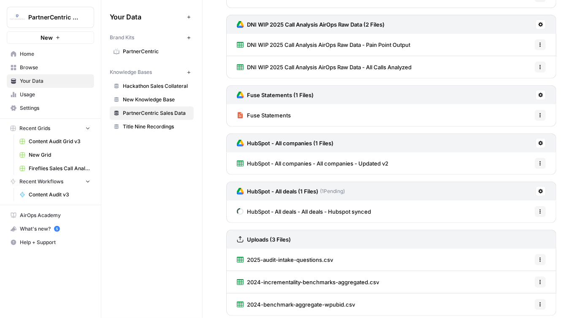
scroll to position [98, 0]
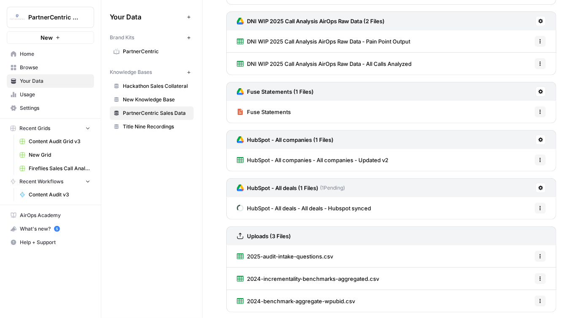
click at [44, 239] on span "Help + Support" at bounding box center [55, 242] width 70 height 8
click at [122, 257] on span "Chat & Support" at bounding box center [141, 259] width 57 height 8
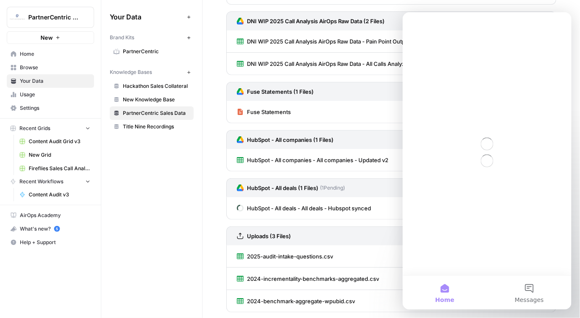
scroll to position [0, 0]
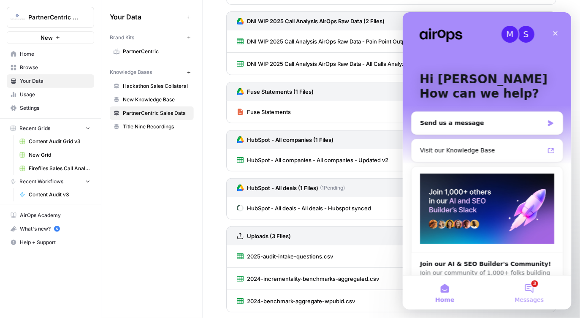
click at [533, 299] on span "Messages" at bounding box center [528, 299] width 29 height 6
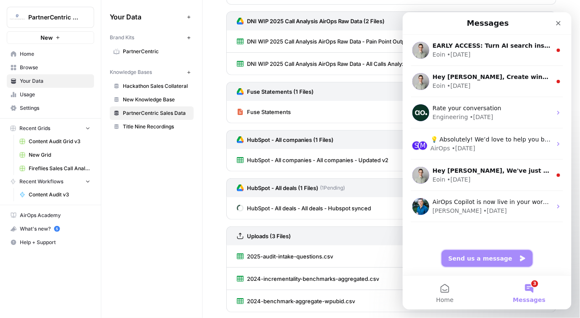
click at [501, 250] on button "Send us a message" at bounding box center [486, 257] width 91 height 17
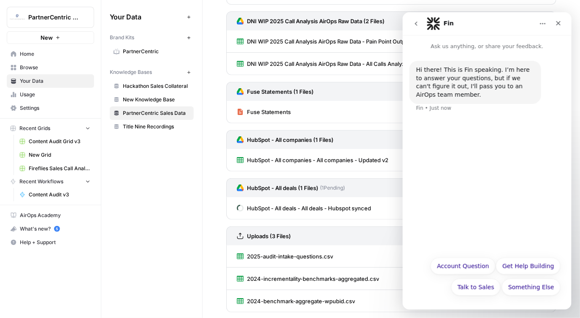
click at [465, 178] on div "Hi there! This is Fin speaking. I’m here to answer your questions, but if we ca…" at bounding box center [486, 150] width 169 height 201
click at [548, 290] on button "Something Else" at bounding box center [530, 286] width 59 height 17
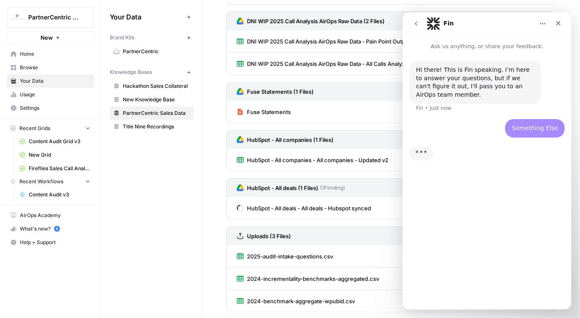
click at [438, 293] on div "Hi there! This is Fin speaking. I’m here to answer your questions, but if we ca…" at bounding box center [486, 175] width 169 height 251
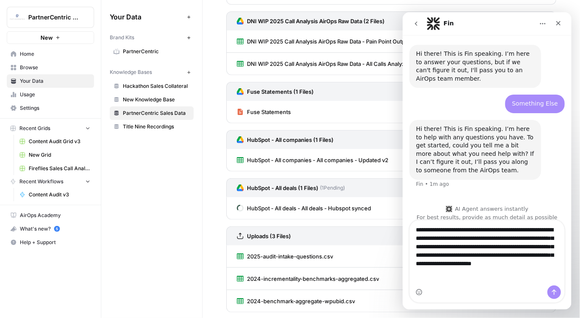
scroll to position [24, 0]
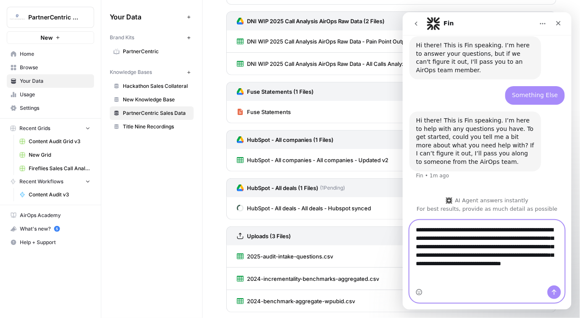
click at [535, 274] on textarea "**********" at bounding box center [486, 252] width 154 height 65
click at [551, 274] on textarea "**********" at bounding box center [486, 252] width 154 height 65
click at [494, 270] on textarea "**********" at bounding box center [486, 252] width 154 height 65
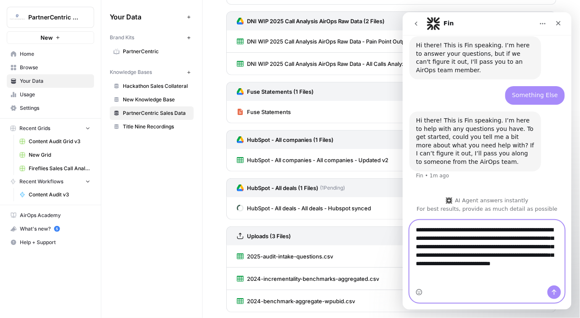
click at [504, 271] on textarea "**********" at bounding box center [486, 252] width 154 height 65
drag, startPoint x: 447, startPoint y: 280, endPoint x: 424, endPoint y: 280, distance: 22.4
click at [424, 280] on textarea "**********" at bounding box center [486, 252] width 154 height 65
click at [468, 280] on textarea "**********" at bounding box center [486, 252] width 154 height 65
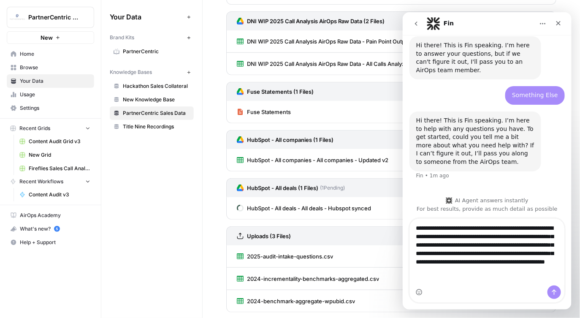
click at [343, 224] on div "2025 Loyalty Analysis (1 Files) 2025 Loyalty Analysis - Data Options DNI WIP 20…" at bounding box center [391, 141] width 330 height 356
drag, startPoint x: 528, startPoint y: 281, endPoint x: 448, endPoint y: 279, distance: 80.2
click at [448, 279] on textarea "**********" at bounding box center [486, 250] width 154 height 65
click at [523, 276] on textarea "**********" at bounding box center [486, 250] width 154 height 65
drag, startPoint x: 522, startPoint y: 282, endPoint x: 432, endPoint y: 282, distance: 89.9
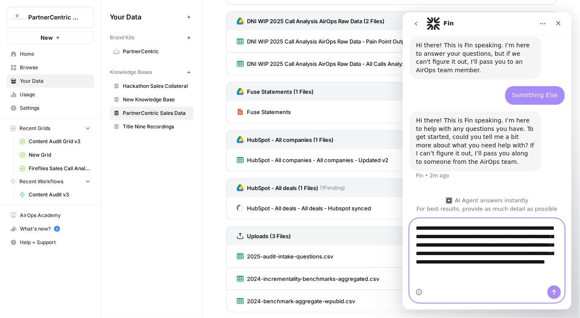
click at [432, 282] on textarea "**********" at bounding box center [486, 250] width 154 height 65
click at [416, 282] on textarea "**********" at bounding box center [486, 250] width 154 height 65
drag, startPoint x: 456, startPoint y: 279, endPoint x: 524, endPoint y: 279, distance: 68.4
click at [524, 279] on textarea "**********" at bounding box center [486, 250] width 154 height 65
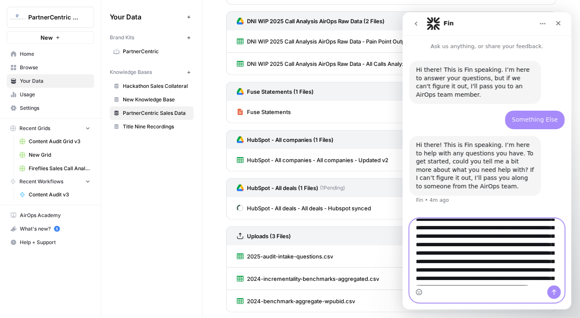
scroll to position [49, 0]
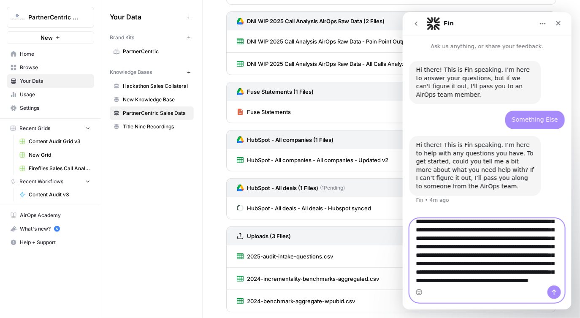
click at [437, 238] on textarea "**********" at bounding box center [486, 251] width 154 height 67
click at [462, 239] on textarea "**********" at bounding box center [486, 251] width 154 height 67
type textarea "**********"
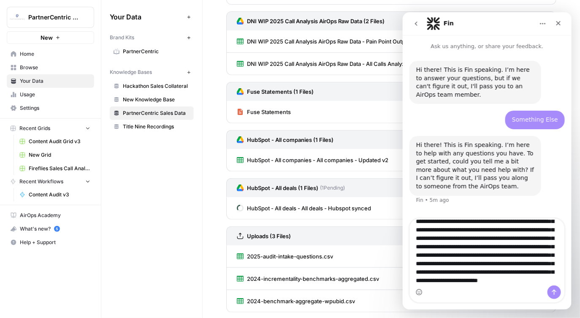
click at [543, 289] on div "Intercom messenger" at bounding box center [486, 292] width 154 height 14
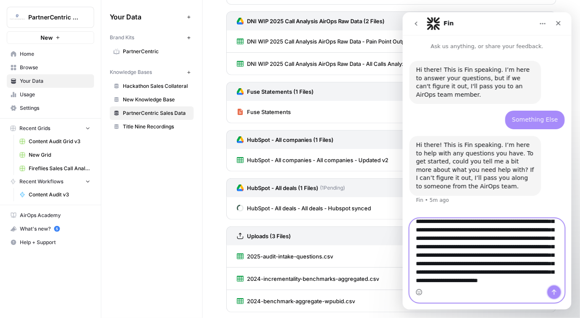
click at [552, 289] on icon "Send a message…" at bounding box center [553, 291] width 7 height 7
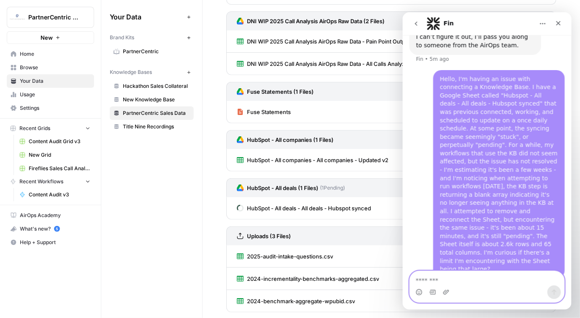
scroll to position [168, 0]
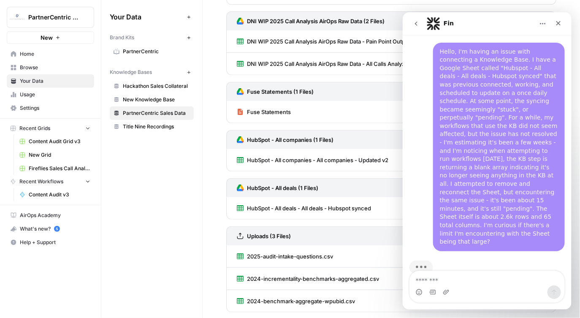
click at [314, 220] on div "2025 Loyalty Analysis (1 Files) 2025 Loyalty Analysis - Data Options DNI WIP 20…" at bounding box center [391, 141] width 330 height 356
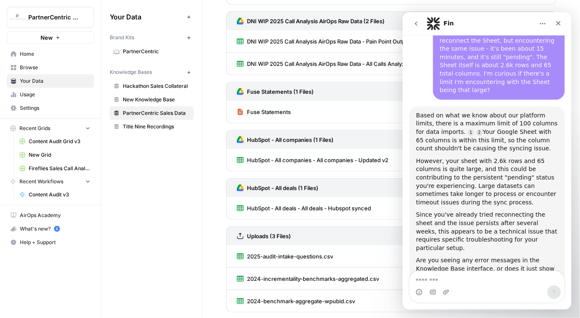
scroll to position [1, 0]
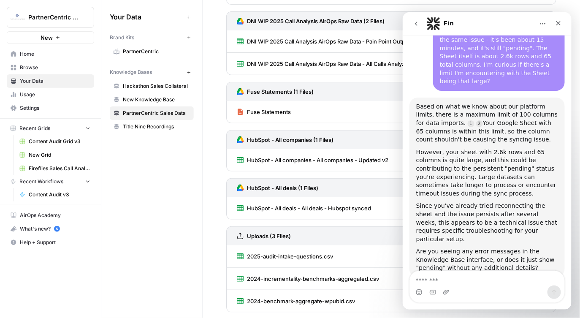
click at [481, 265] on div "Based on what we know about our platform limits, there is a maximum limit of 10…" at bounding box center [486, 196] width 155 height 198
click at [475, 274] on textarea "Message…" at bounding box center [486, 277] width 154 height 14
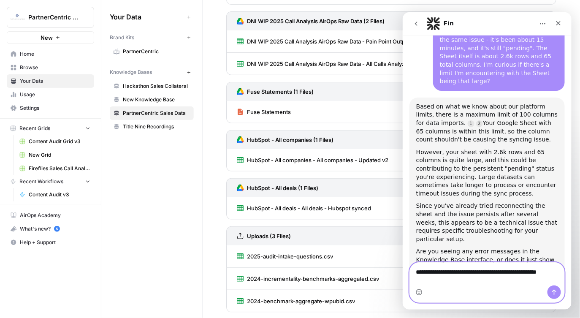
scroll to position [327, 0]
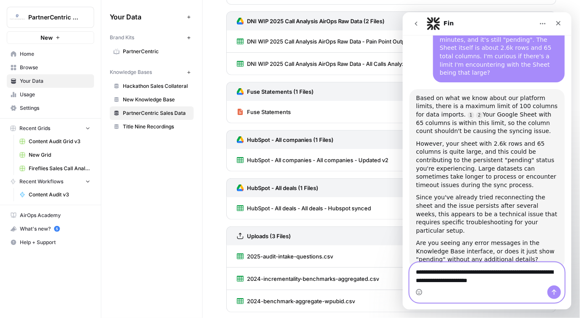
type textarea "**********"
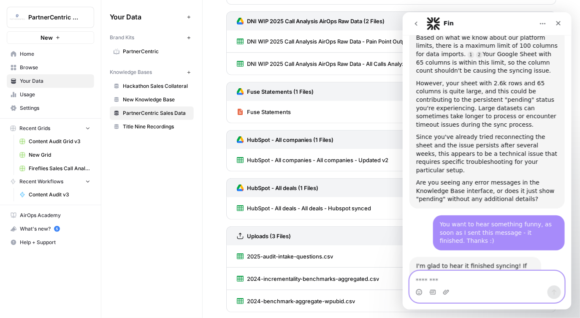
scroll to position [403, 0]
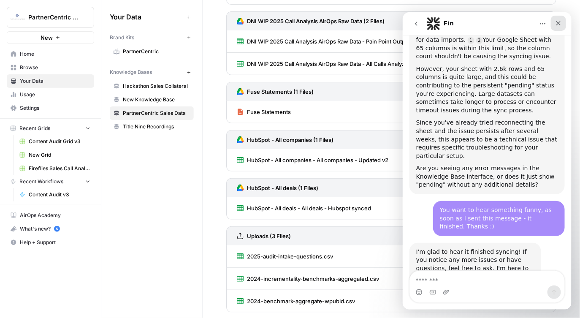
click at [560, 27] on div "Close" at bounding box center [557, 22] width 15 height 15
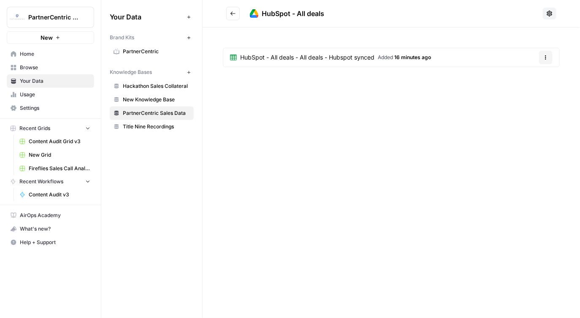
click at [262, 54] on span "HubSpot - All deals - All deals - Hubspot synced" at bounding box center [307, 57] width 134 height 8
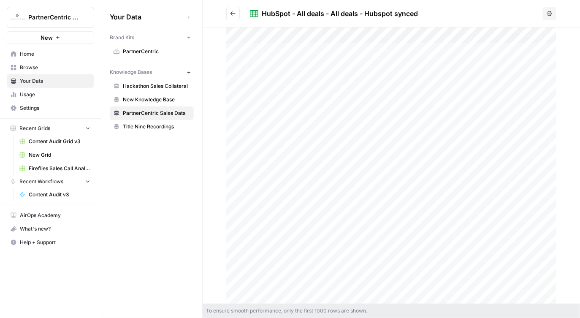
click at [37, 70] on span "Browse" at bounding box center [55, 68] width 70 height 8
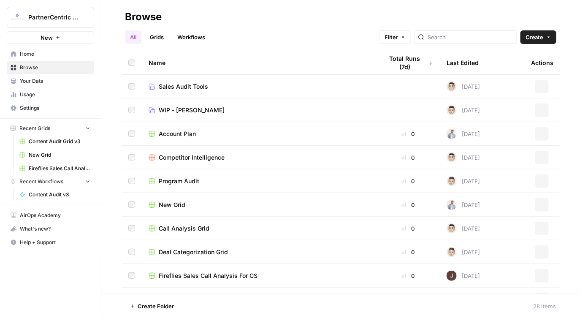
click at [43, 82] on span "Your Data" at bounding box center [55, 81] width 70 height 8
